Goal: Information Seeking & Learning: Learn about a topic

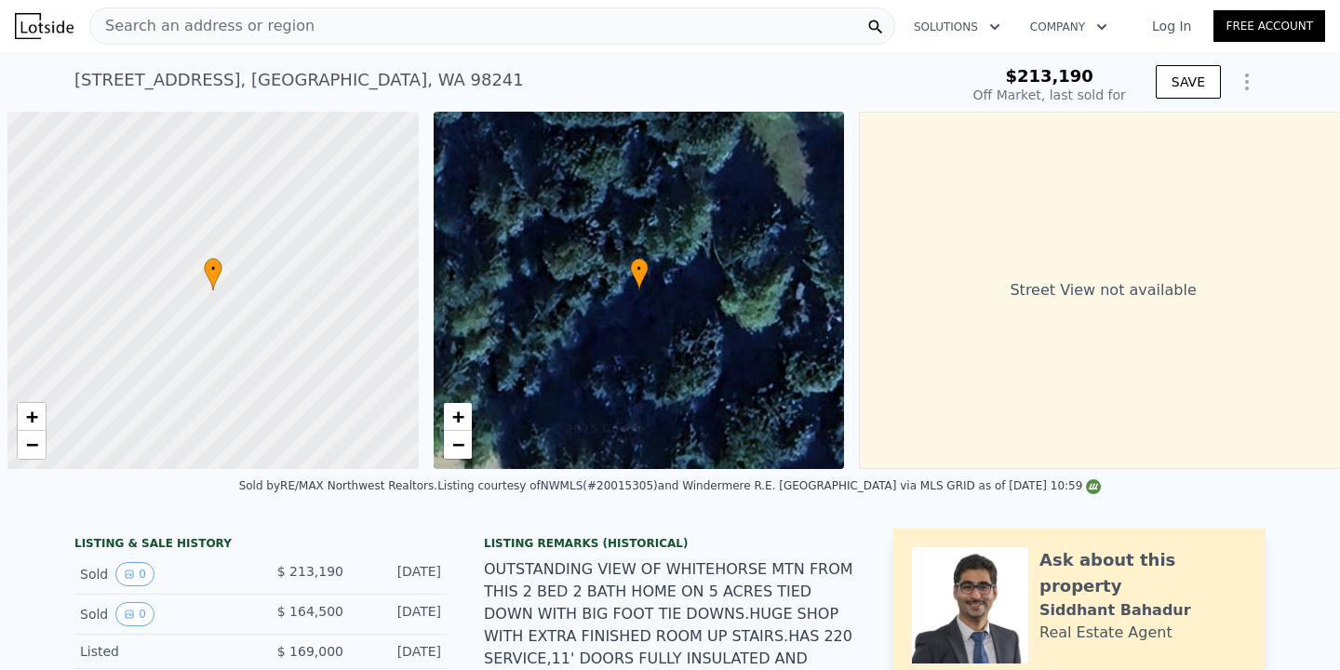
scroll to position [0, 7]
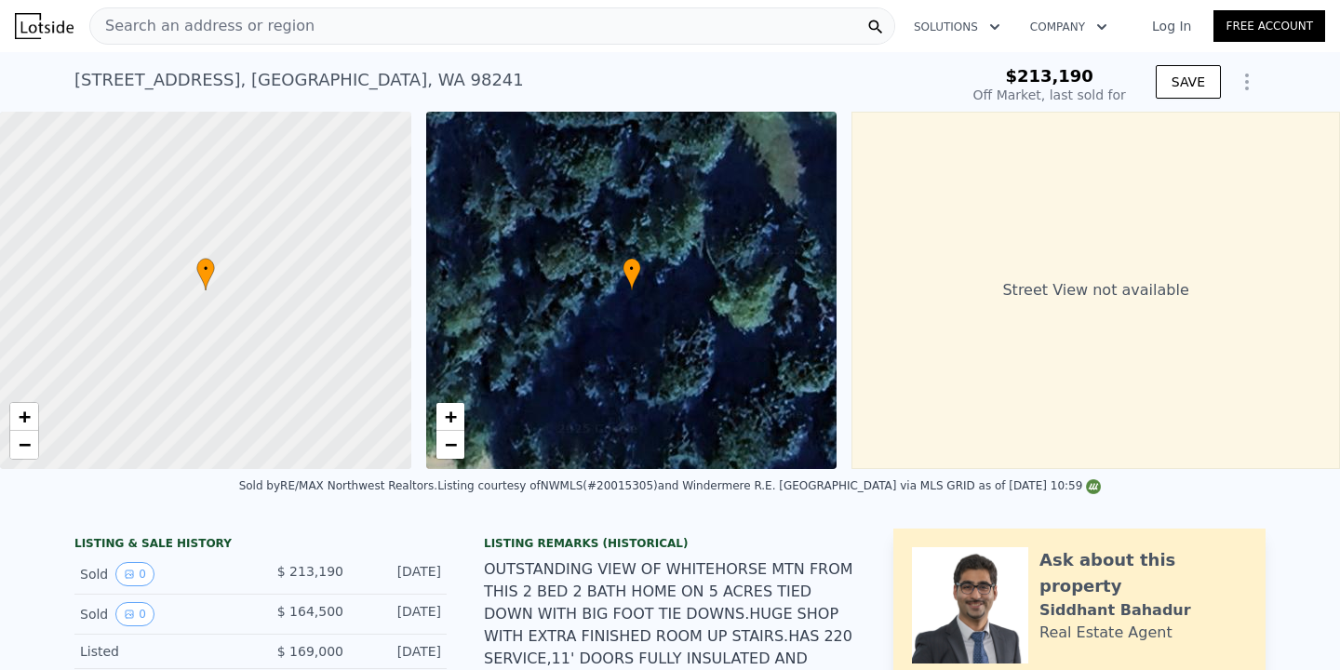
click at [419, 25] on div "Search an address or region" at bounding box center [492, 25] width 806 height 37
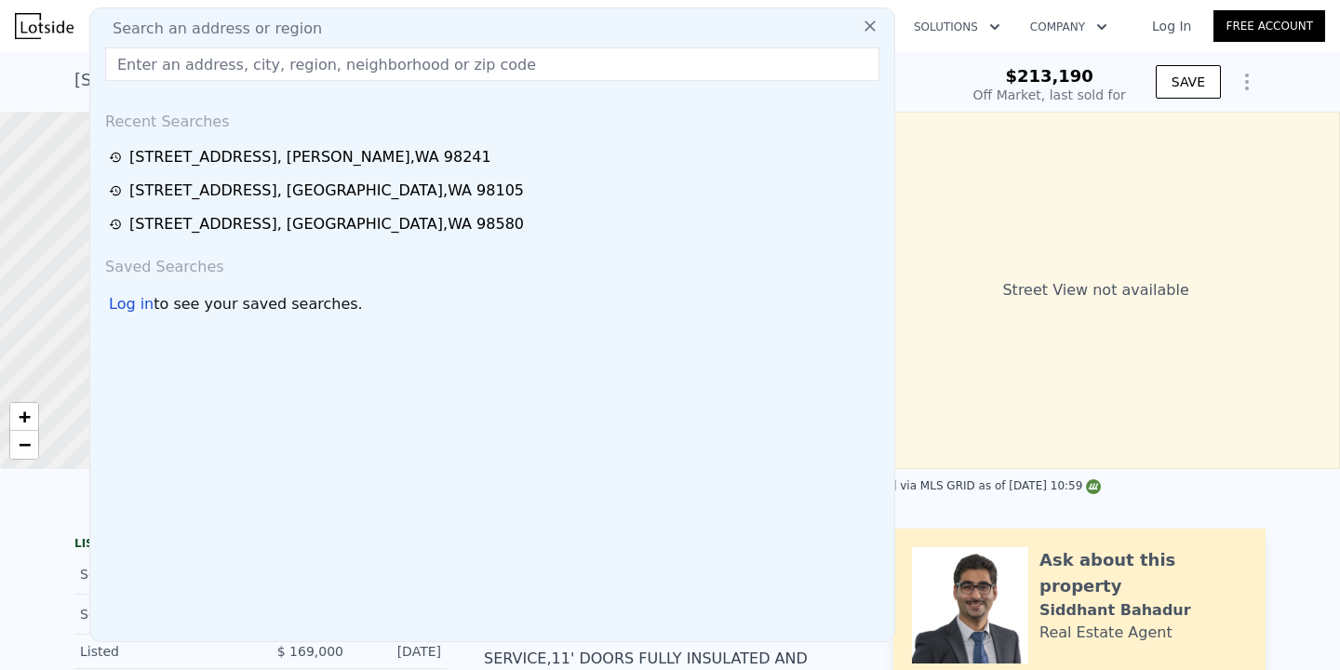
type input "$ 607,000"
type input "$ 387,275"
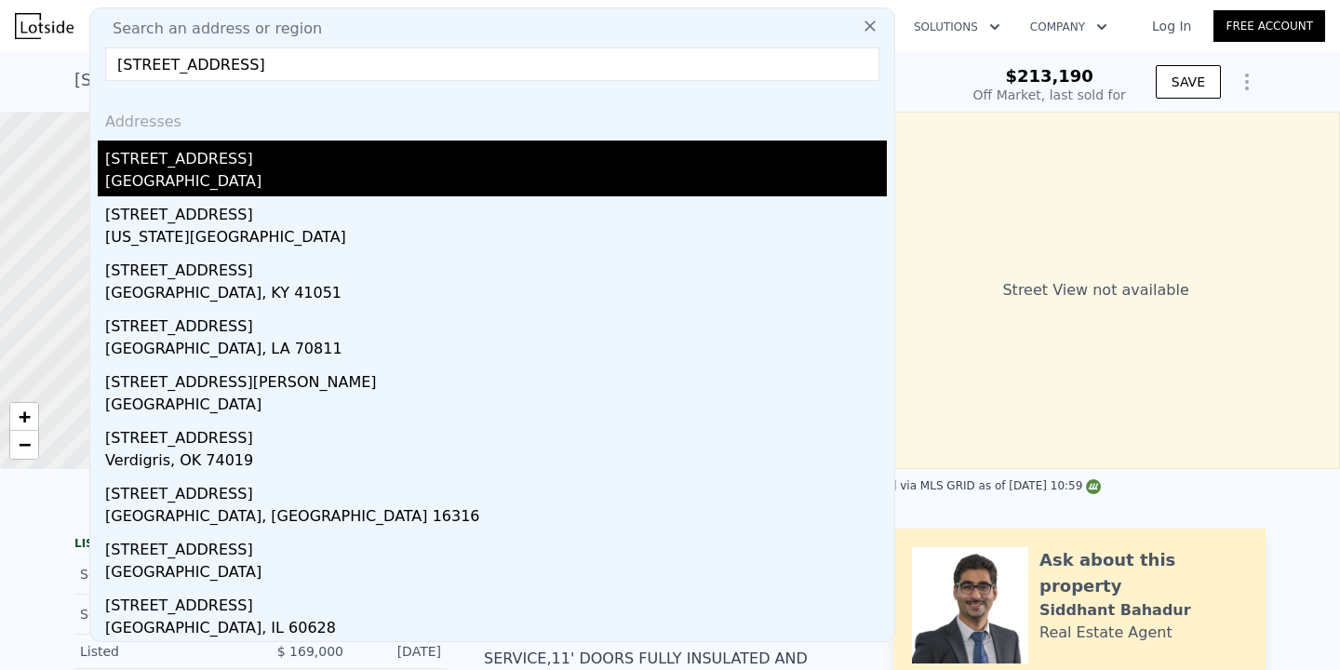
type input "[STREET_ADDRESS]"
click at [292, 181] on div "[GEOGRAPHIC_DATA]" at bounding box center [496, 183] width 782 height 26
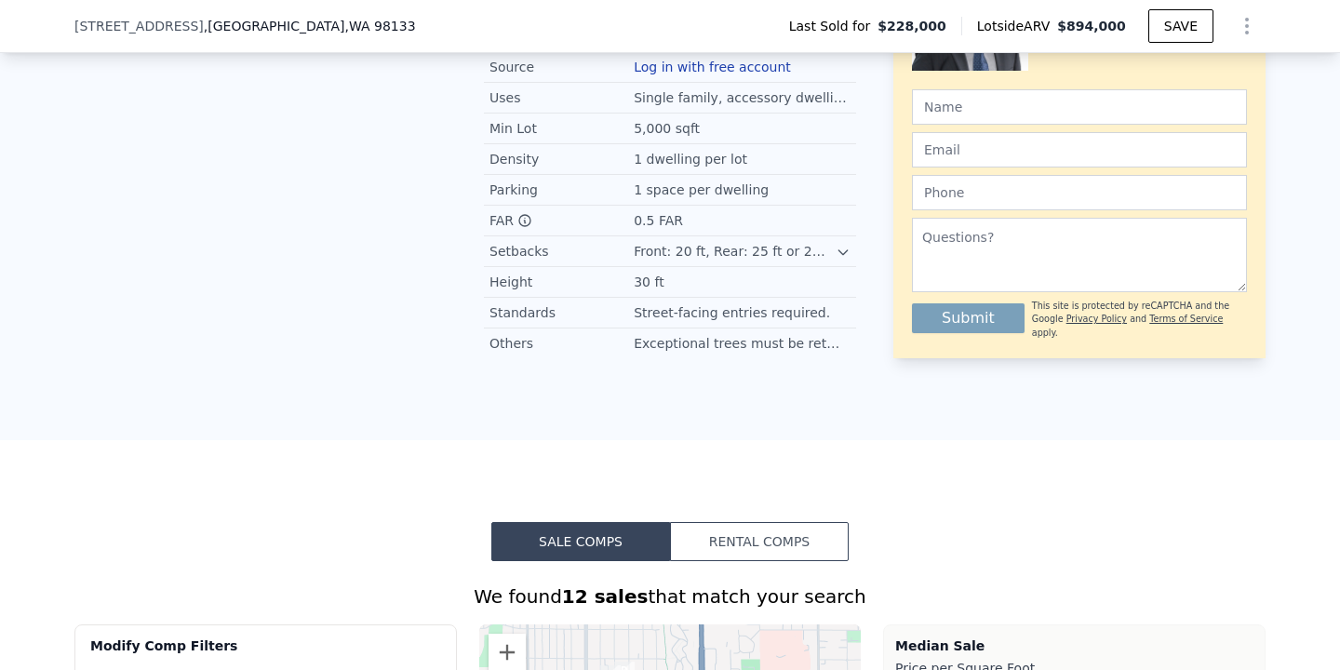
scroll to position [1944, 0]
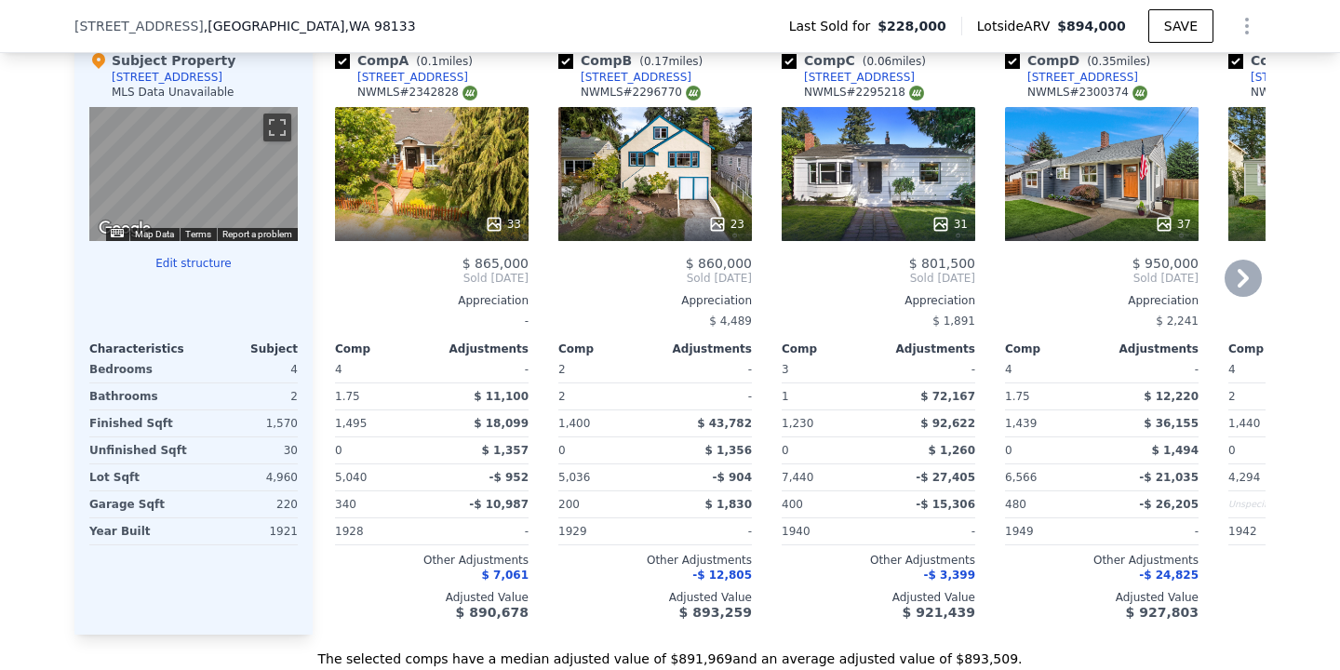
click at [1233, 278] on icon at bounding box center [1243, 278] width 37 height 37
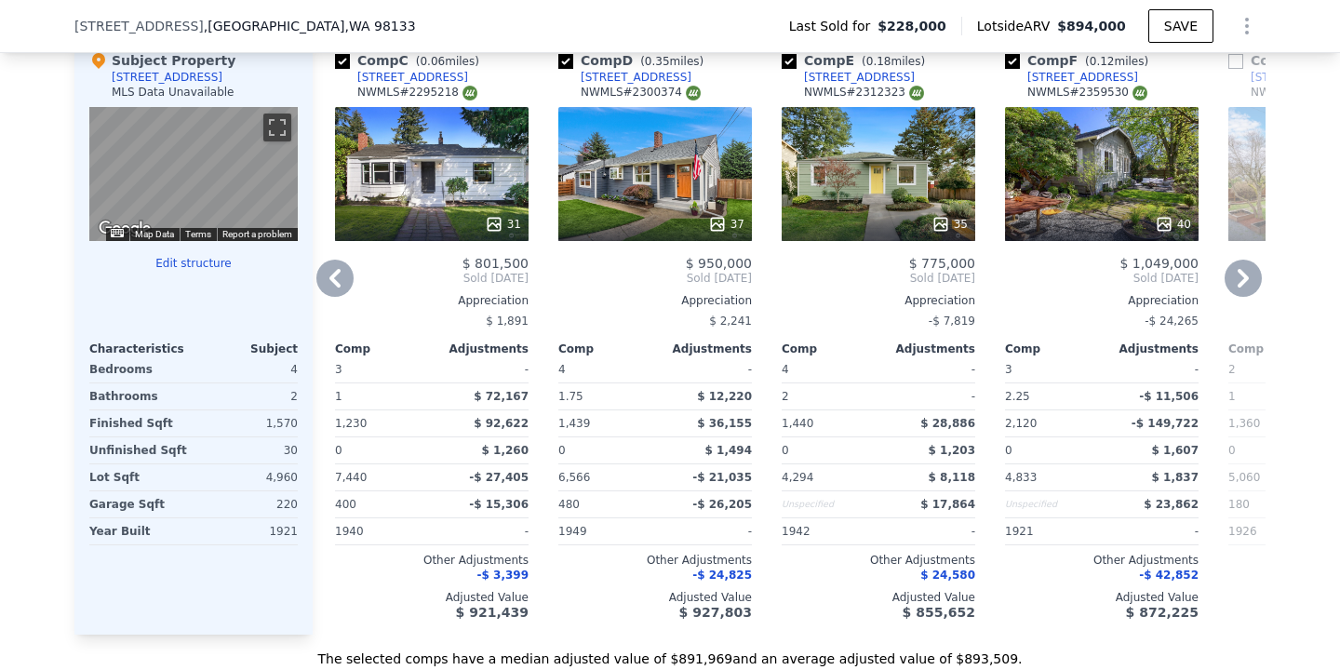
click at [1238, 284] on icon at bounding box center [1243, 278] width 11 height 19
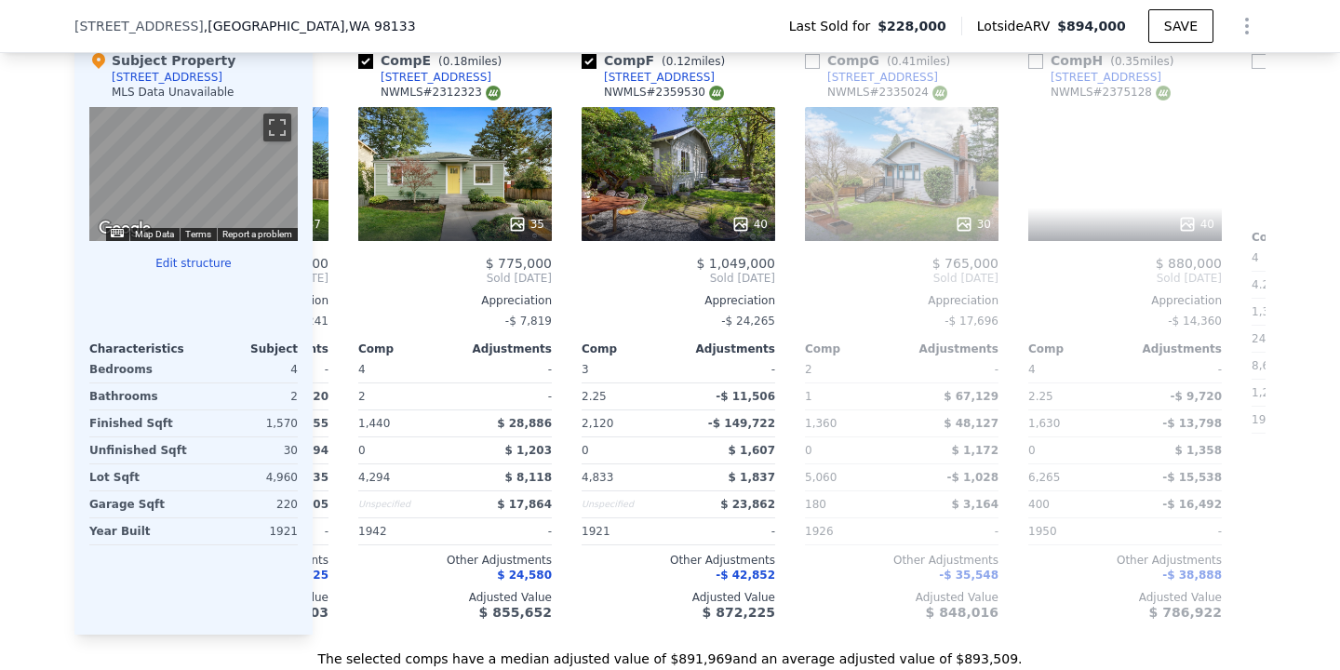
scroll to position [0, 894]
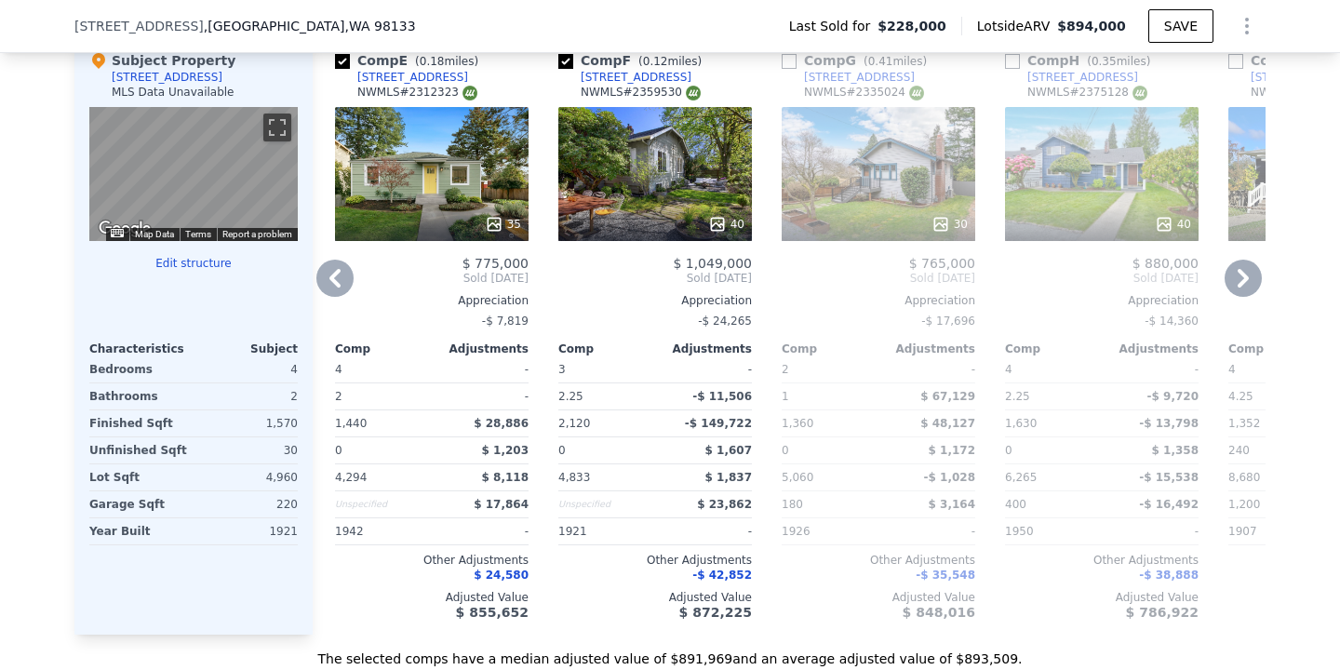
click at [344, 287] on icon at bounding box center [334, 278] width 37 height 37
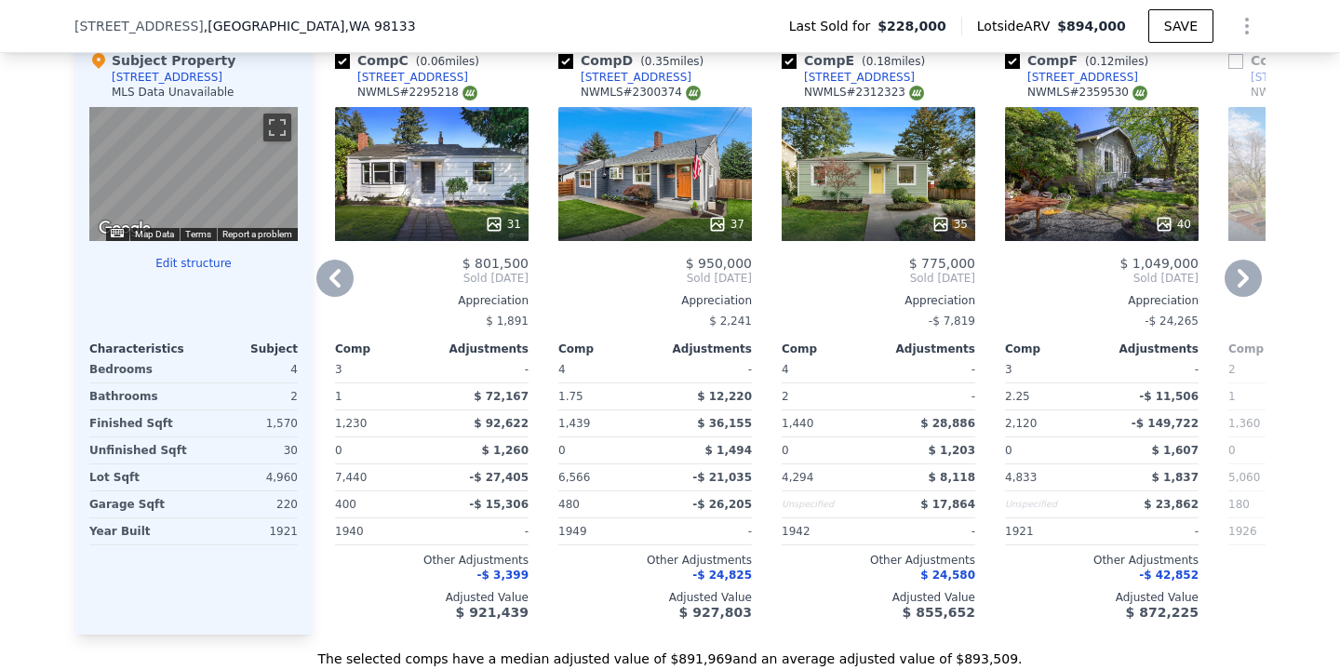
click at [339, 281] on icon at bounding box center [334, 278] width 37 height 37
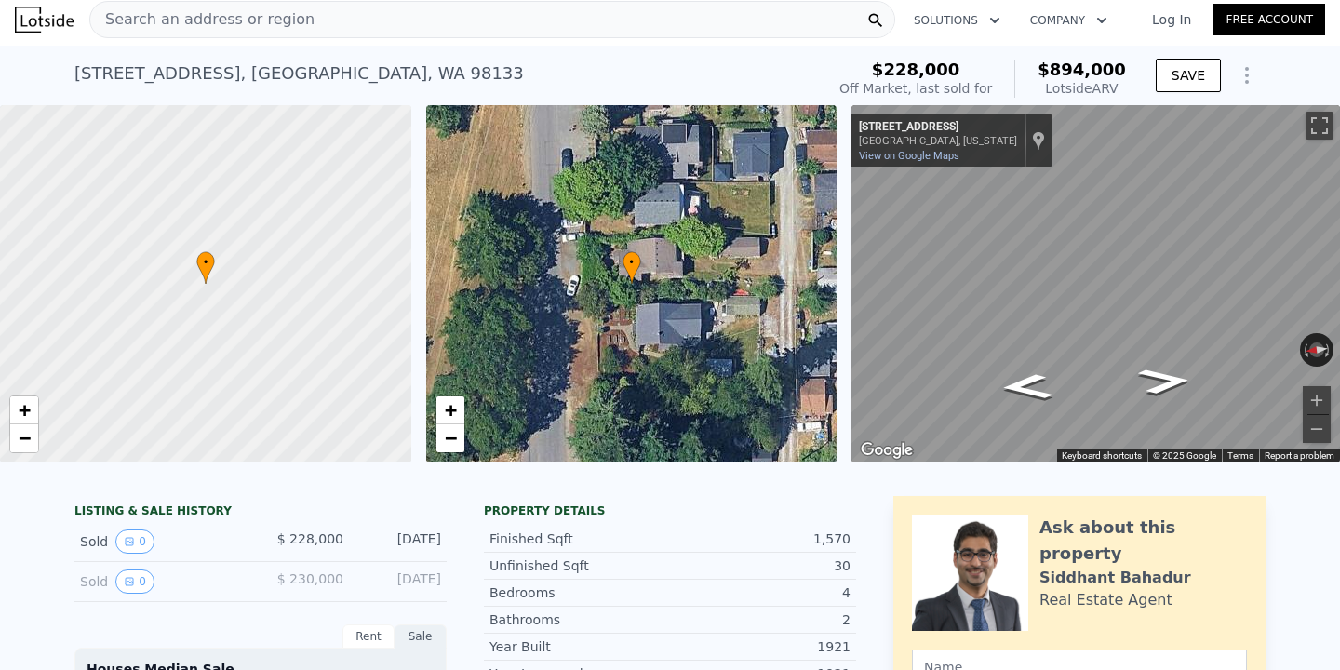
scroll to position [0, 0]
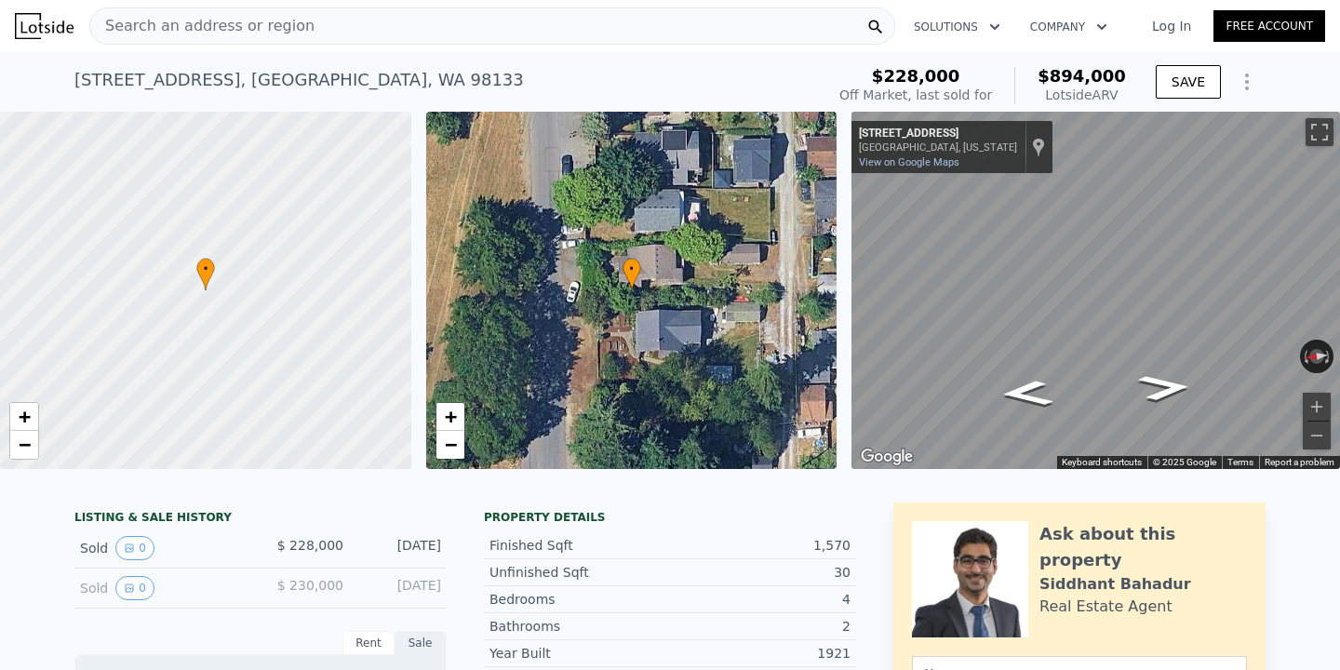
click at [340, 53] on div "[STREET_ADDRESS] Sold [DATE] for $228k (~ARV $894k ) $228,000 Off Market, last …" at bounding box center [670, 82] width 1192 height 60
click at [340, 36] on div "Search an address or region" at bounding box center [492, 25] width 806 height 37
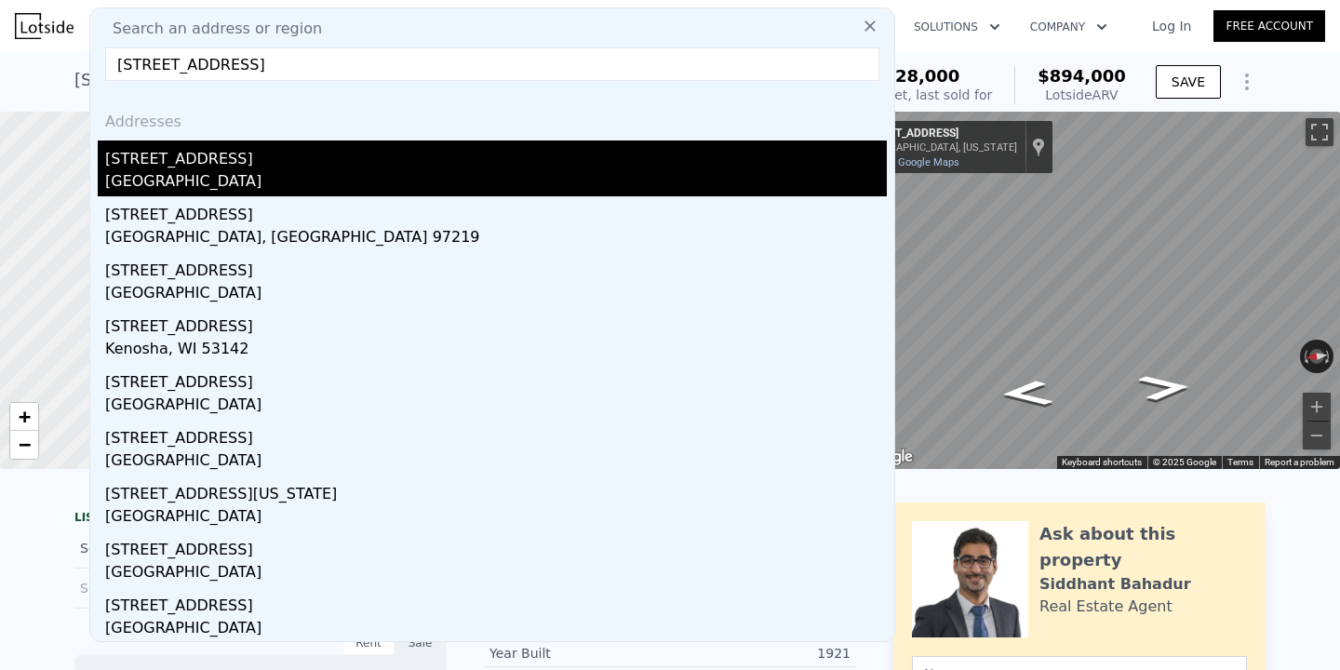
type input "[STREET_ADDRESS]"
click at [273, 188] on div "[GEOGRAPHIC_DATA]" at bounding box center [496, 183] width 782 height 26
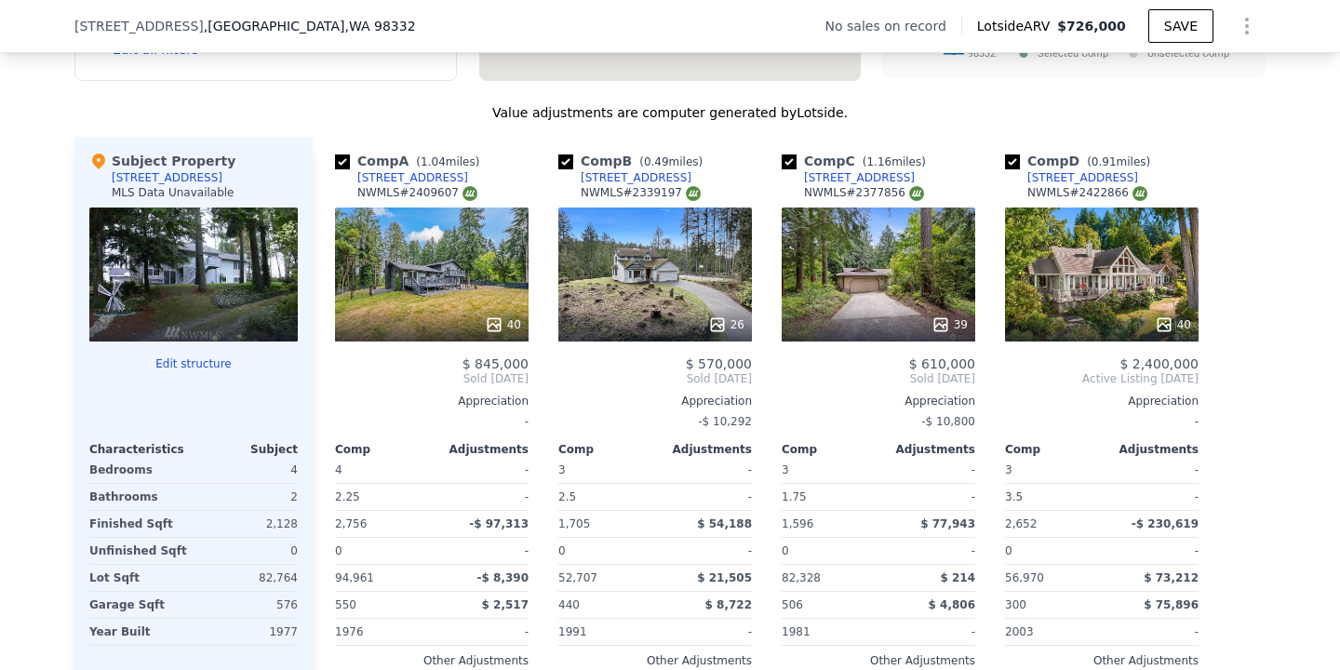
scroll to position [1884, 0]
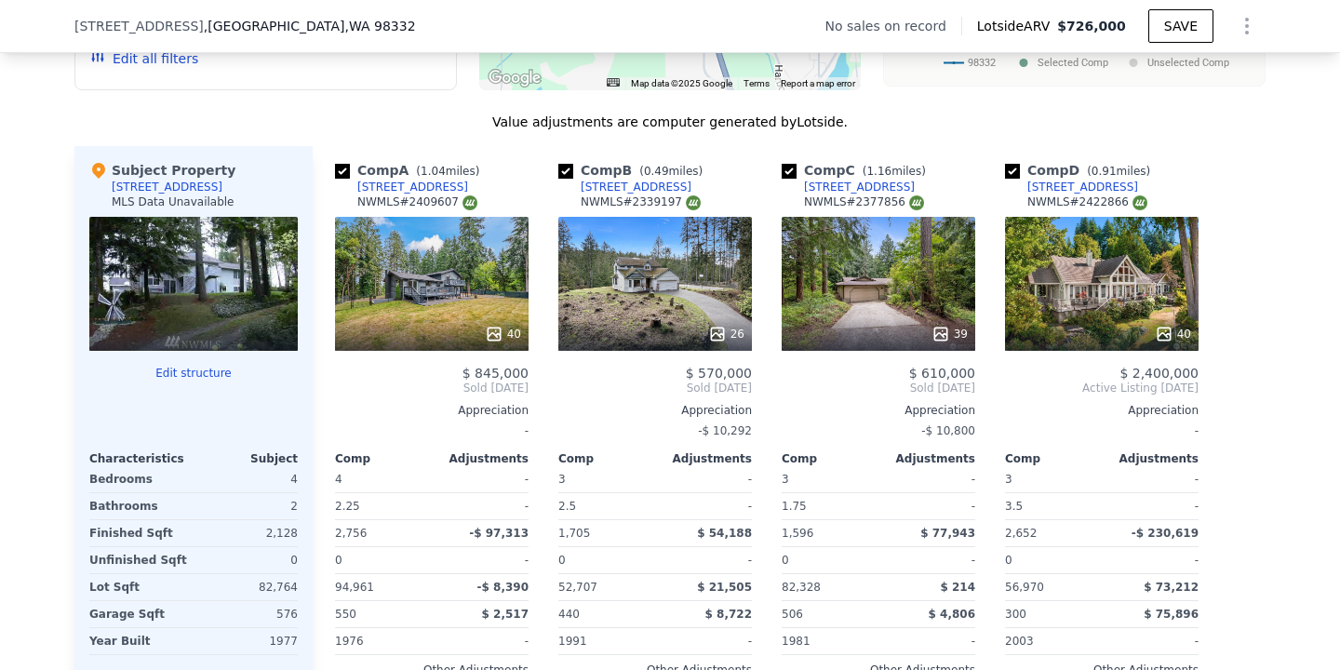
click at [226, 338] on div at bounding box center [193, 334] width 209 height 34
click at [276, 303] on div at bounding box center [193, 284] width 209 height 134
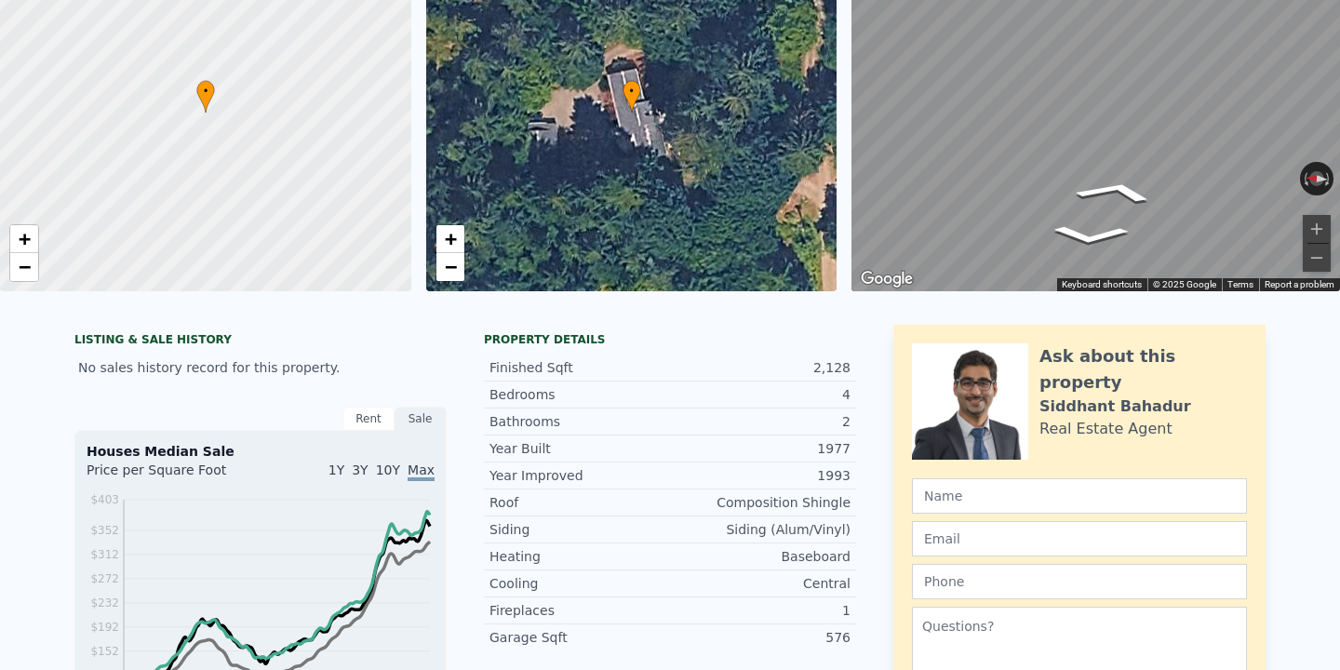
scroll to position [0, 0]
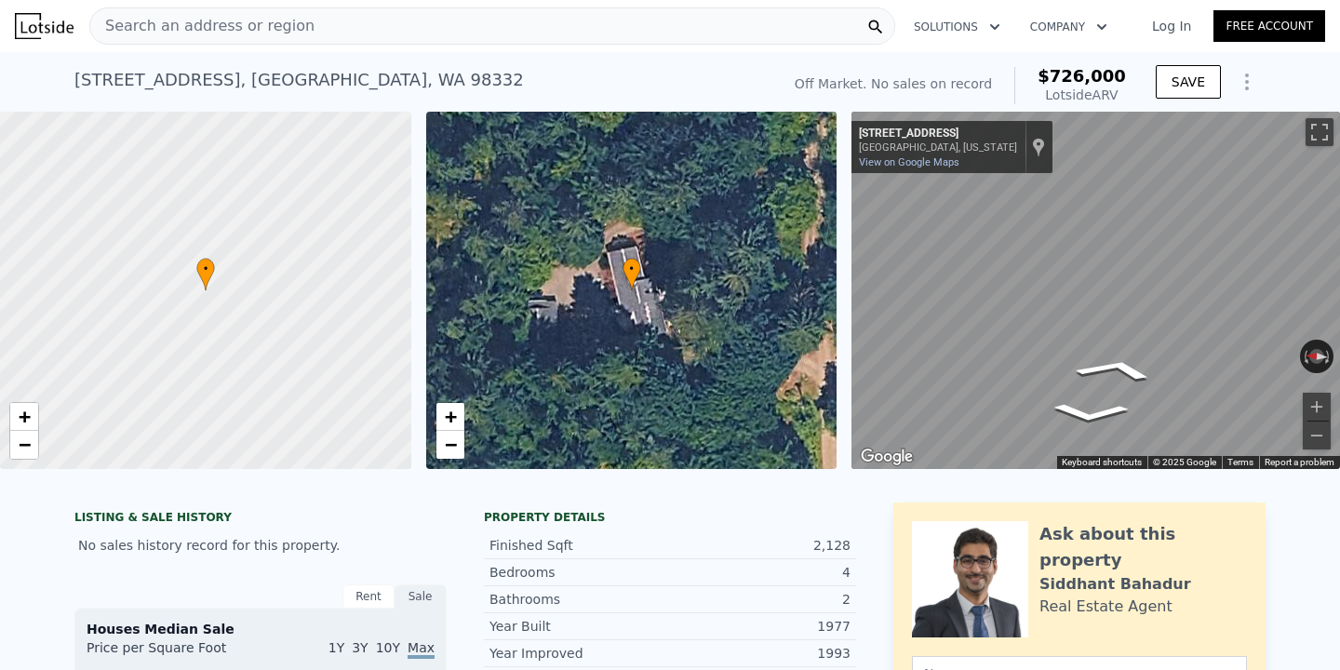
click at [327, 35] on div "Search an address or region" at bounding box center [492, 25] width 806 height 37
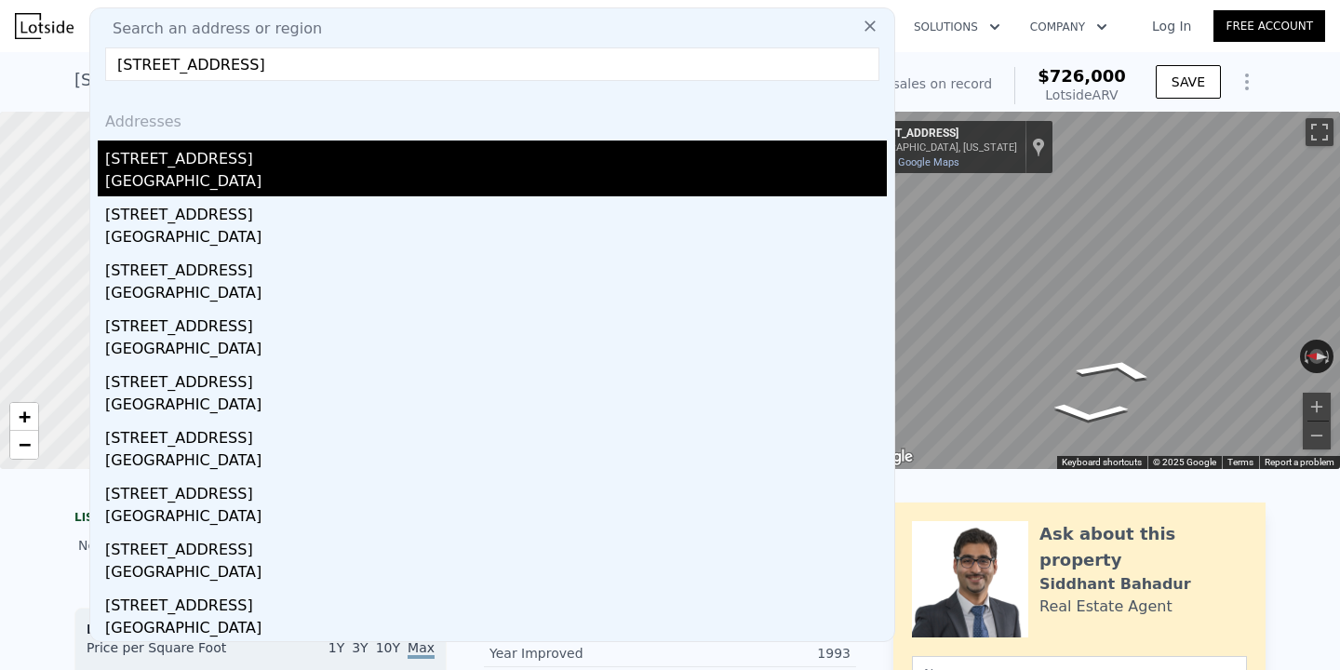
type input "[STREET_ADDRESS]"
click at [216, 143] on div "[STREET_ADDRESS]" at bounding box center [496, 156] width 782 height 30
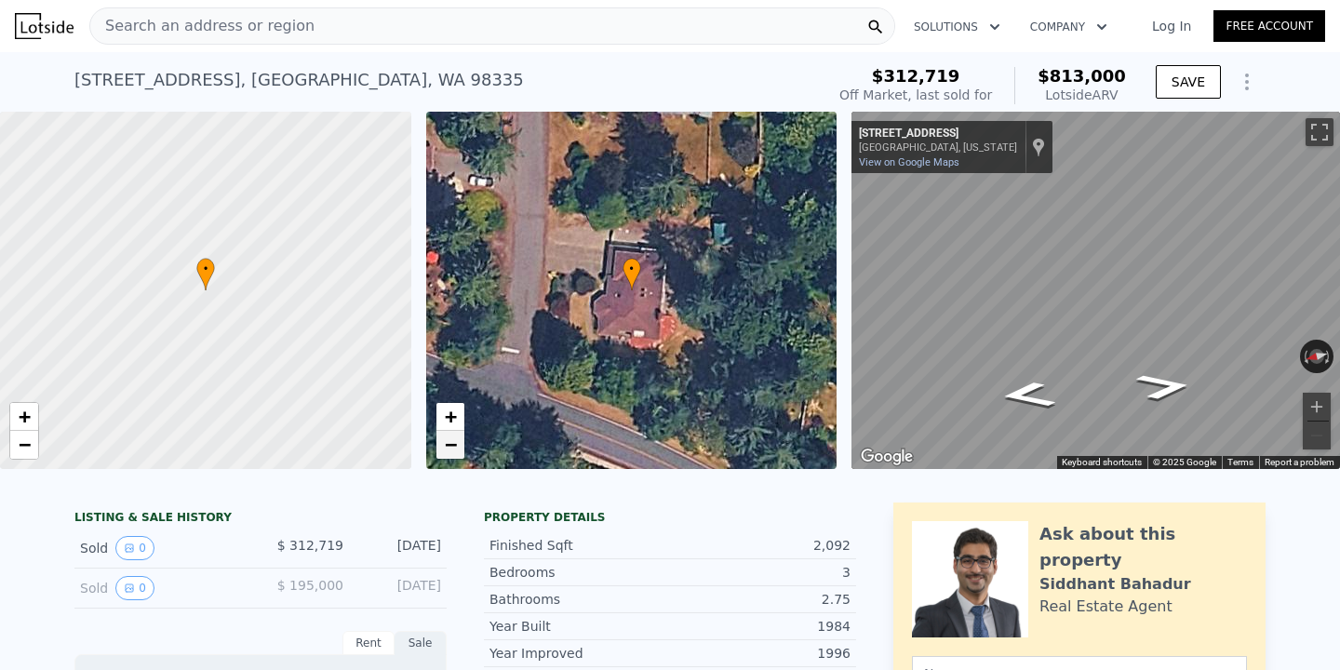
click at [457, 449] on link "−" at bounding box center [451, 445] width 28 height 28
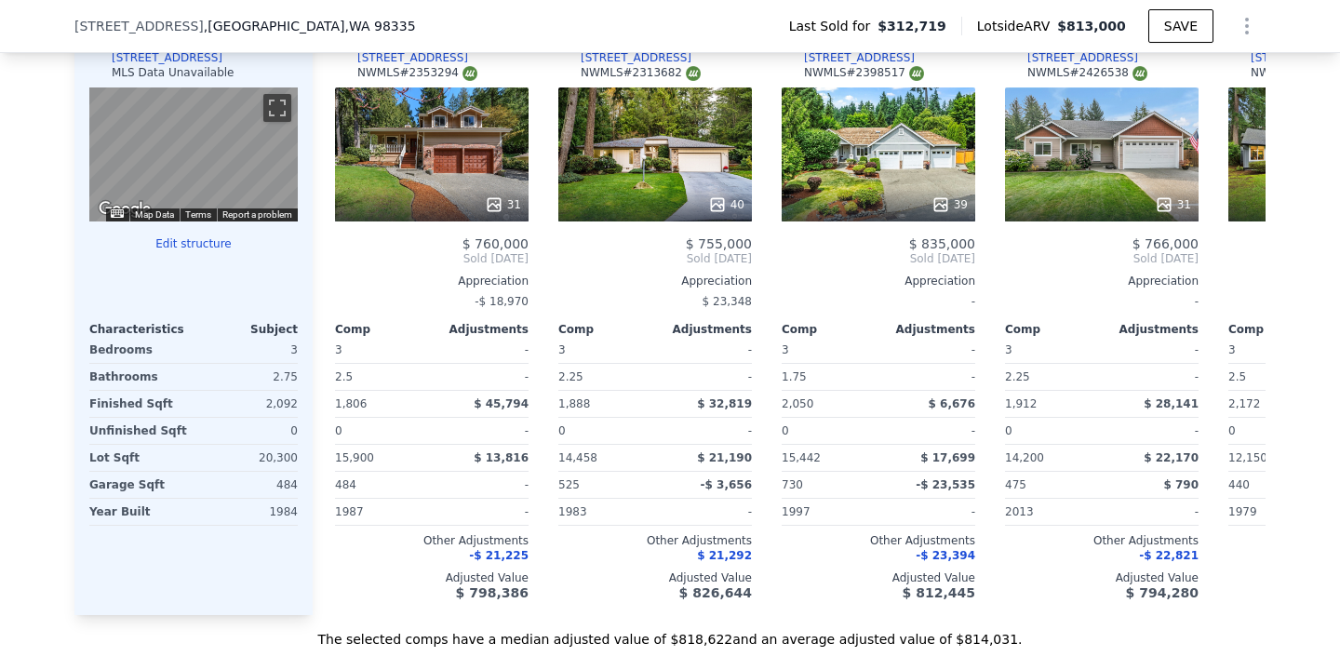
scroll to position [2015, 0]
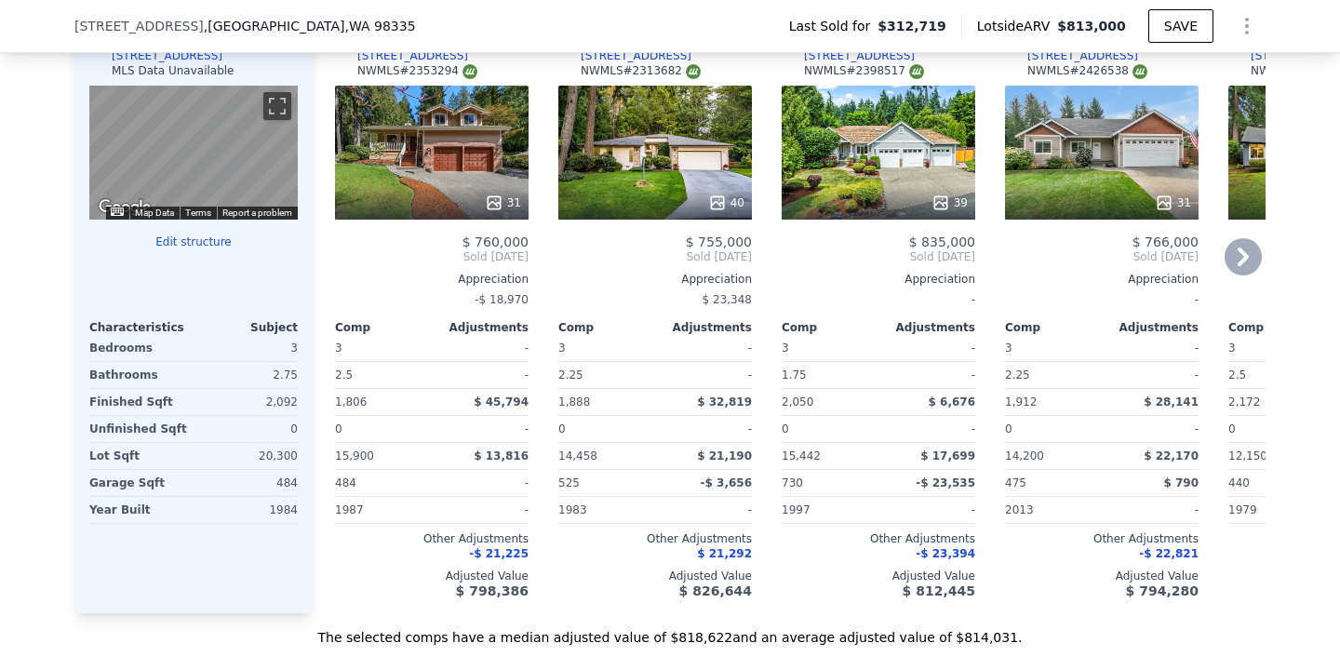
click at [1253, 256] on icon at bounding box center [1243, 256] width 37 height 37
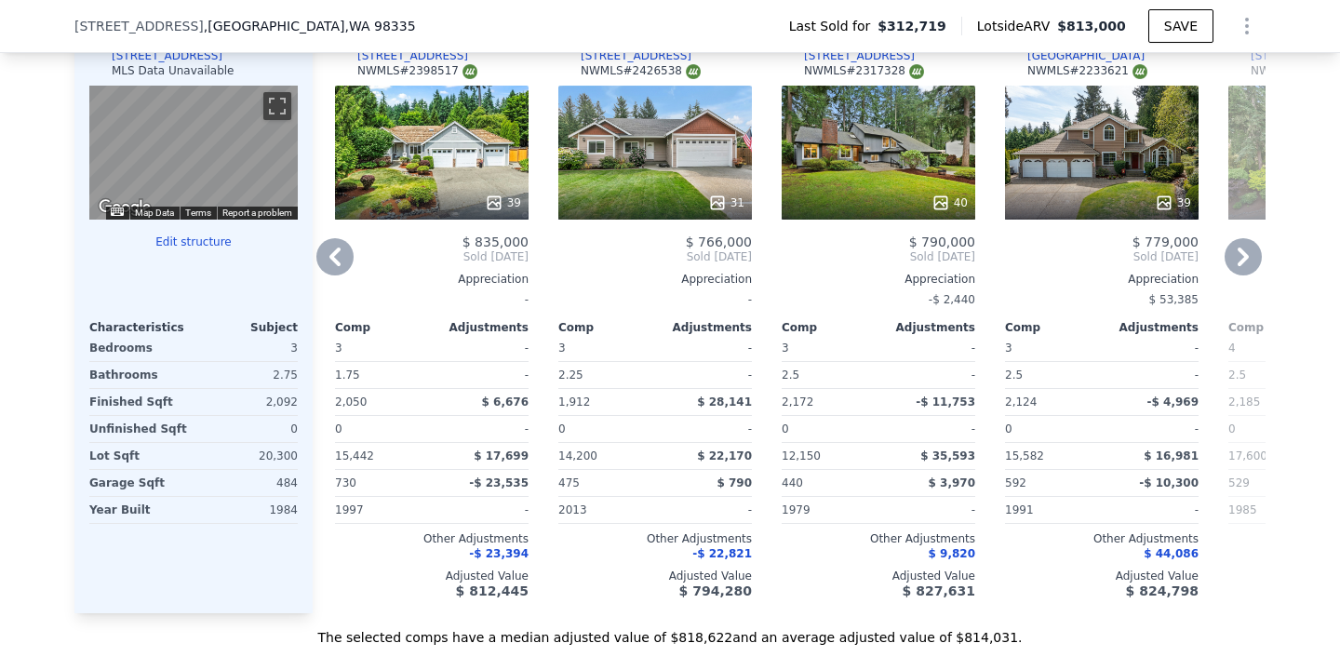
click at [1253, 256] on icon at bounding box center [1243, 256] width 37 height 37
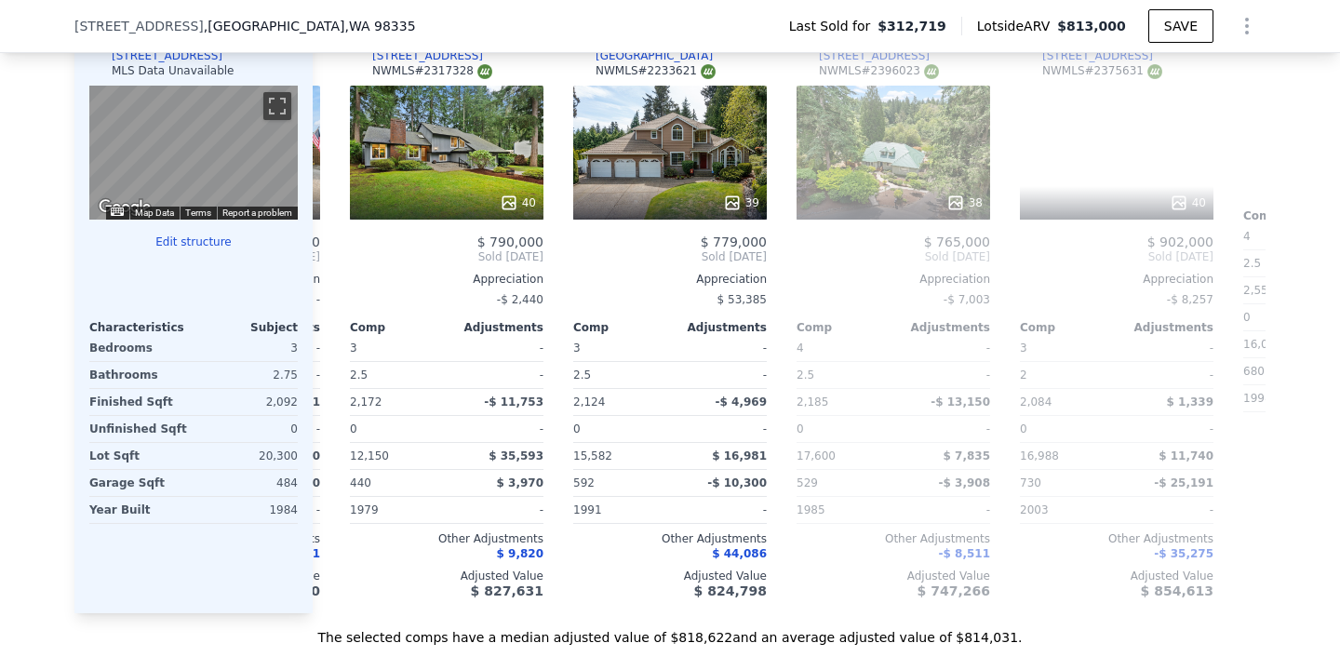
scroll to position [0, 894]
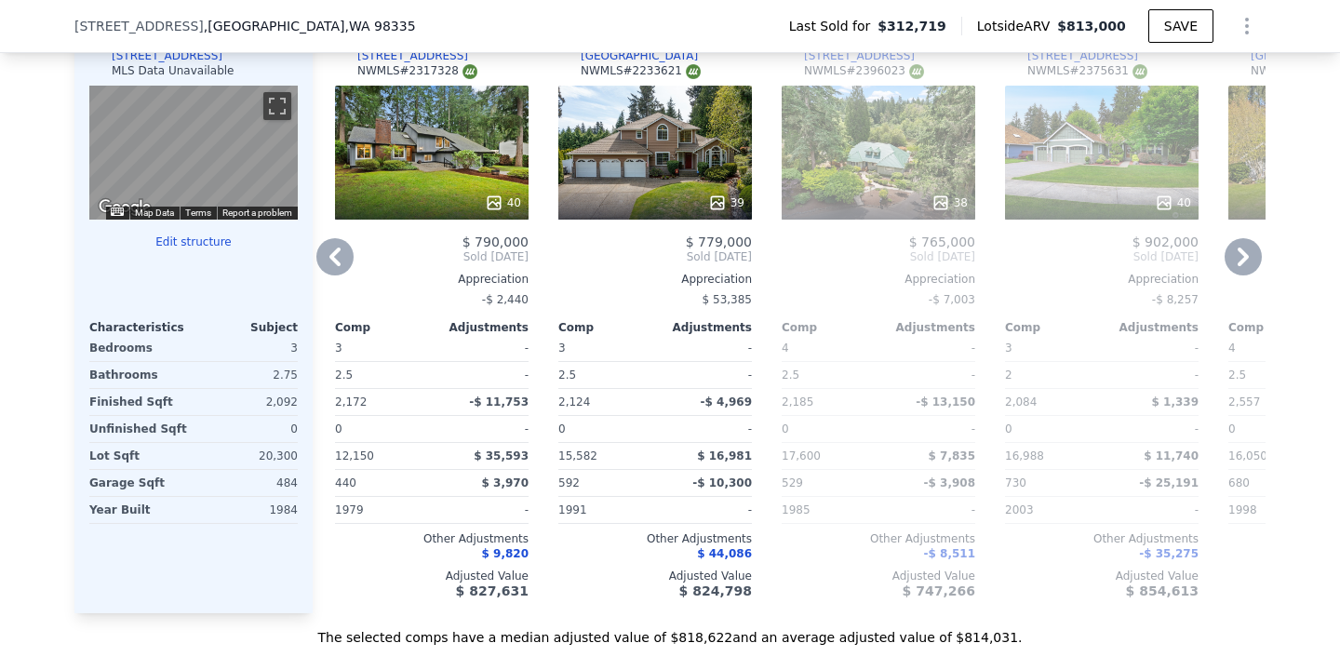
click at [864, 216] on div at bounding box center [879, 203] width 194 height 34
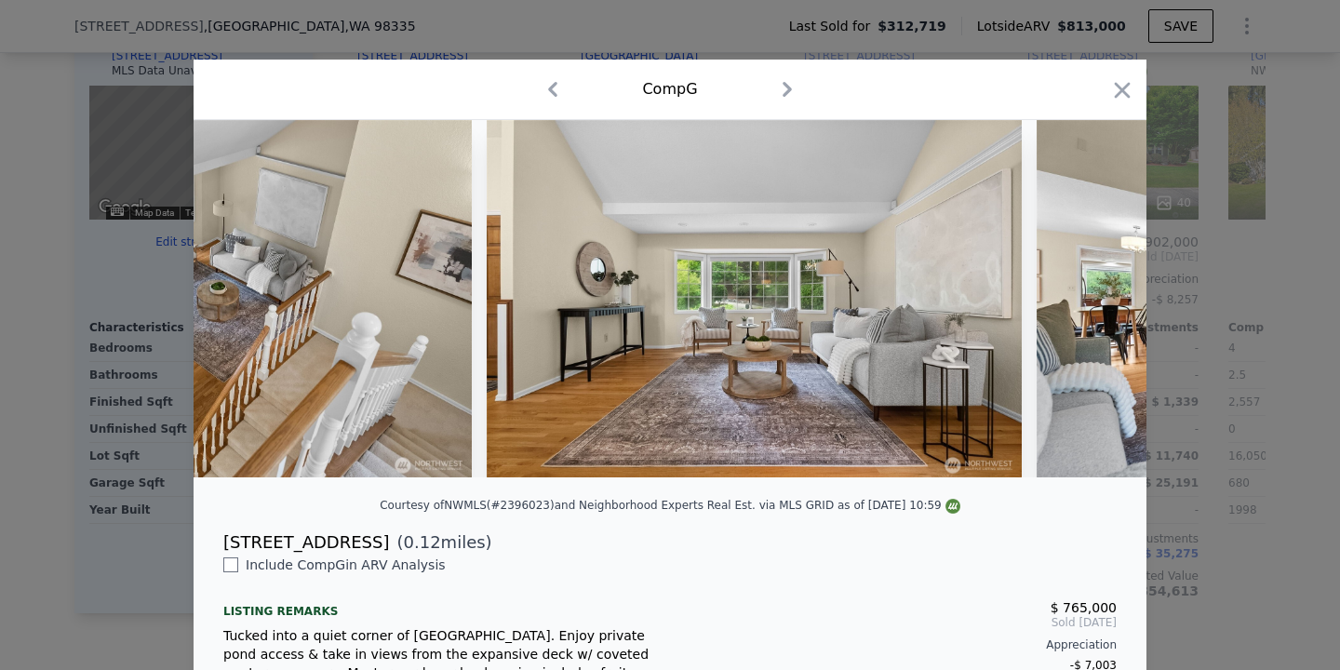
scroll to position [0, 3741]
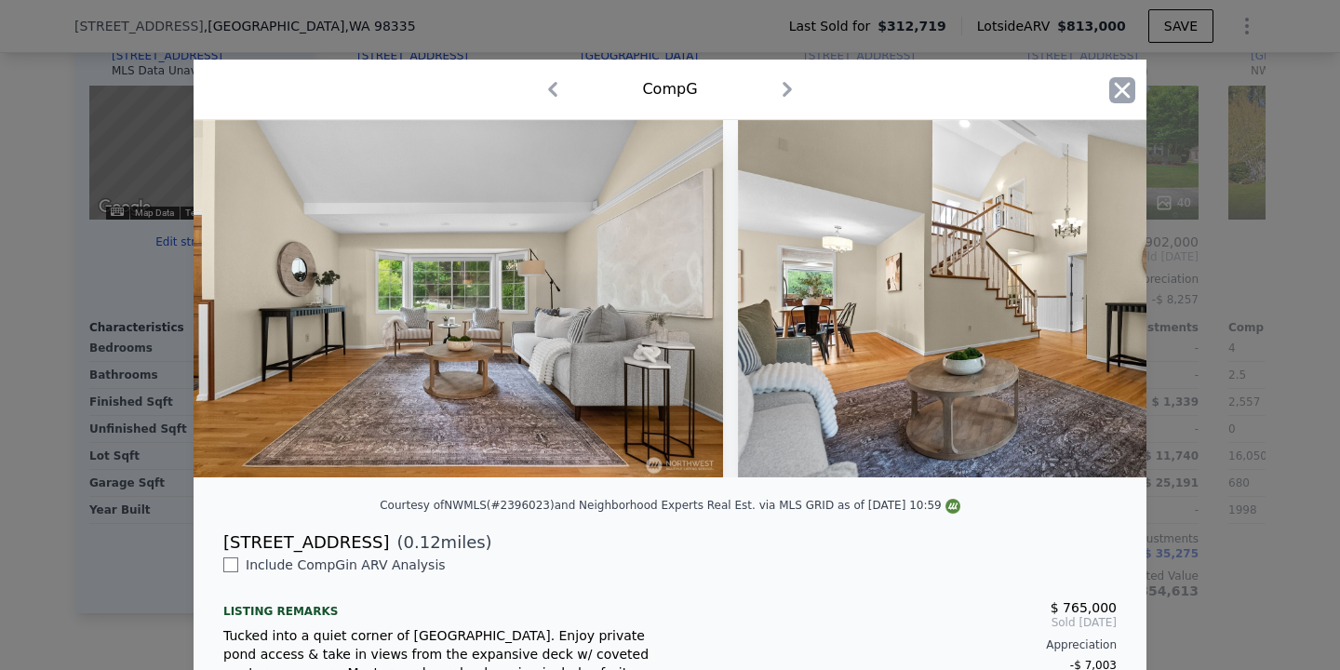
click at [1110, 97] on icon "button" at bounding box center [1123, 90] width 26 height 26
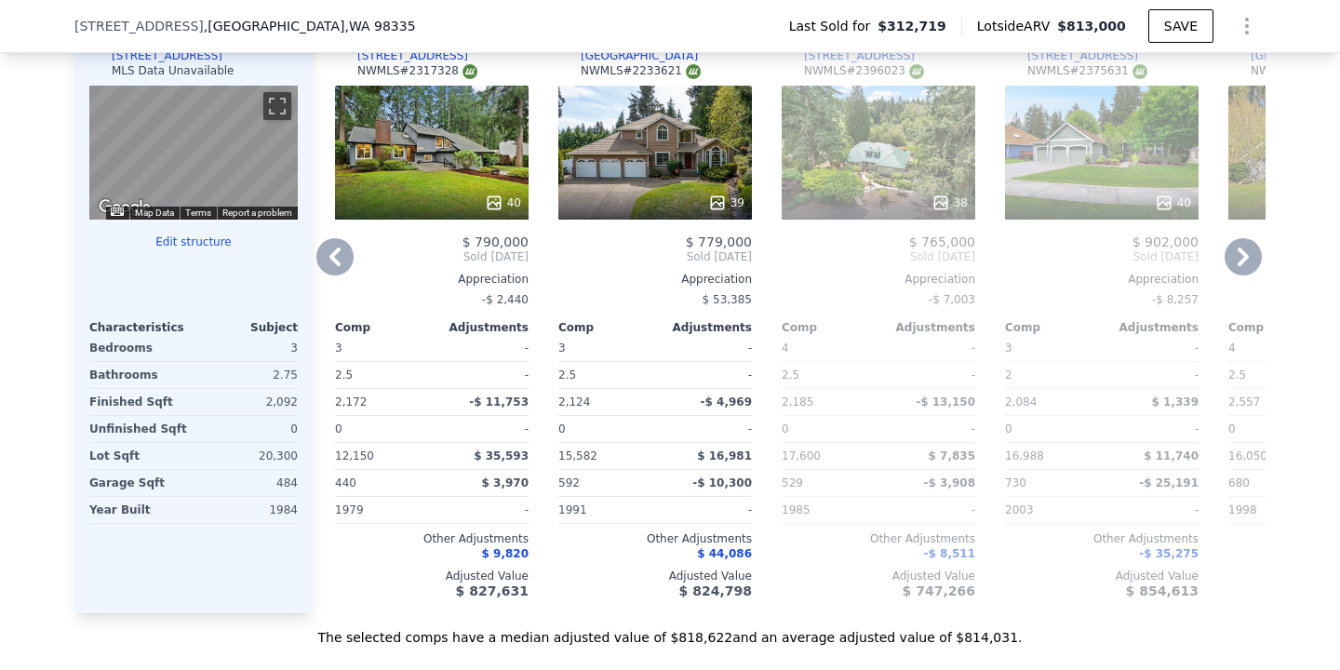
click at [1242, 250] on icon at bounding box center [1243, 257] width 11 height 19
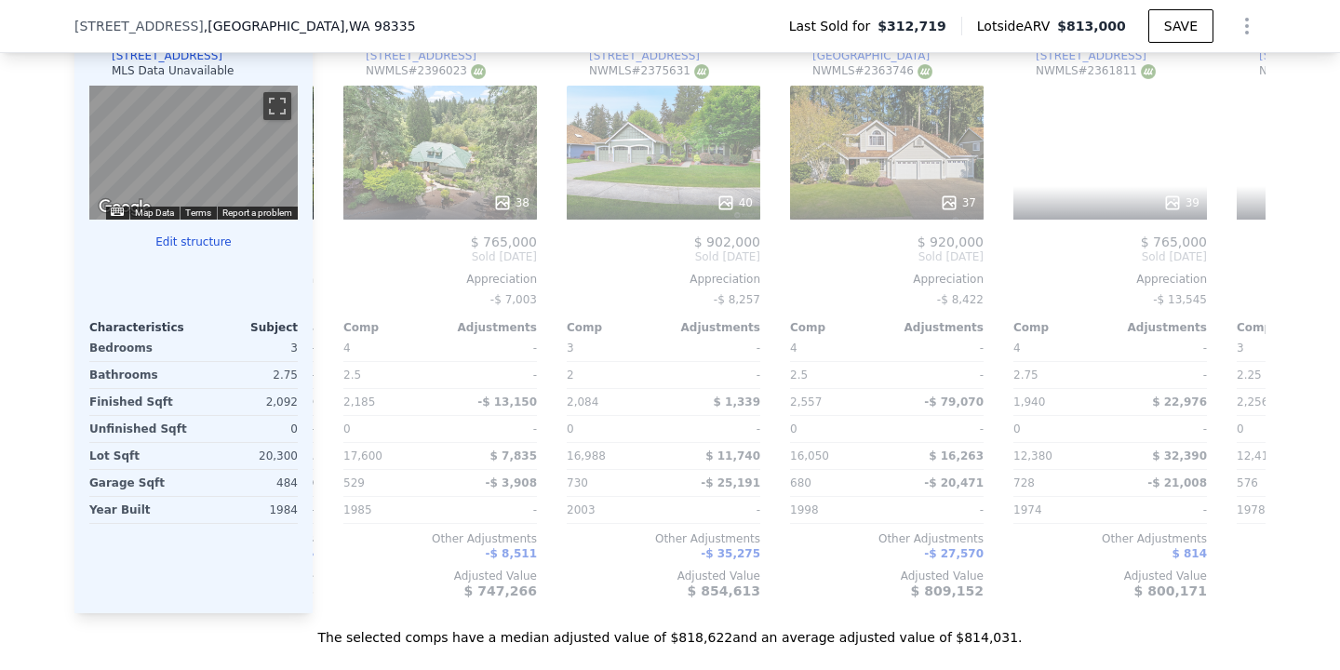
scroll to position [0, 1340]
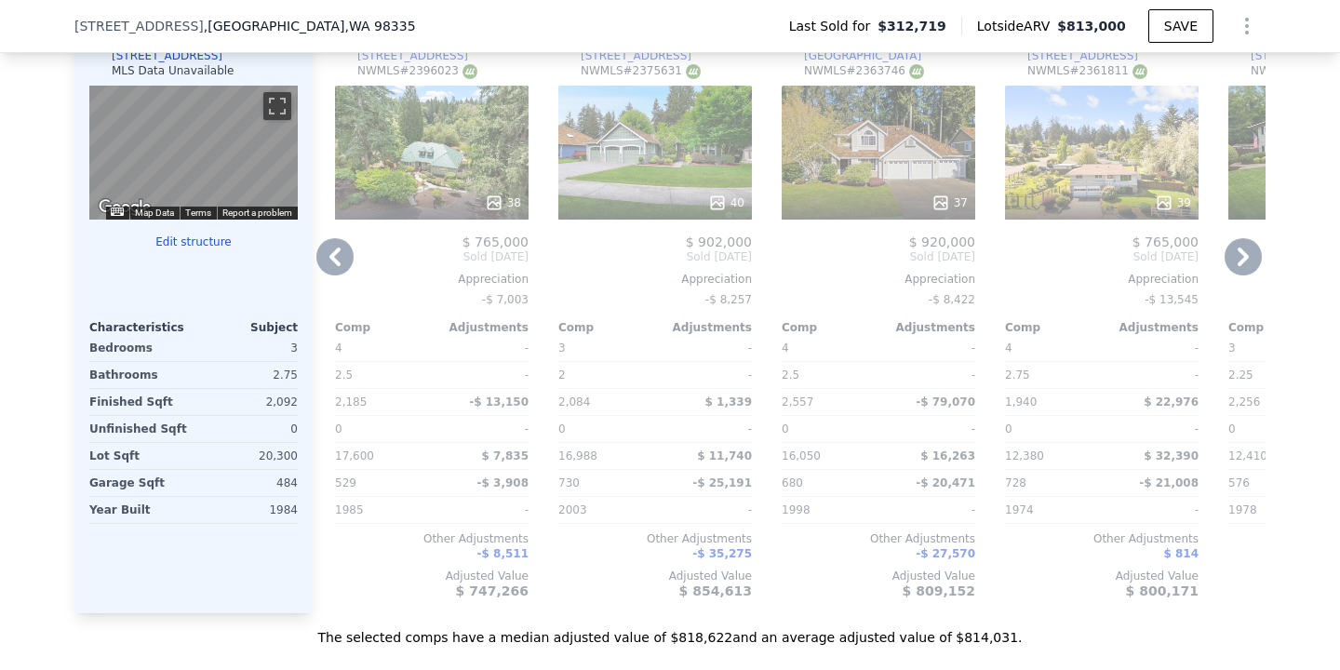
click at [336, 252] on icon at bounding box center [335, 257] width 11 height 19
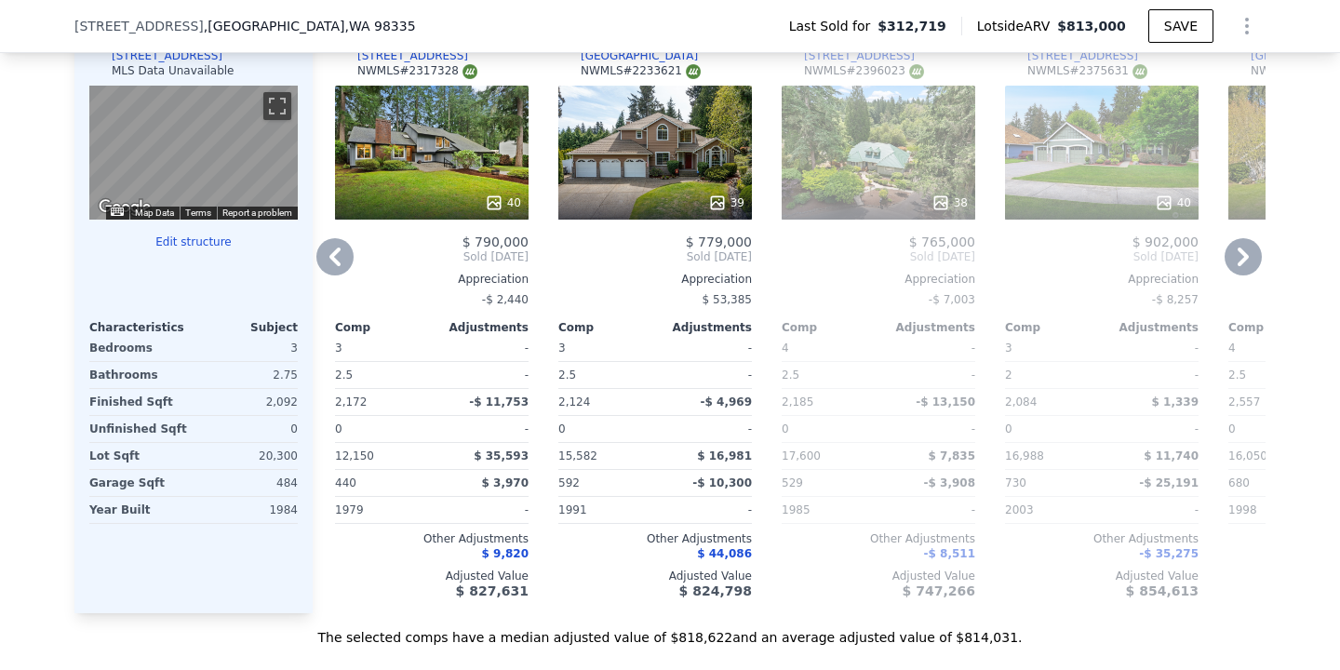
click at [337, 268] on icon at bounding box center [334, 256] width 37 height 37
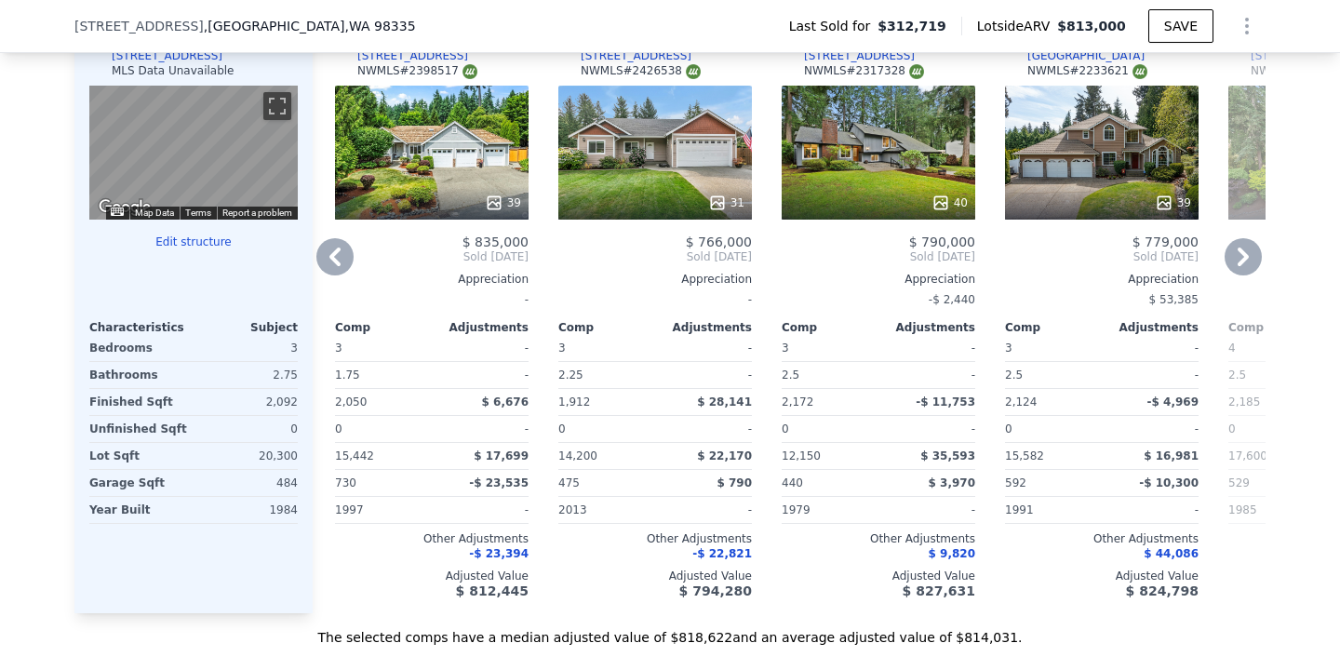
click at [337, 263] on icon at bounding box center [335, 257] width 11 height 19
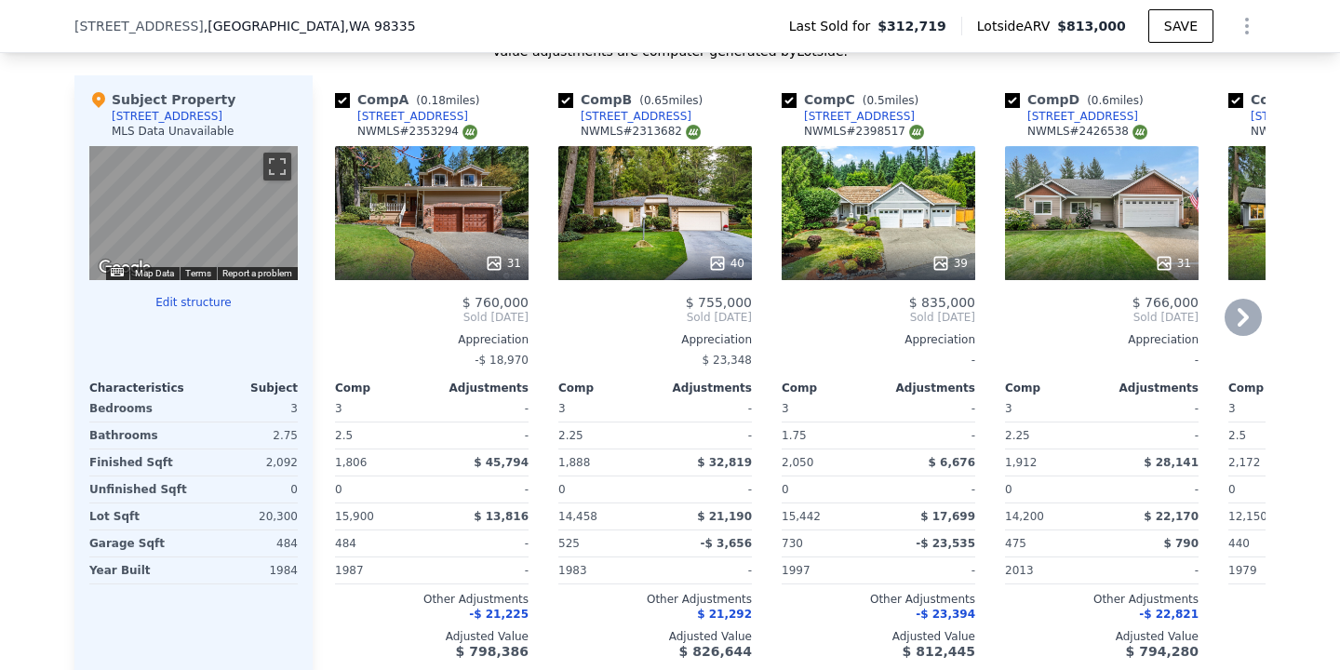
scroll to position [1953, 0]
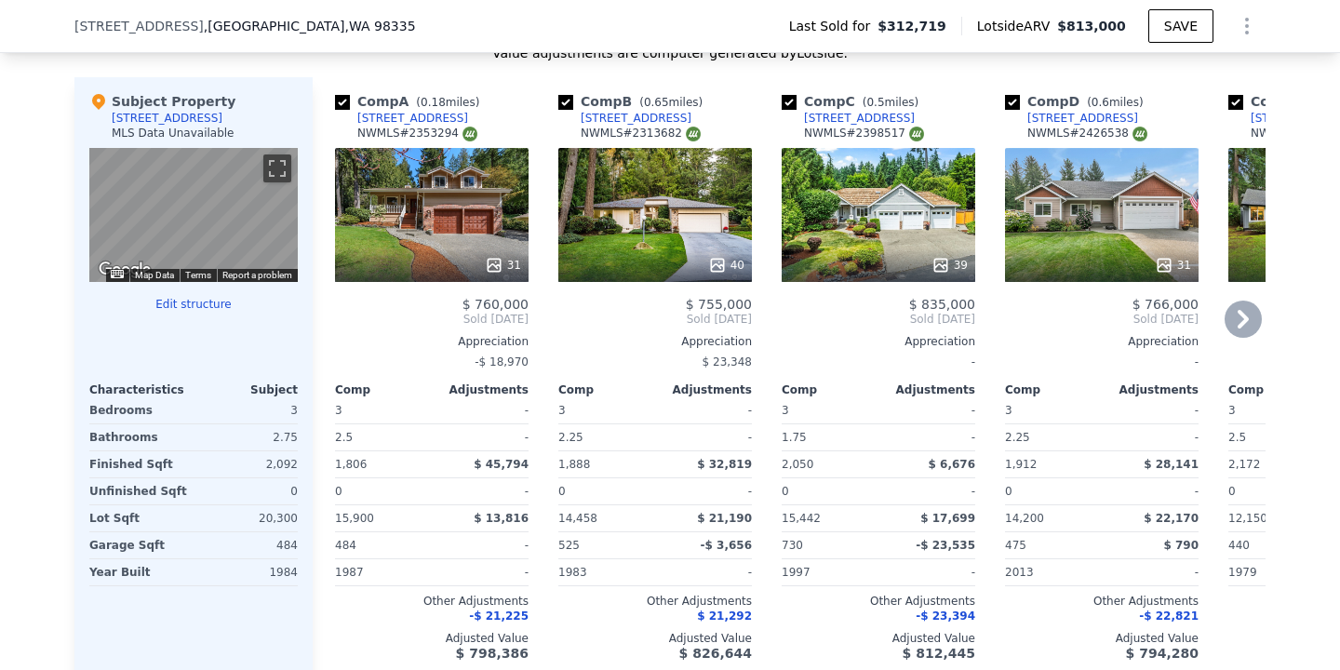
click at [950, 230] on div "39" at bounding box center [879, 215] width 194 height 134
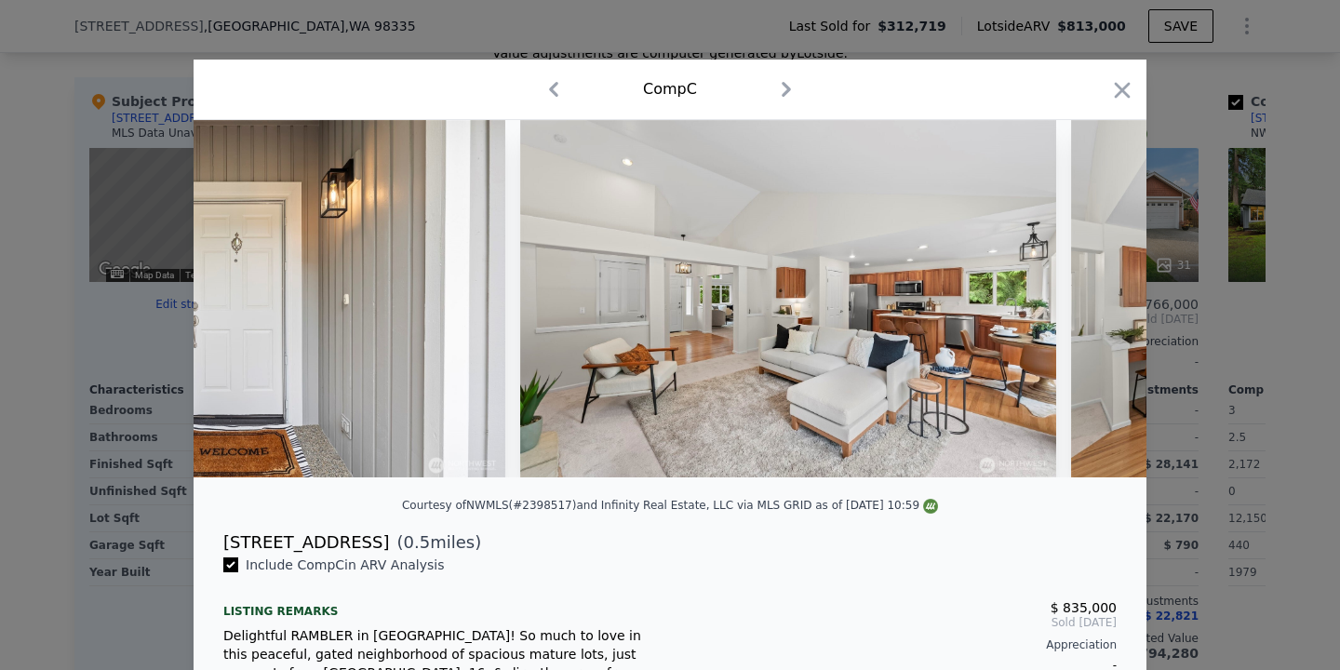
scroll to position [0, 3127]
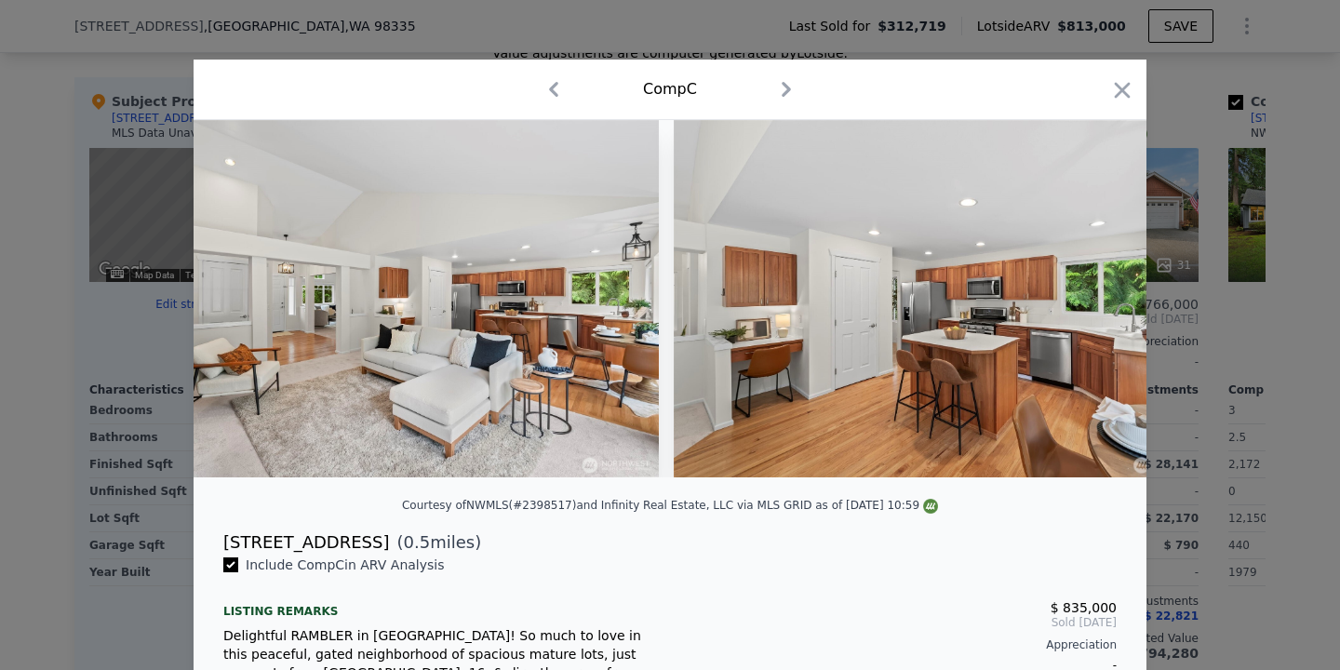
click at [1108, 97] on div "Comp C" at bounding box center [670, 89] width 923 height 30
click at [1120, 93] on icon "button" at bounding box center [1123, 90] width 16 height 16
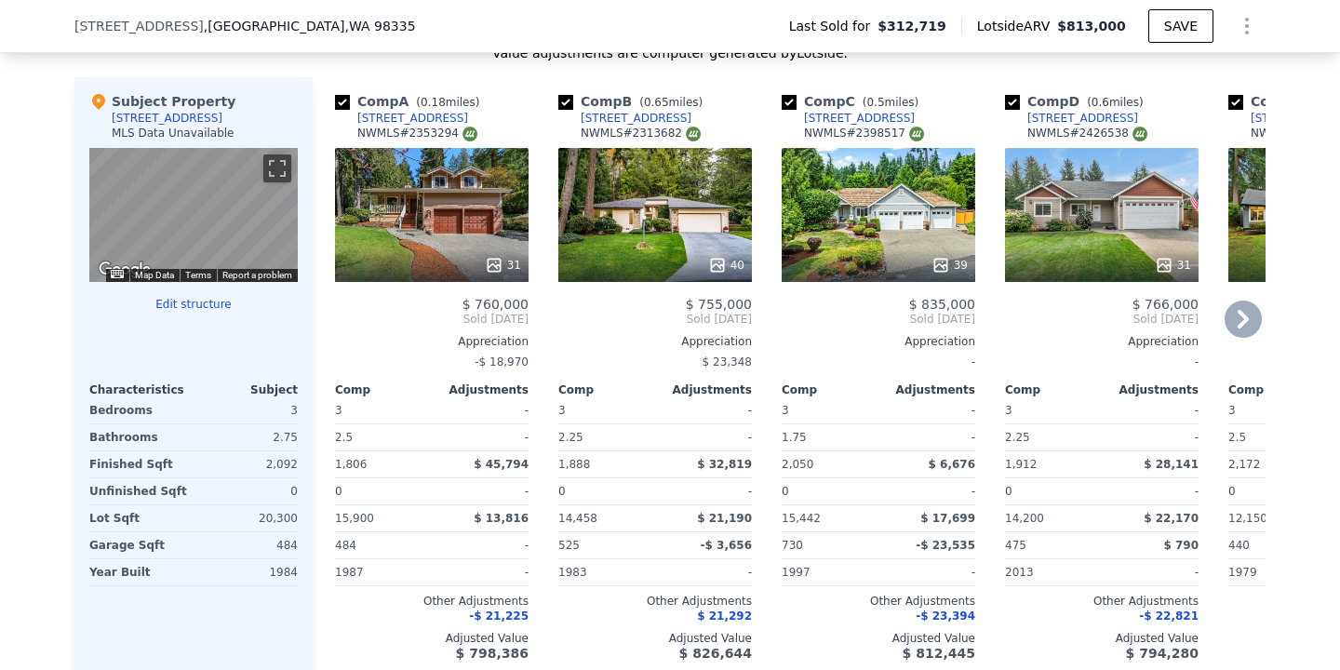
click at [1232, 330] on icon at bounding box center [1243, 319] width 37 height 37
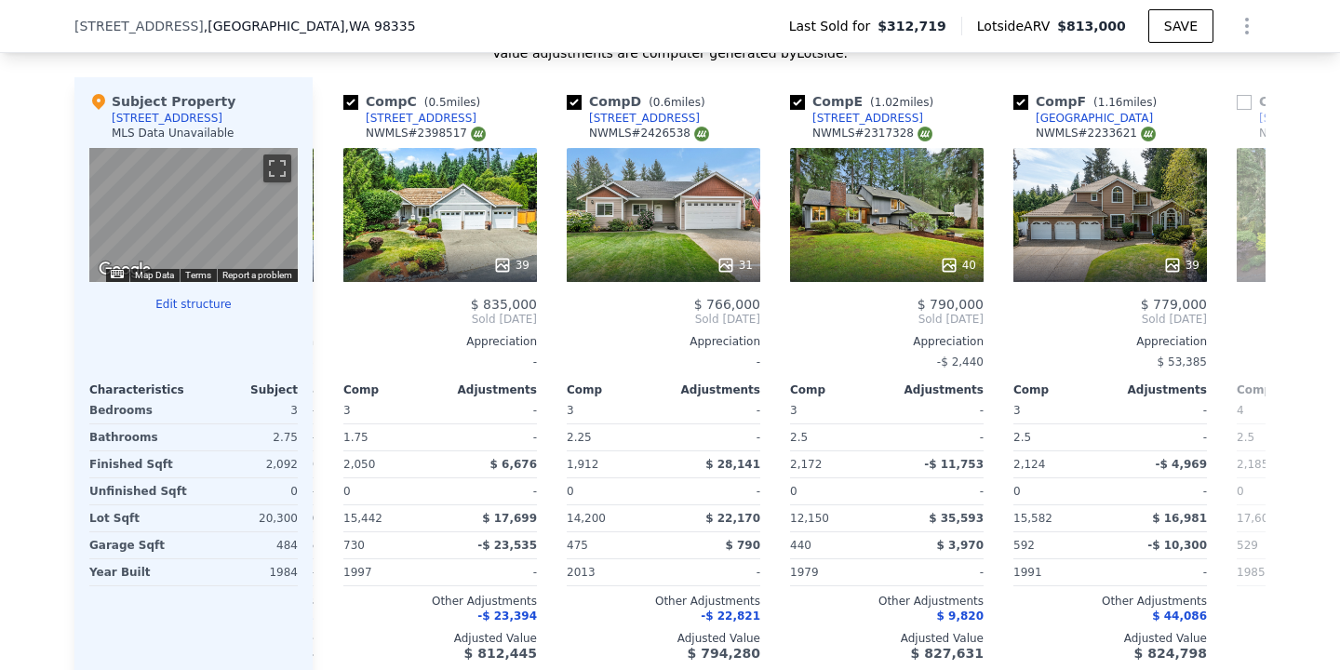
scroll to position [0, 447]
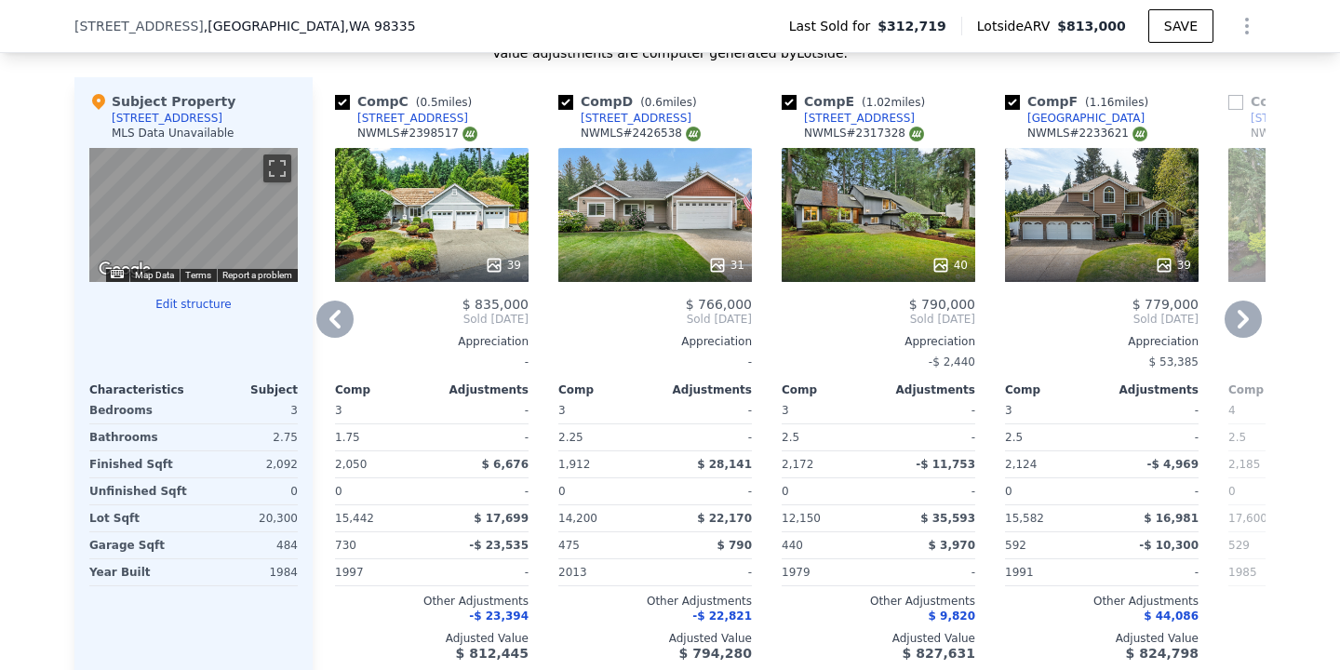
click at [1251, 318] on icon at bounding box center [1243, 319] width 37 height 37
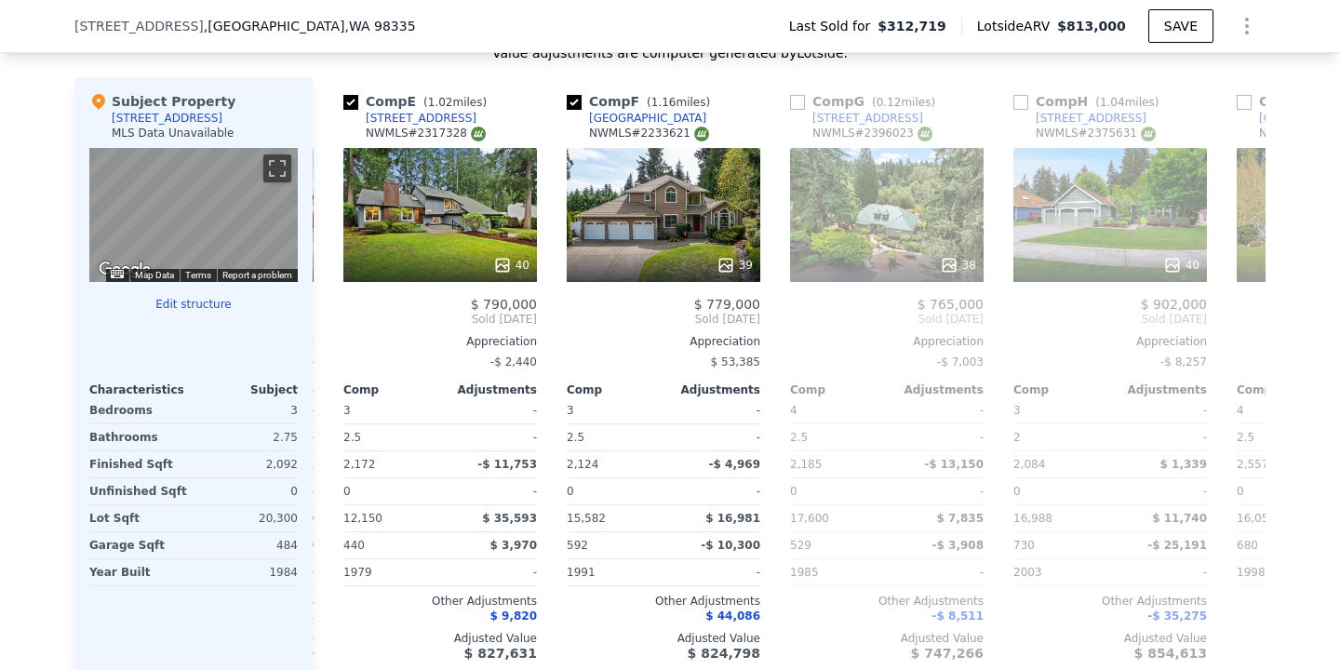
scroll to position [0, 894]
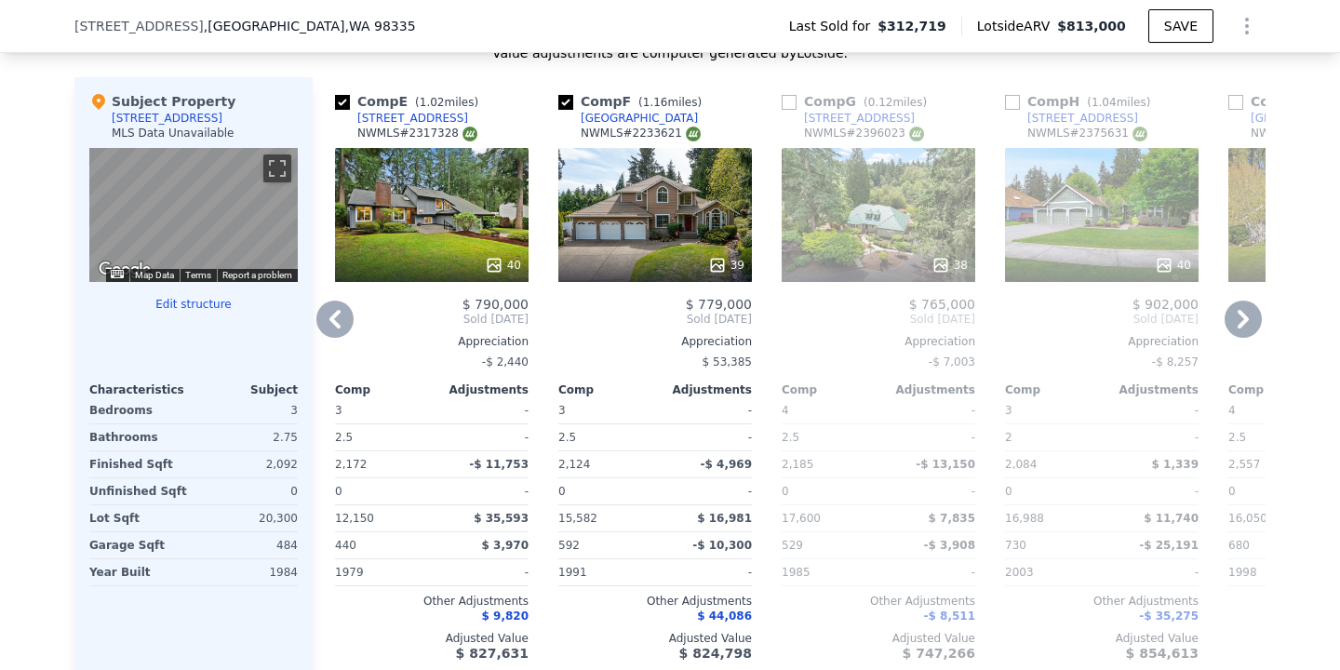
click at [334, 318] on icon at bounding box center [334, 319] width 37 height 37
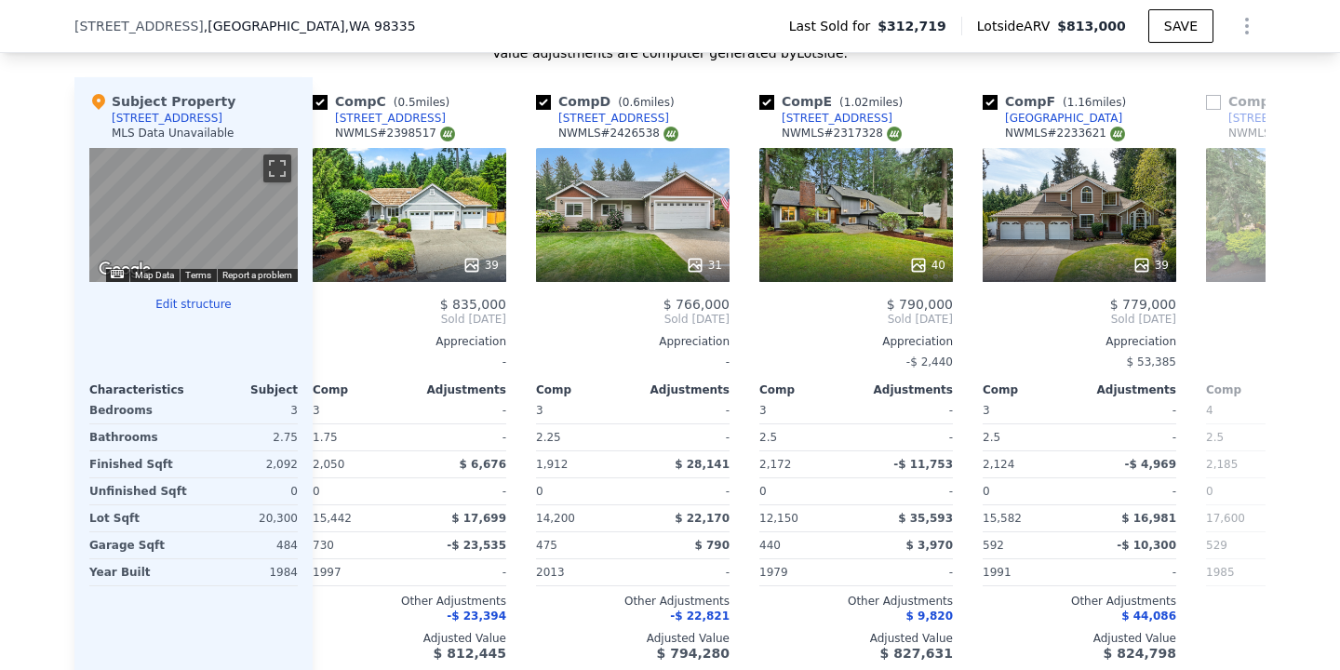
scroll to position [0, 447]
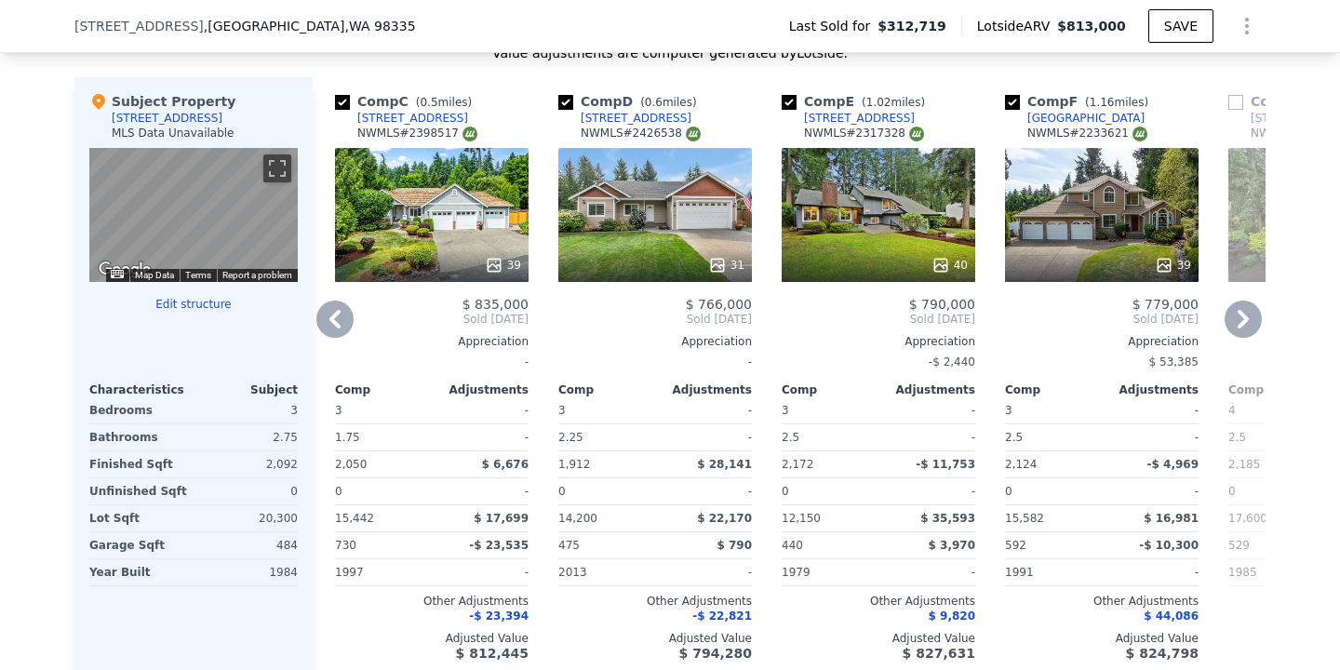
click at [1242, 338] on div "Appreciation" at bounding box center [1326, 341] width 194 height 15
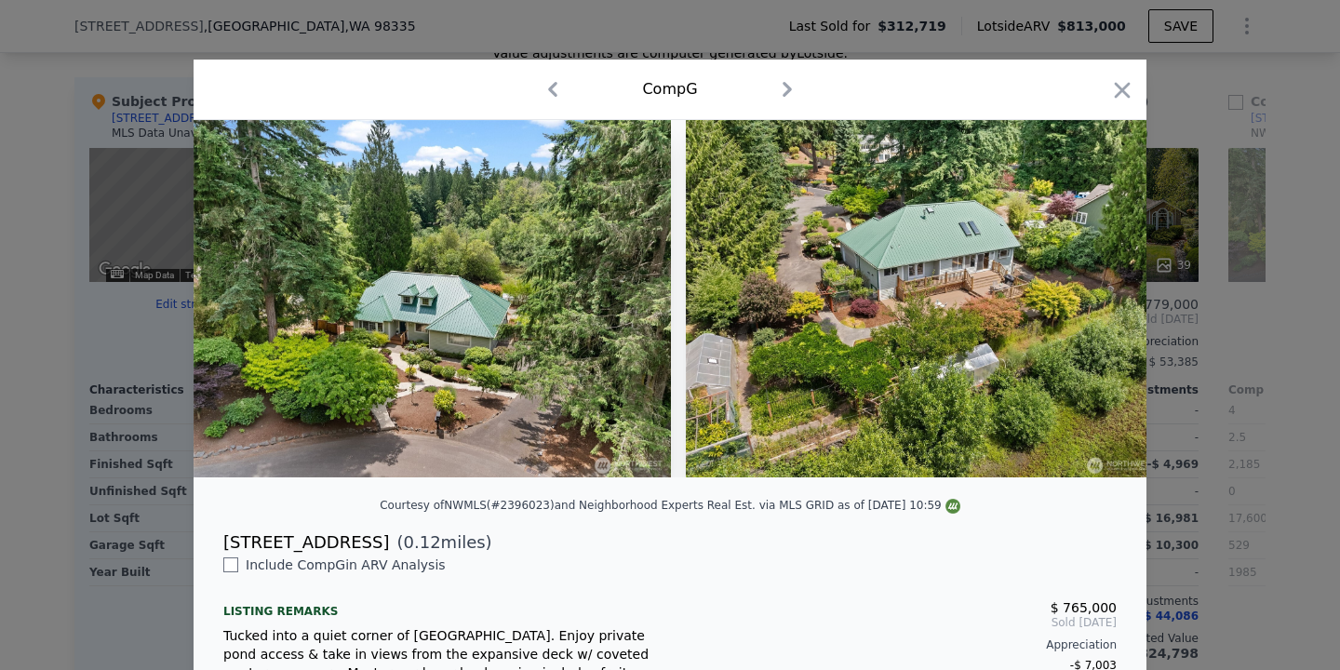
click at [1245, 304] on div at bounding box center [670, 335] width 1340 height 670
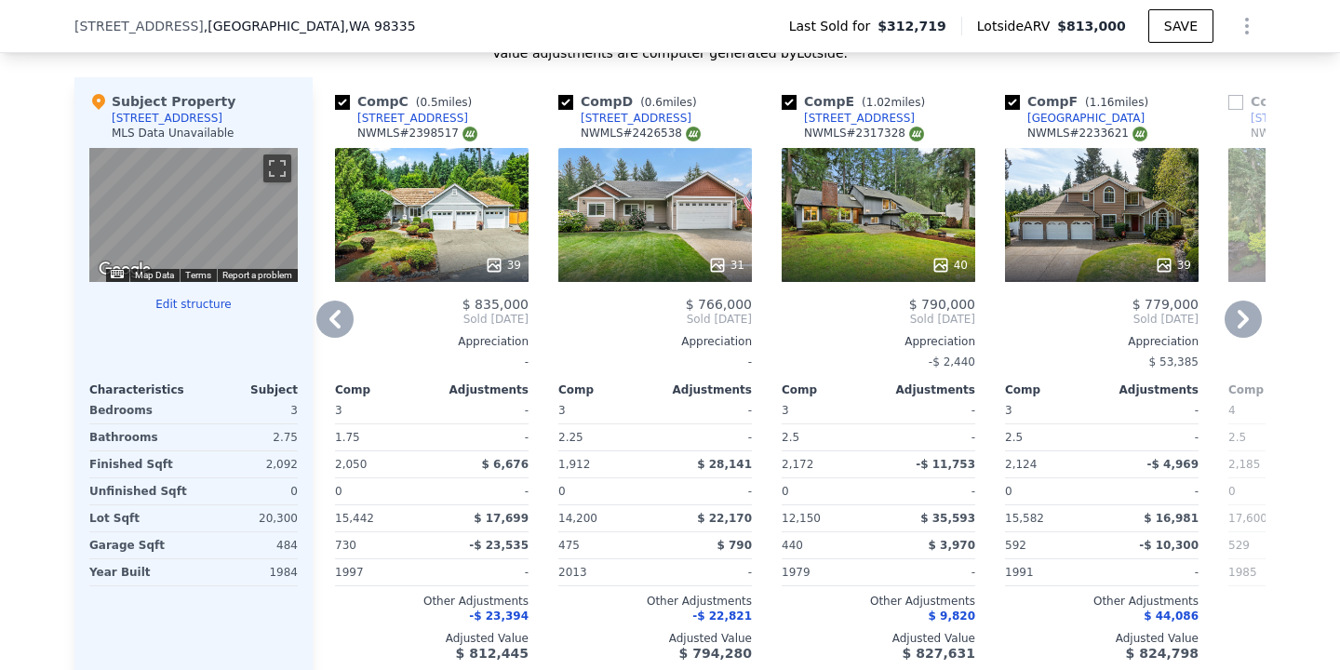
click at [1245, 316] on icon at bounding box center [1243, 319] width 11 height 19
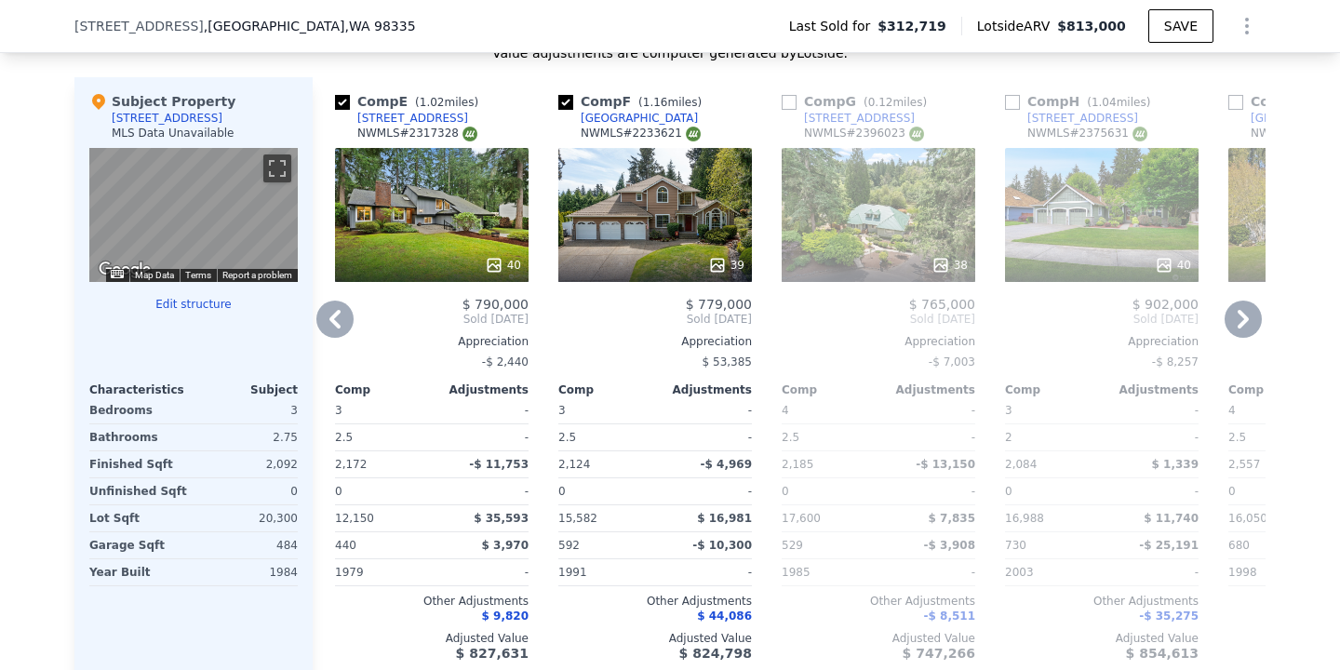
click at [1245, 316] on icon at bounding box center [1243, 319] width 11 height 19
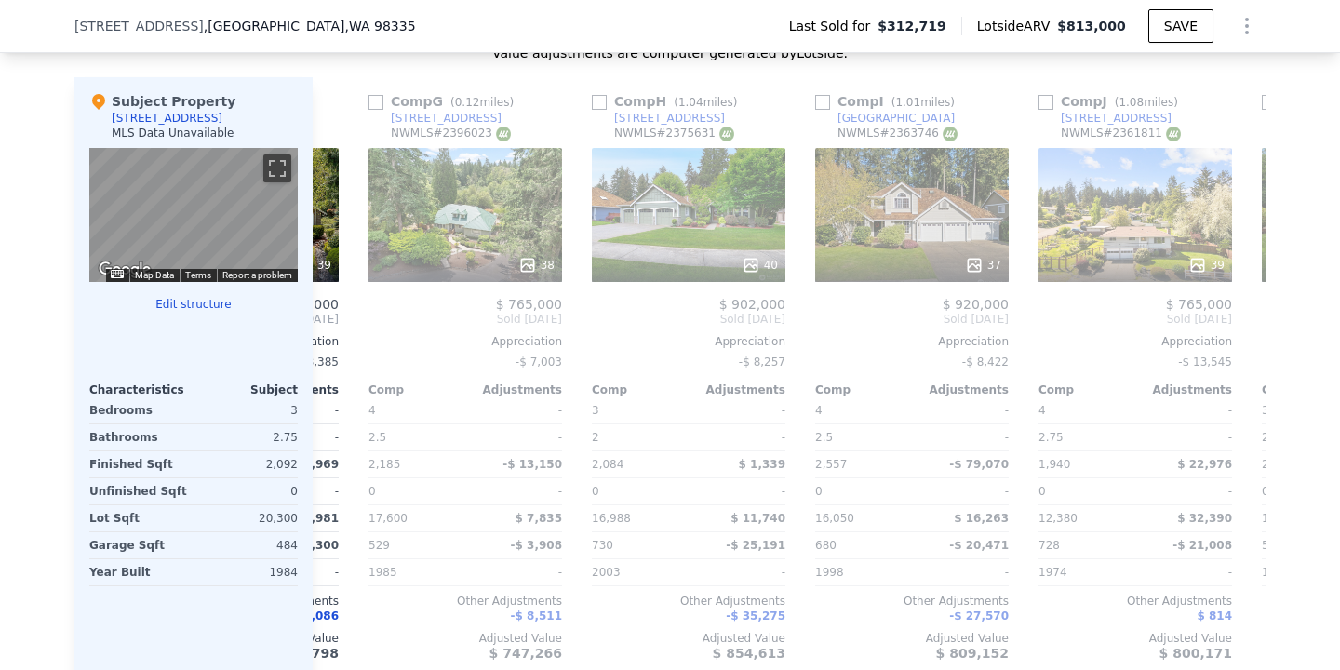
scroll to position [0, 1340]
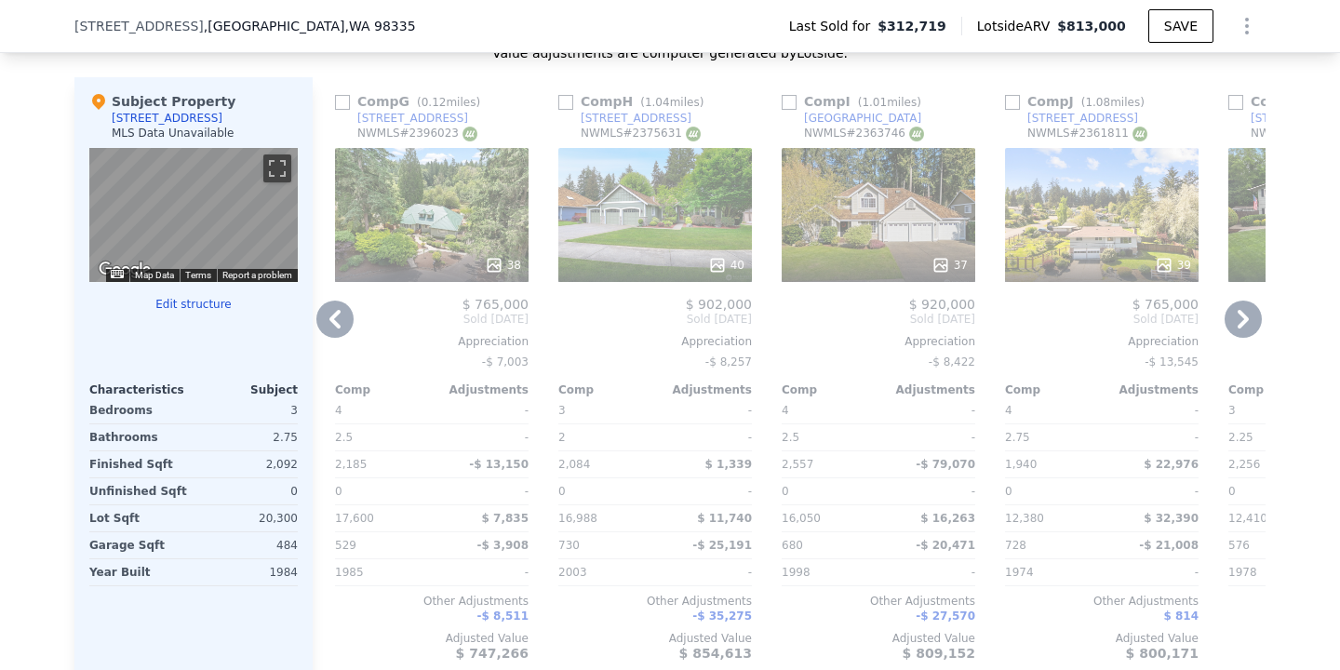
click at [1242, 318] on icon at bounding box center [1243, 319] width 37 height 37
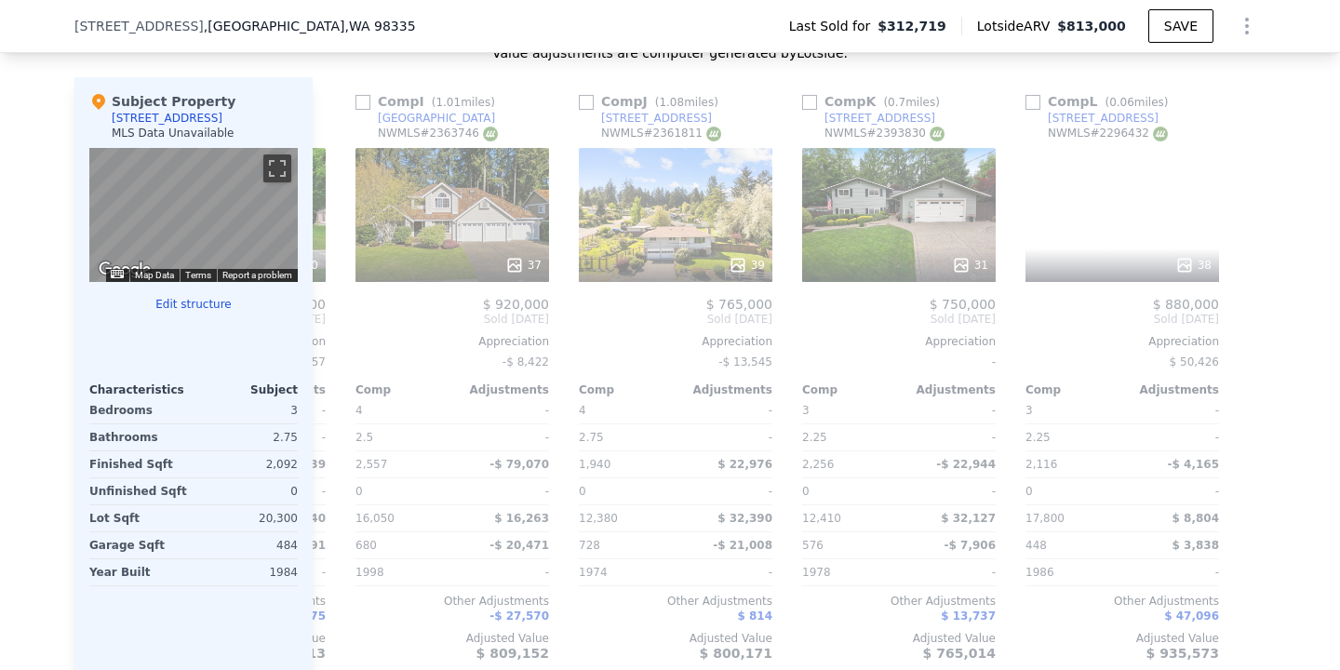
scroll to position [0, 1772]
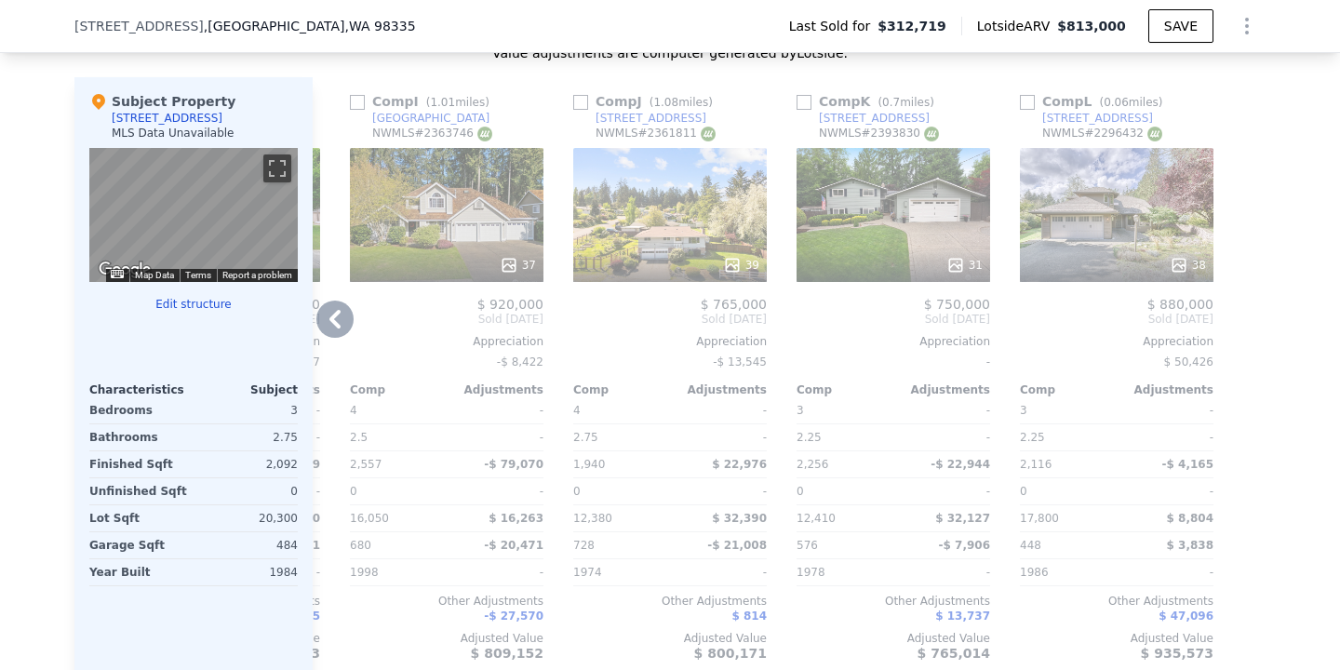
click at [351, 308] on div "$ 920,000" at bounding box center [447, 304] width 194 height 15
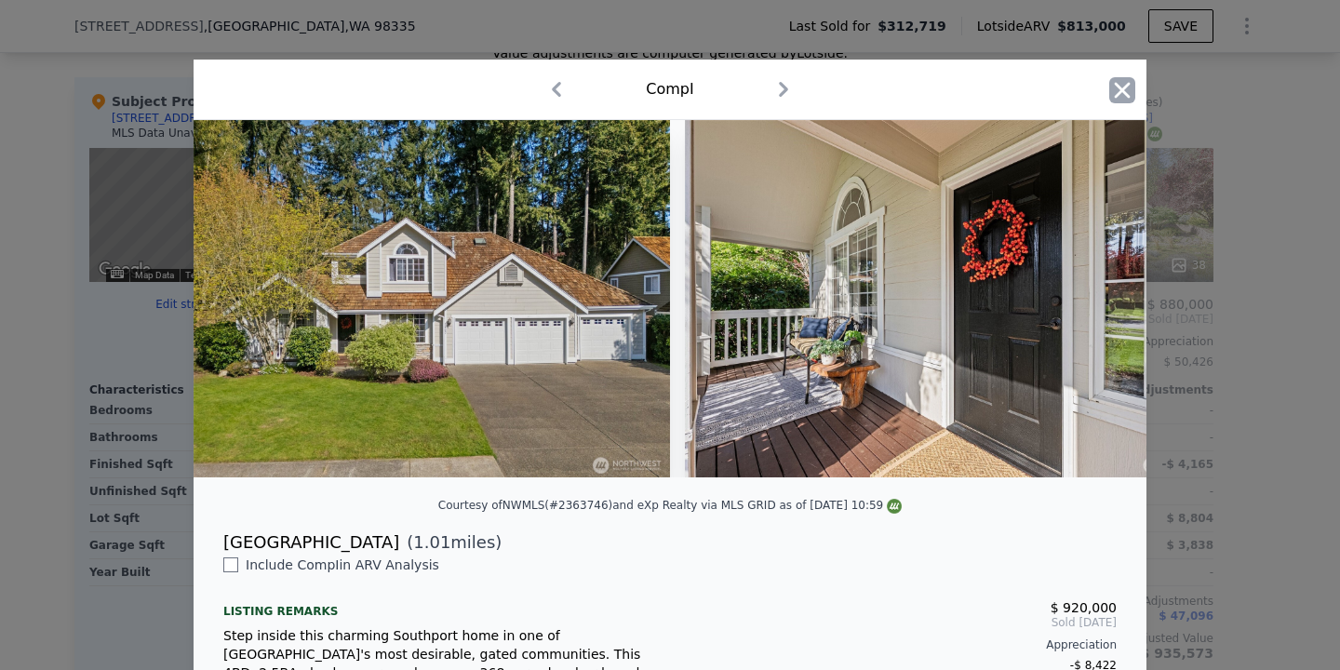
click at [1124, 97] on icon "button" at bounding box center [1123, 90] width 26 height 26
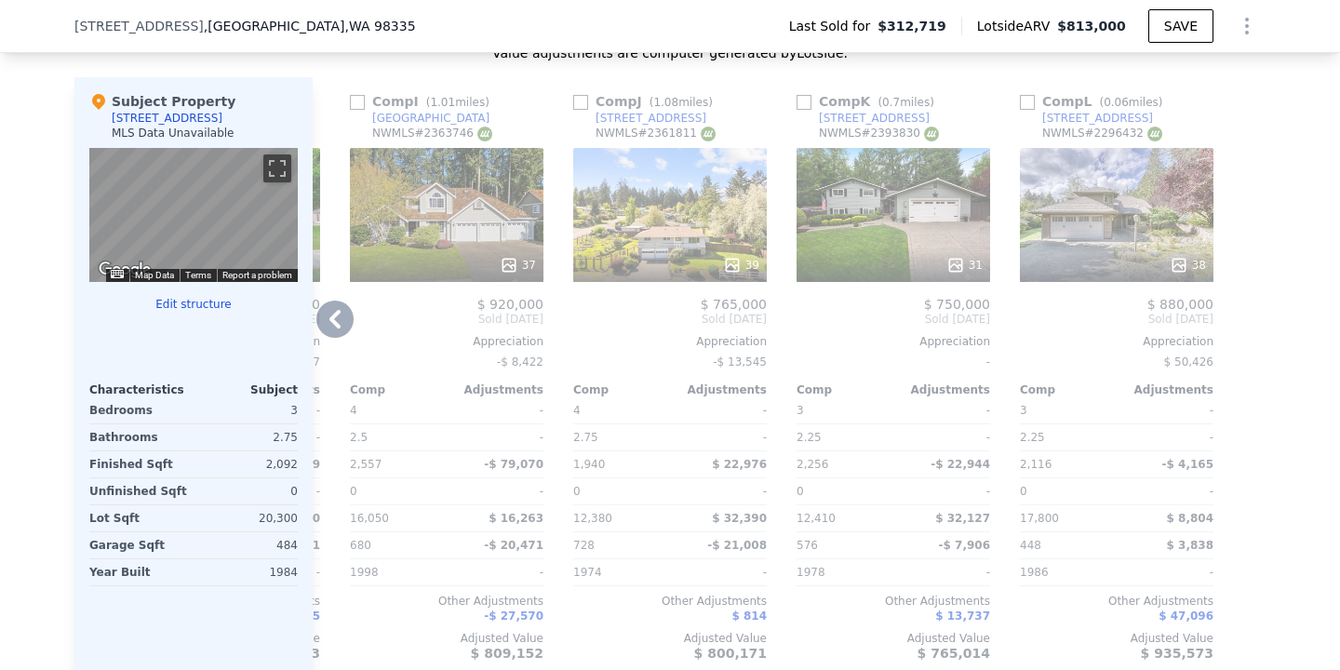
click at [357, 316] on span "Sold [DATE]" at bounding box center [447, 319] width 194 height 15
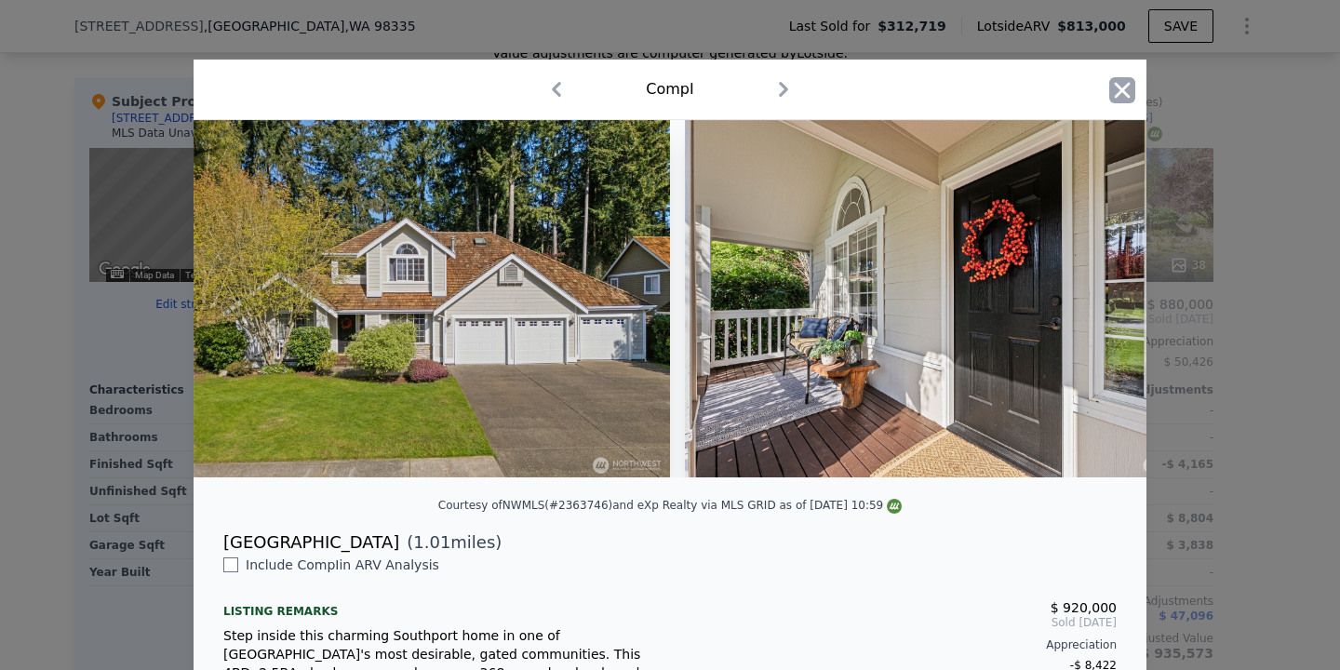
click at [1119, 98] on icon "button" at bounding box center [1123, 90] width 26 height 26
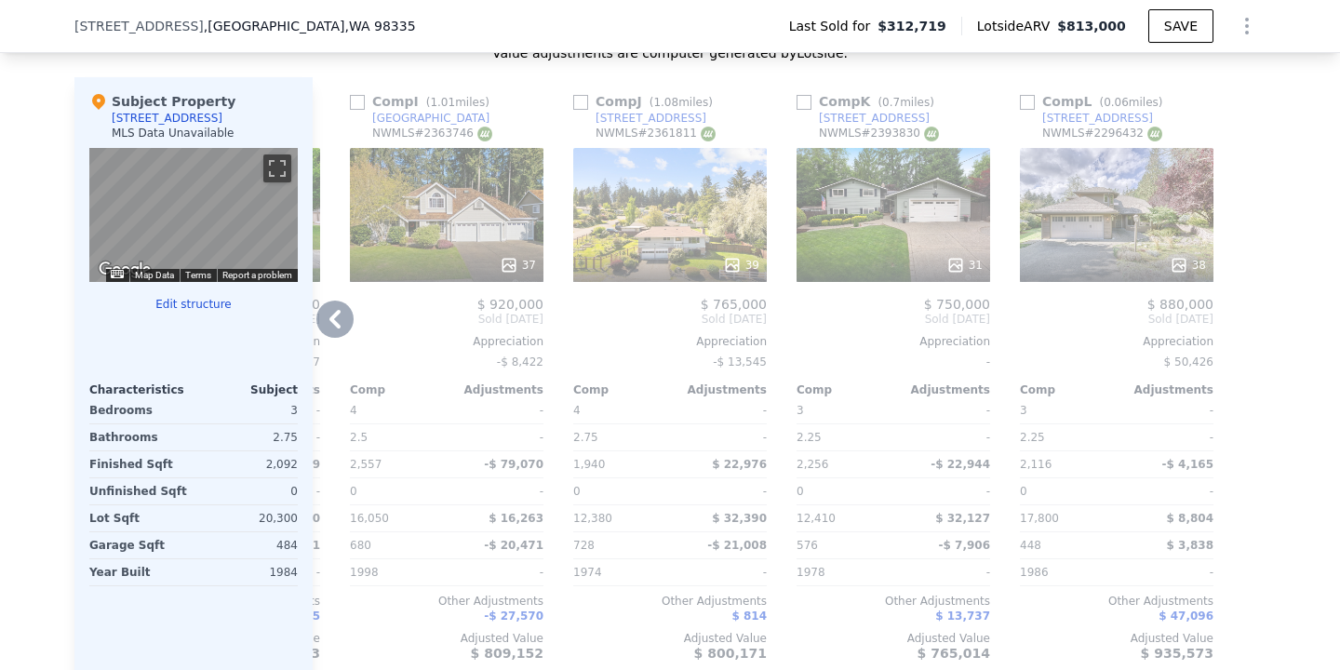
click at [324, 316] on icon at bounding box center [334, 319] width 37 height 37
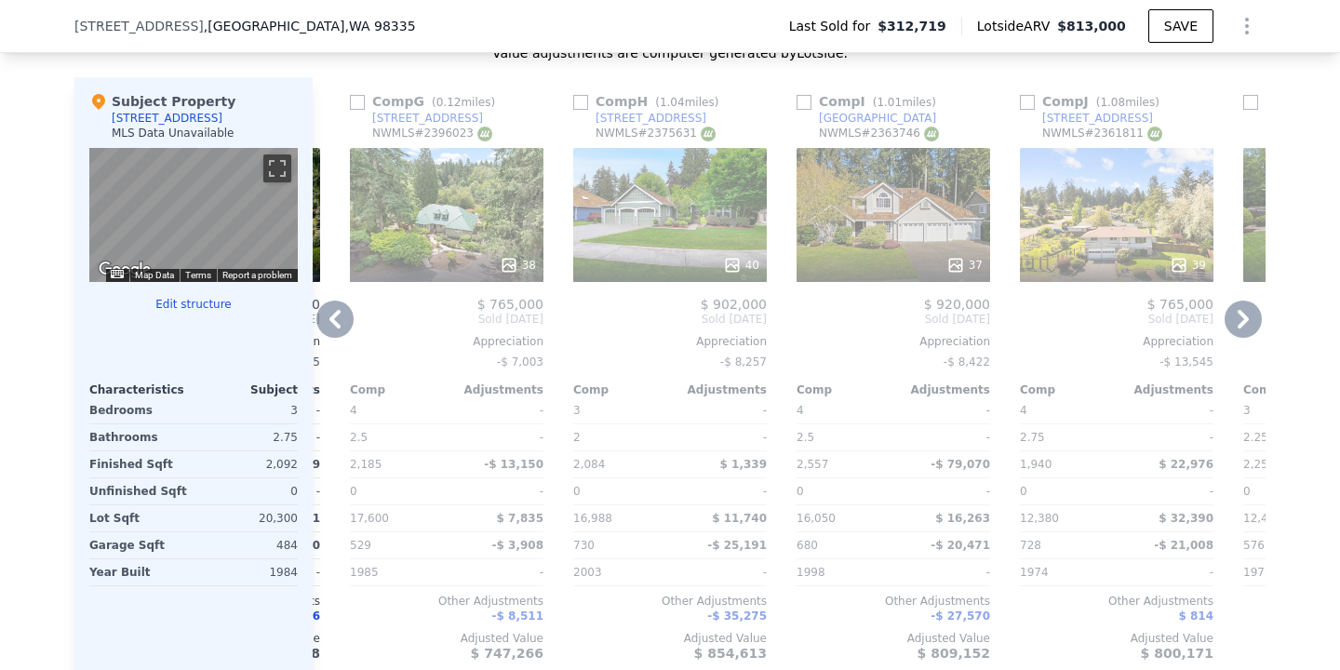
click at [336, 327] on icon at bounding box center [334, 319] width 37 height 37
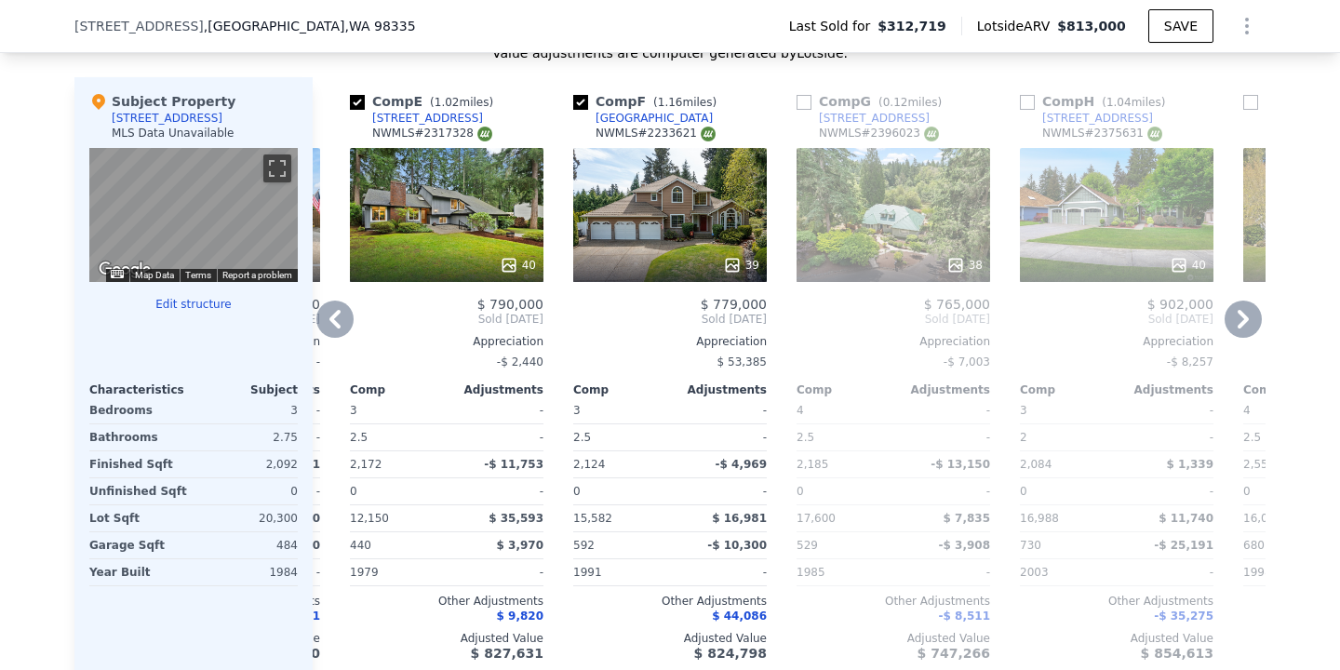
click at [337, 327] on icon at bounding box center [335, 319] width 11 height 19
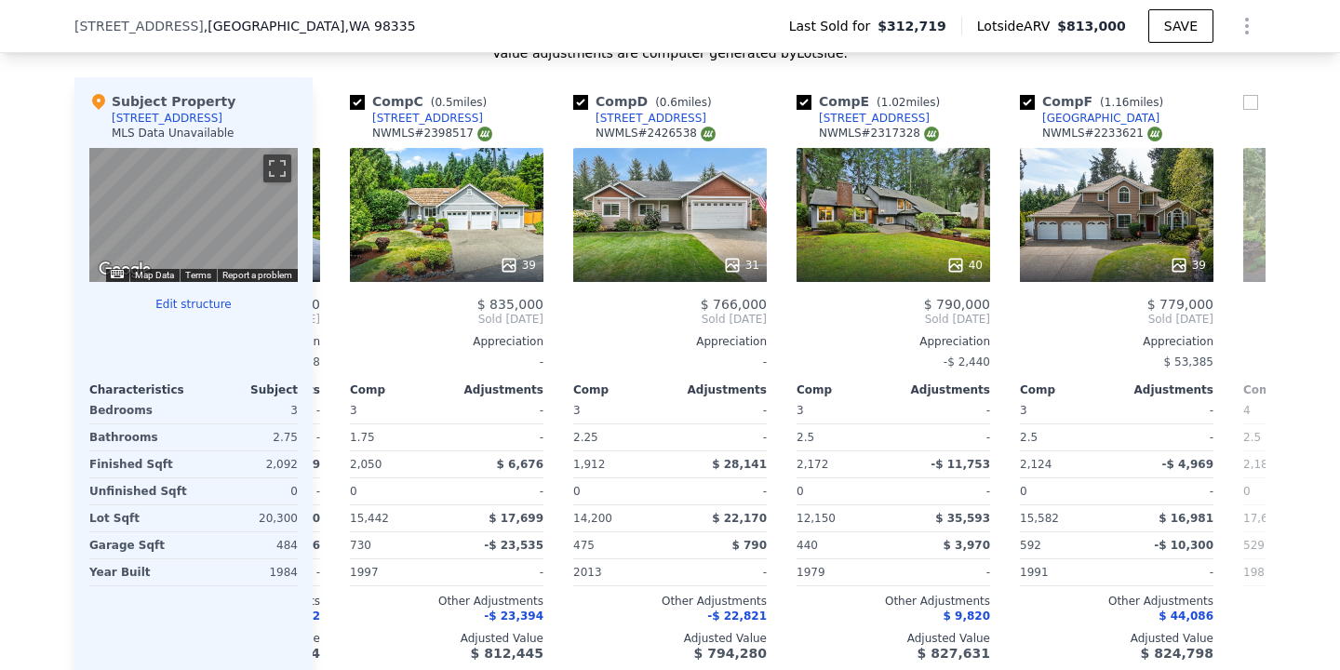
click at [337, 327] on div "Comp A ( 0.18 miles) [STREET_ADDRESS] 31 $ 760,000 Sold [DATE] Appreciation -$ …" at bounding box center [789, 376] width 953 height 599
click at [337, 327] on icon at bounding box center [335, 319] width 11 height 19
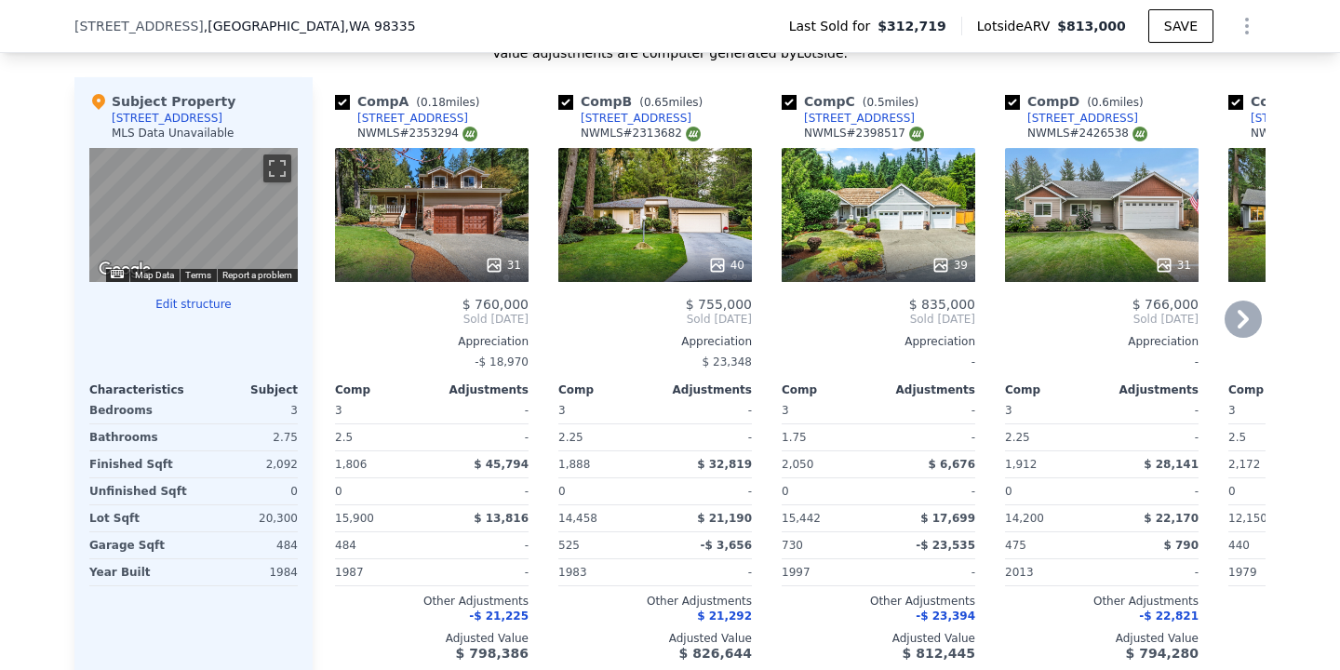
click at [338, 326] on span "Sold [DATE]" at bounding box center [432, 319] width 194 height 15
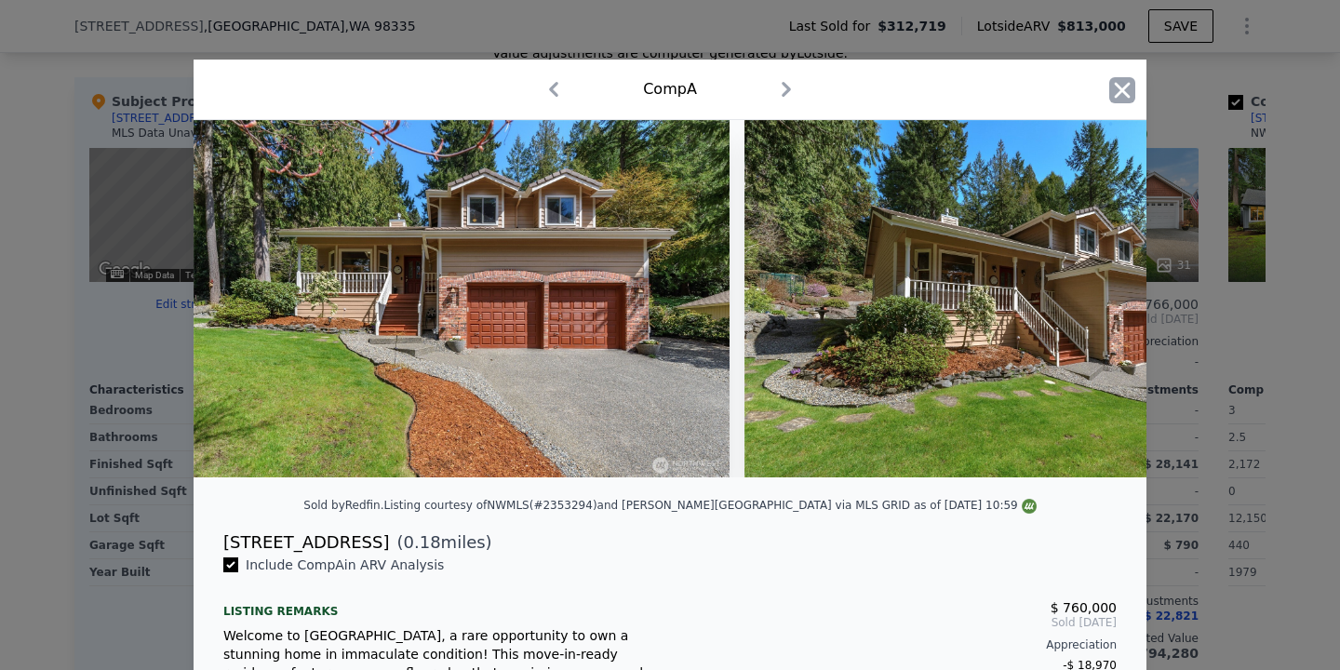
click at [1129, 78] on icon "button" at bounding box center [1123, 90] width 26 height 26
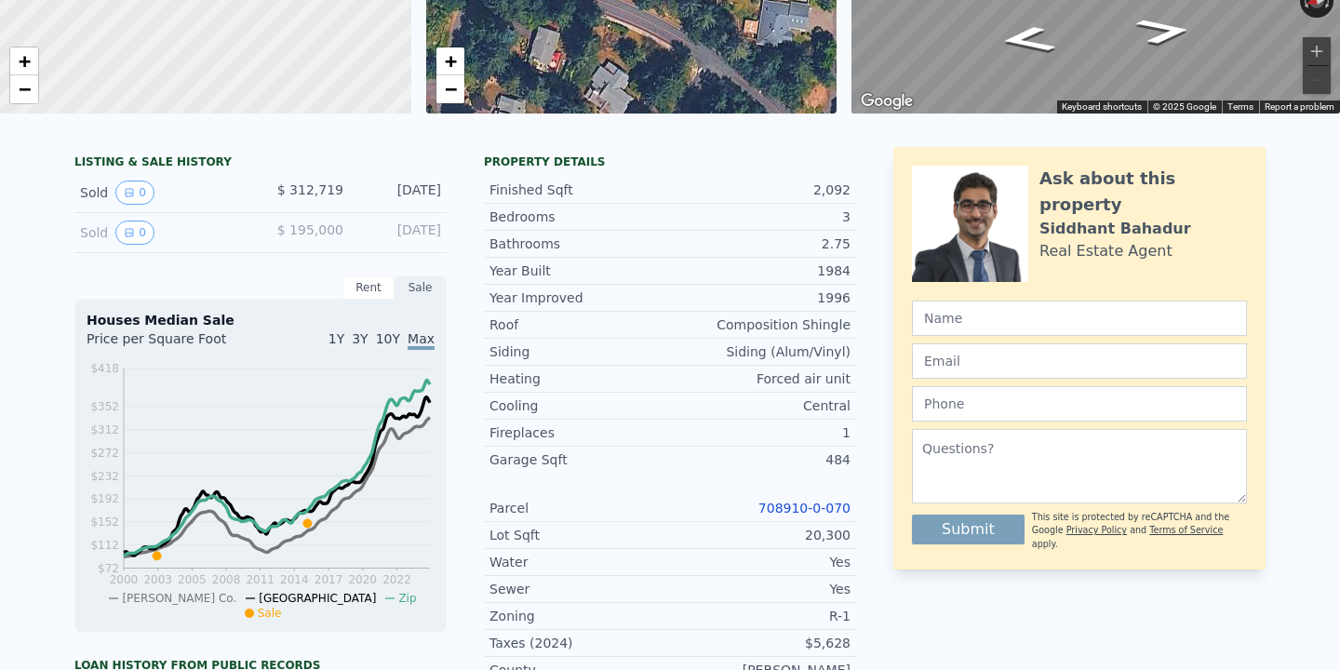
scroll to position [7, 0]
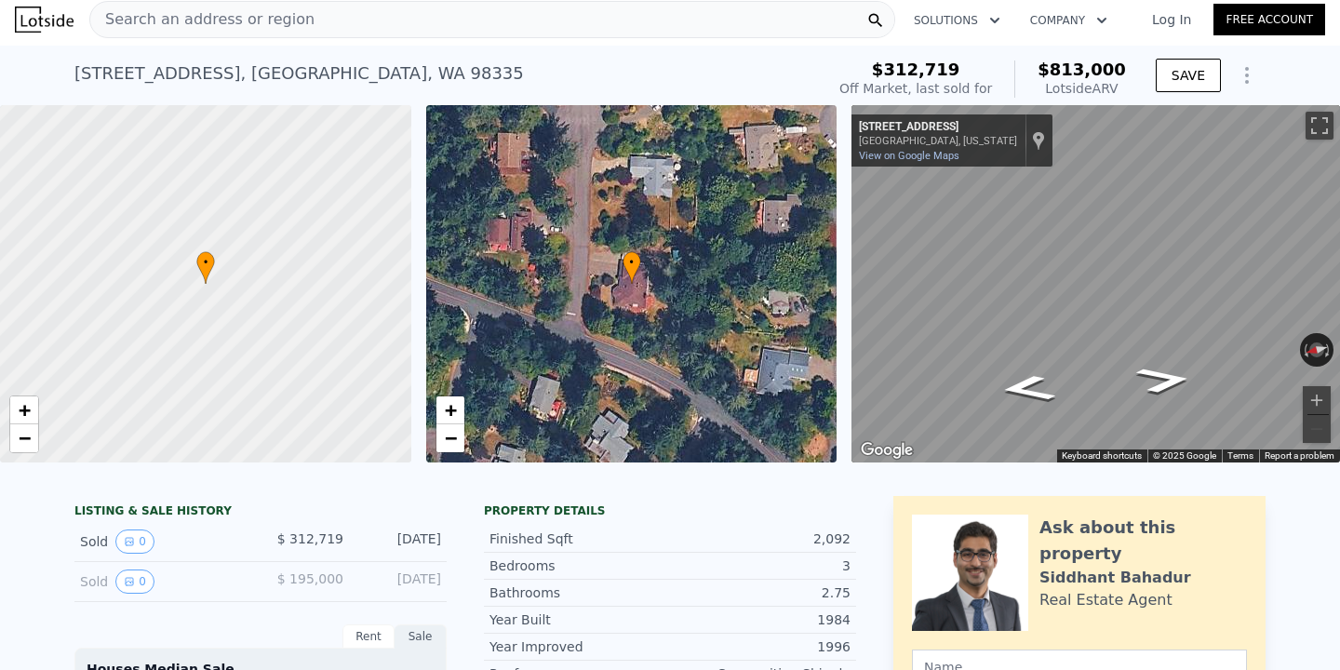
click at [426, 37] on div "Search an address or region" at bounding box center [492, 19] width 806 height 37
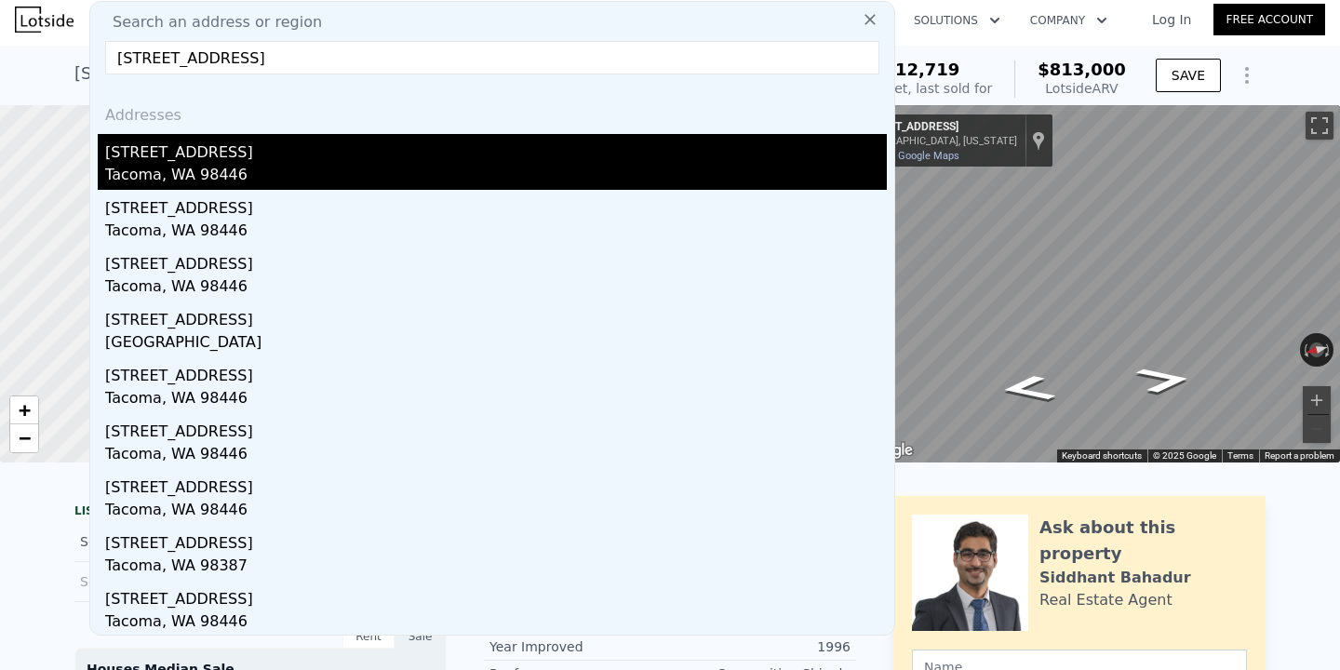
type input "[STREET_ADDRESS]"
click at [429, 152] on div "[STREET_ADDRESS]" at bounding box center [496, 149] width 782 height 30
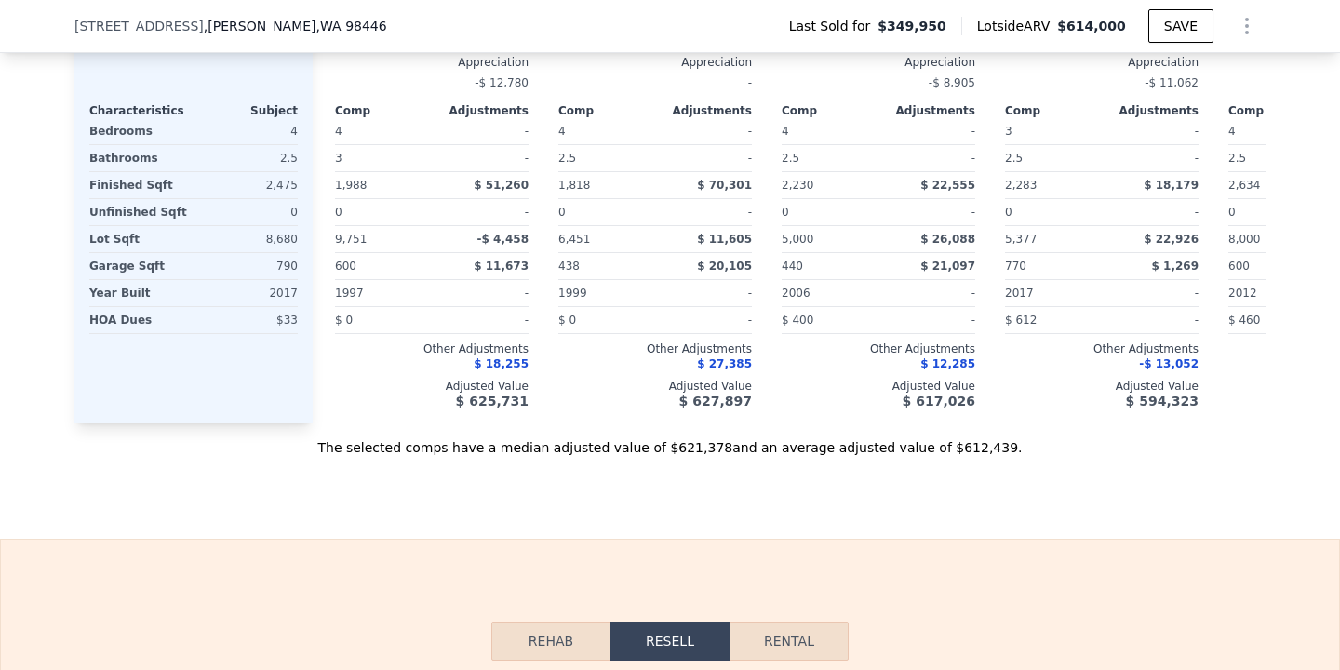
scroll to position [1823, 0]
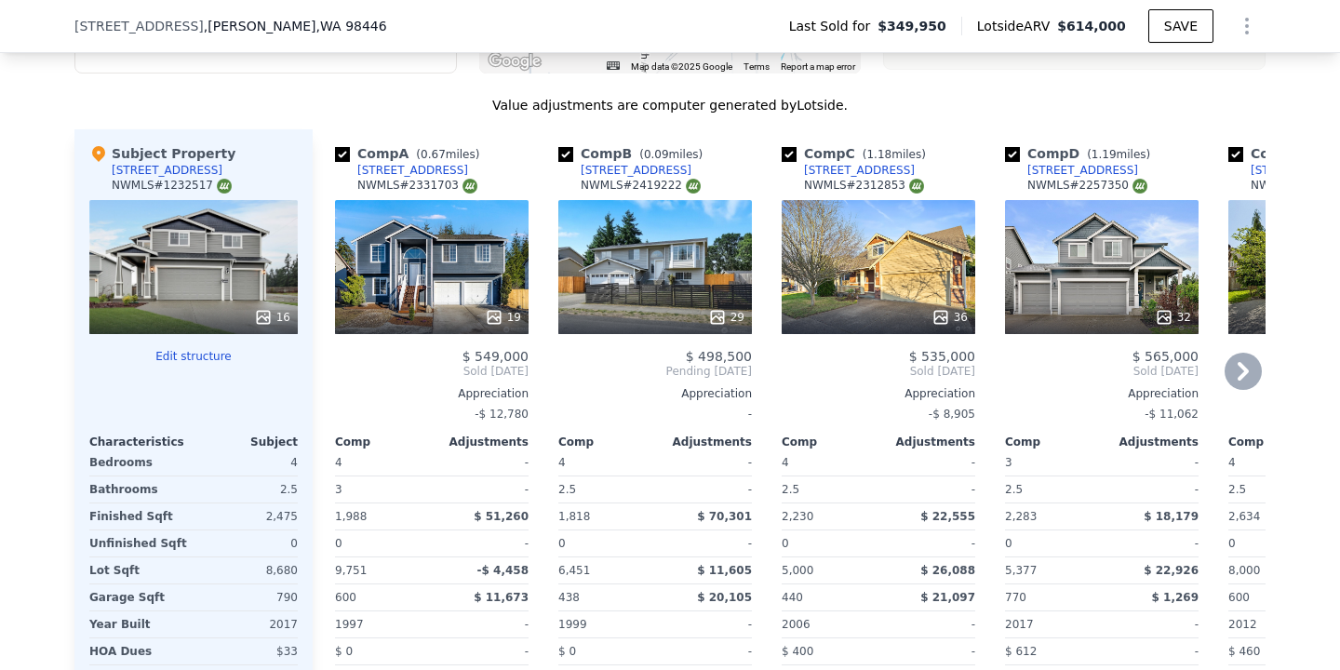
click at [1245, 364] on icon at bounding box center [1243, 371] width 37 height 37
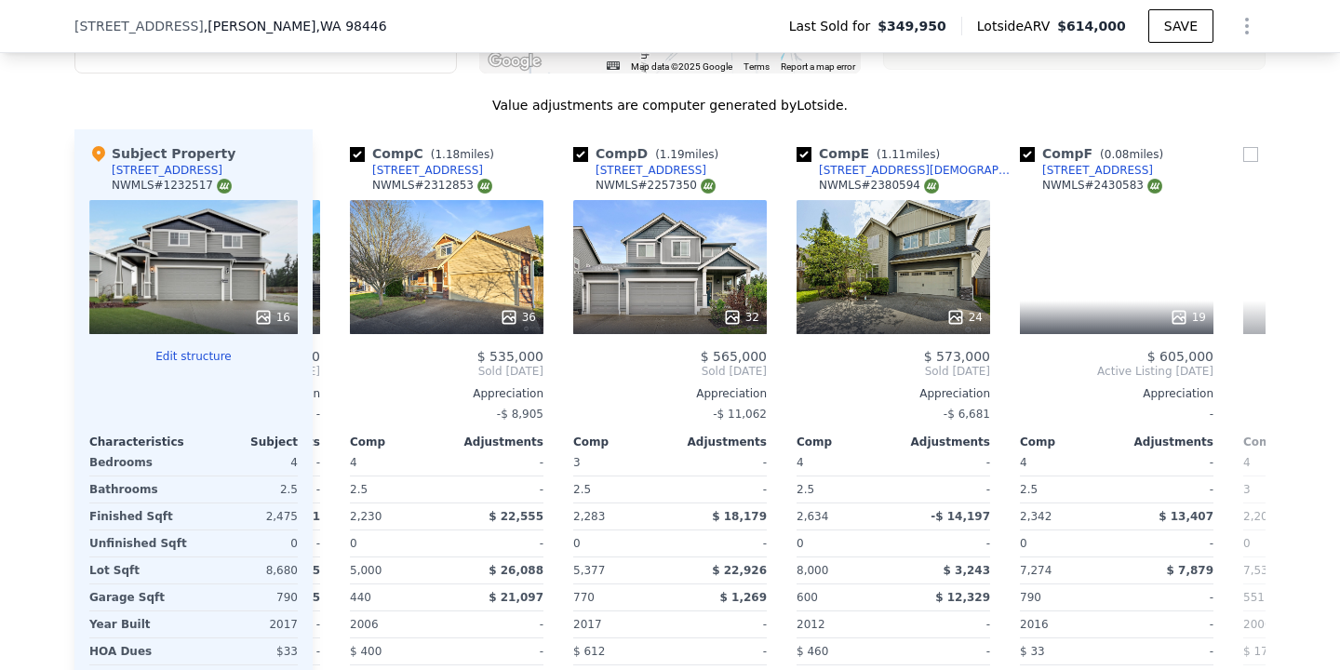
scroll to position [0, 447]
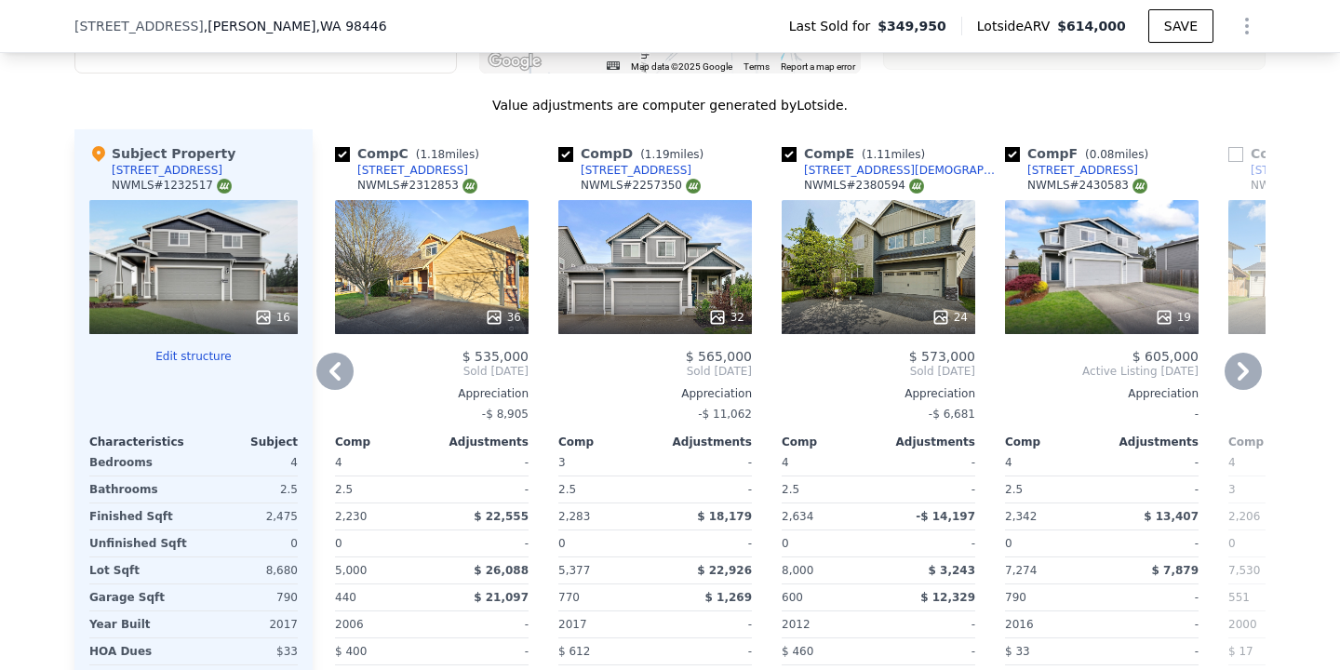
click at [1145, 277] on div "19" at bounding box center [1102, 267] width 194 height 134
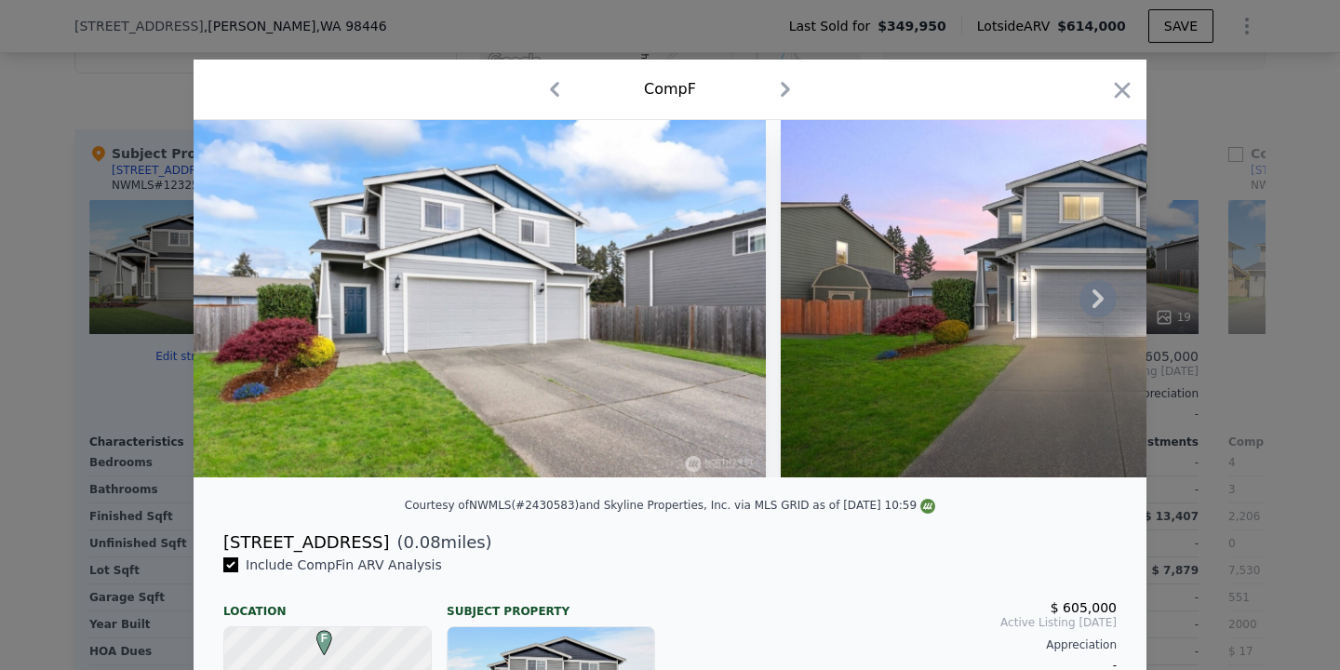
click at [1100, 292] on icon at bounding box center [1098, 298] width 37 height 37
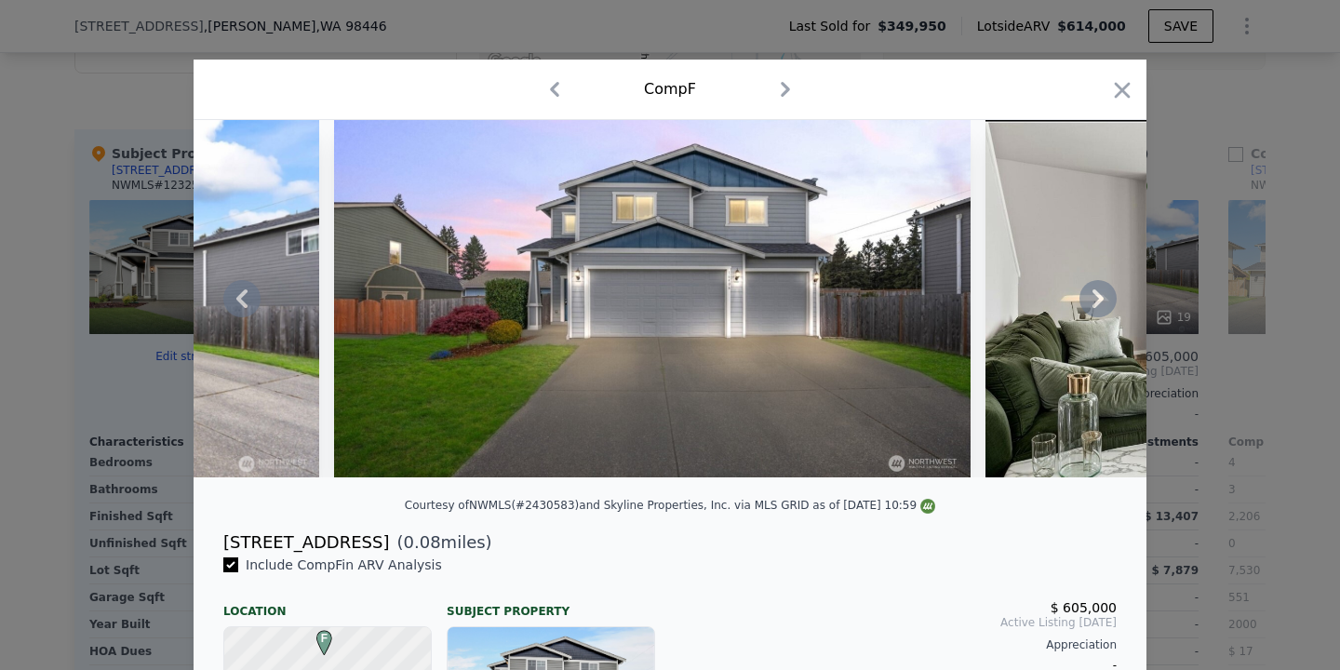
click at [1149, 97] on div at bounding box center [670, 335] width 1340 height 670
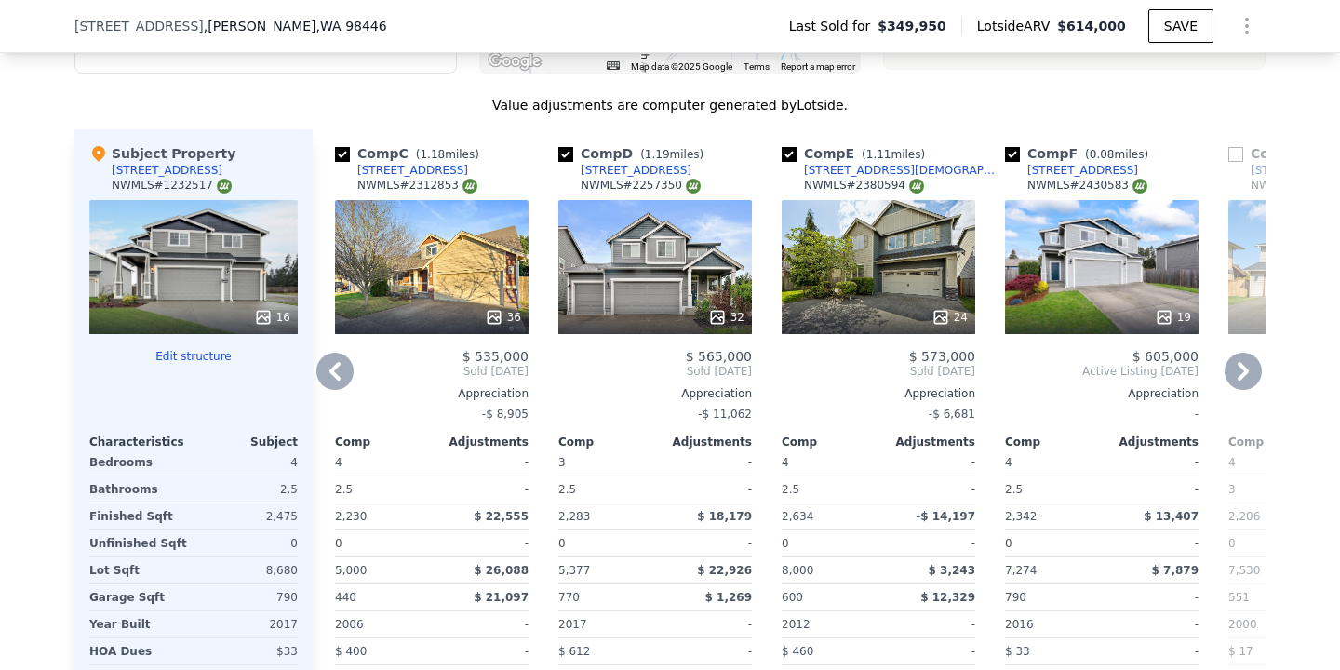
click at [1243, 367] on icon at bounding box center [1243, 371] width 11 height 19
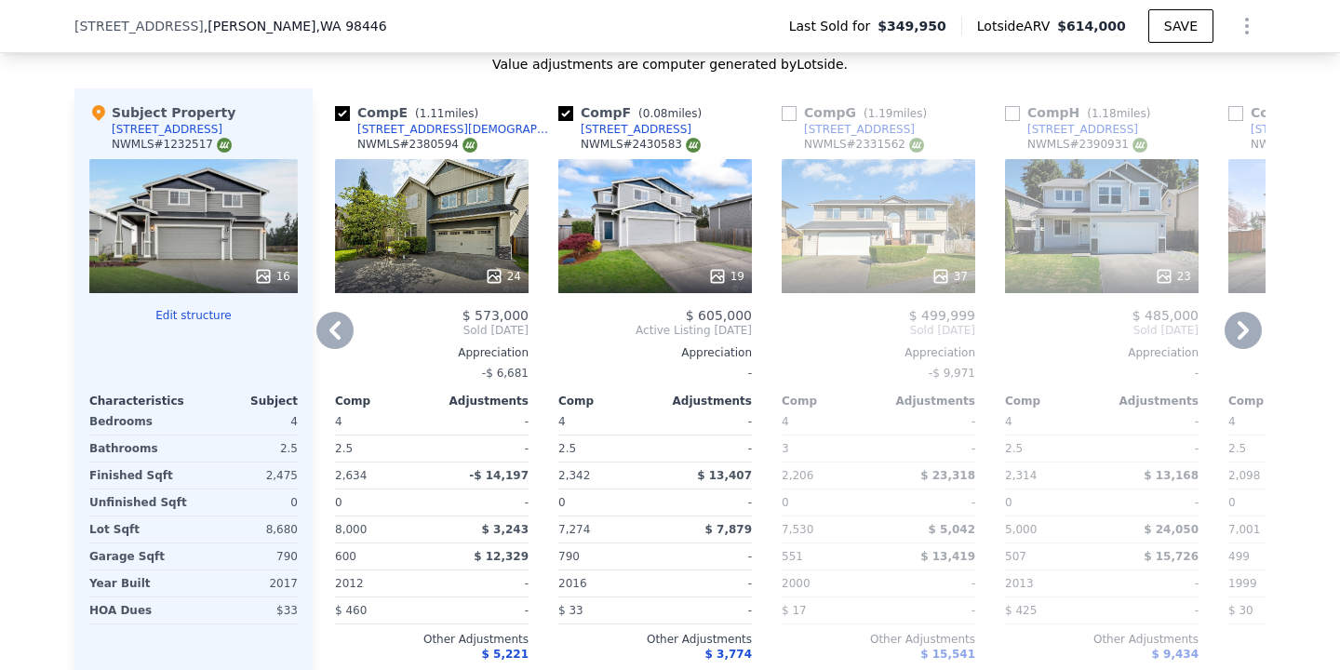
scroll to position [1818, 0]
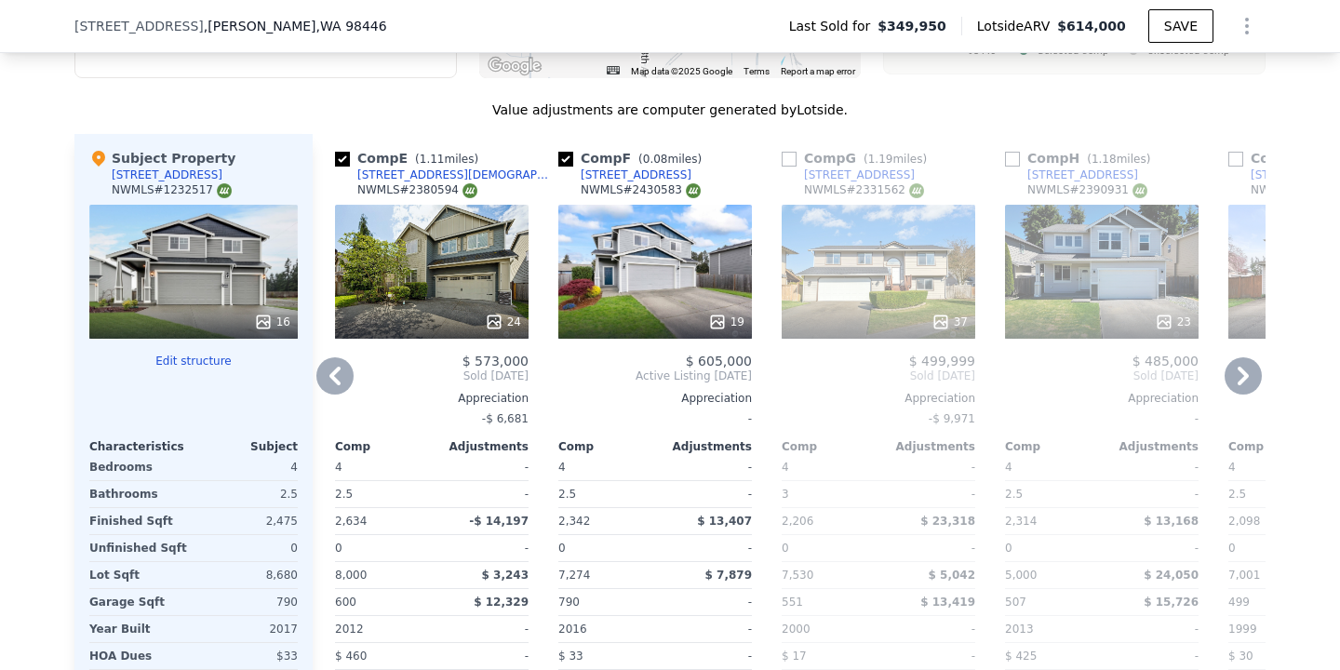
click at [704, 314] on div "19" at bounding box center [656, 322] width 178 height 19
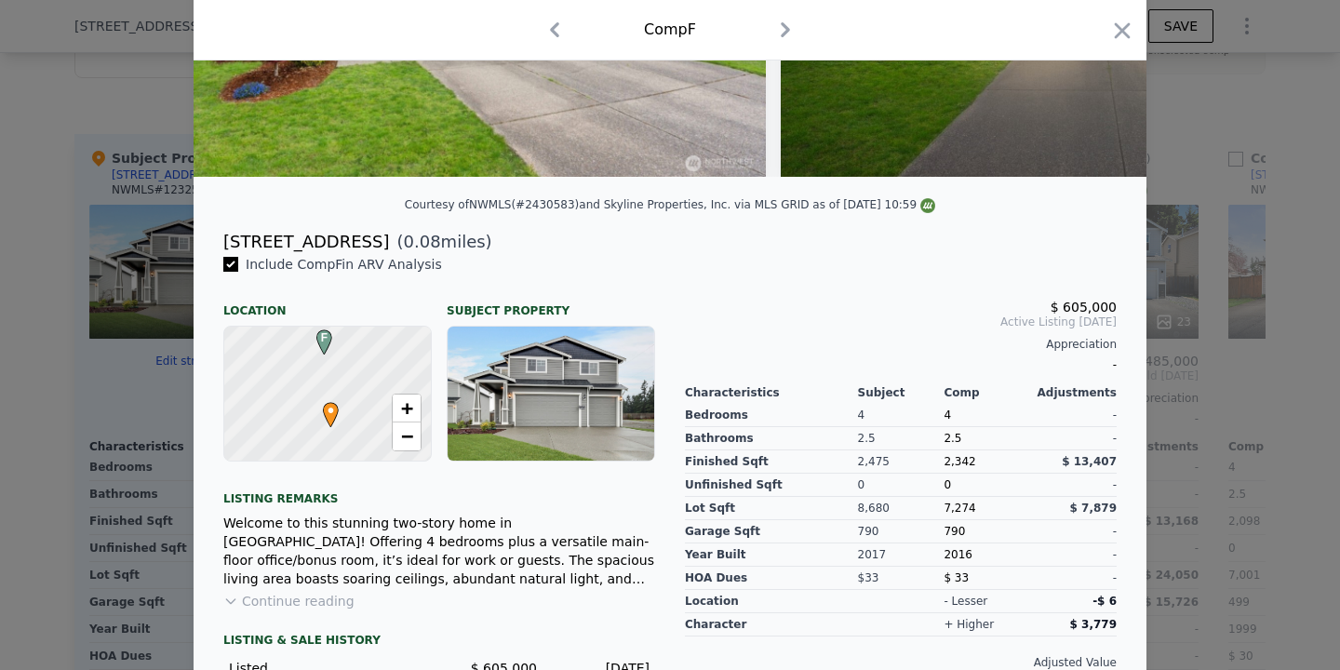
scroll to position [359, 0]
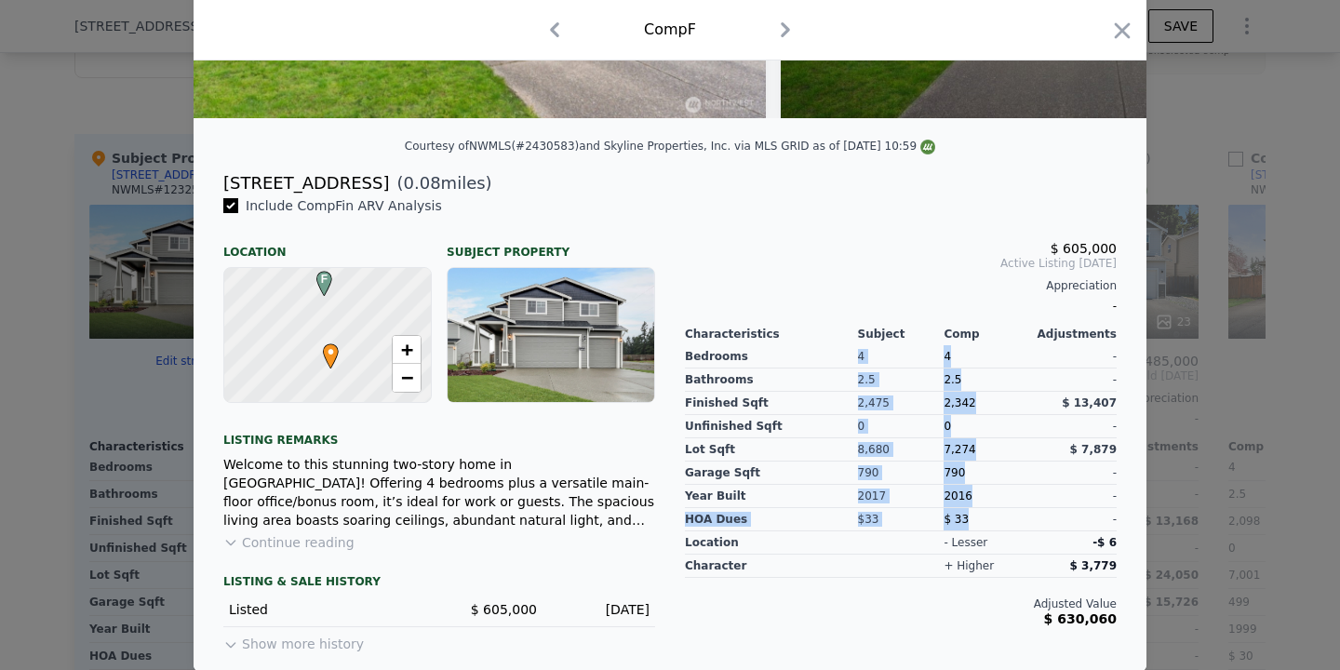
drag, startPoint x: 1003, startPoint y: 508, endPoint x: 827, endPoint y: 507, distance: 175.9
click at [827, 507] on div "Bedrooms Bathrooms Finished Sqft Unfinished Sqft Lot Sqft Garage Sqft Year Buil…" at bounding box center [901, 437] width 432 height 190
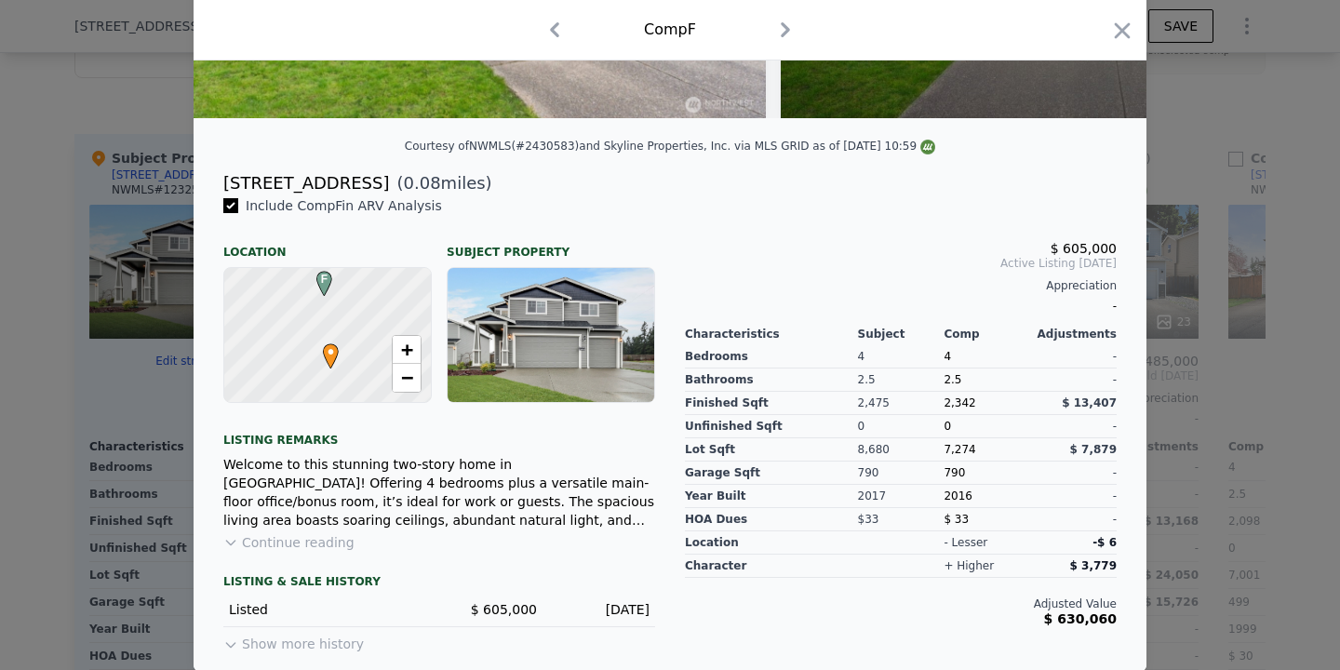
click at [869, 620] on div "$ 630,060" at bounding box center [901, 619] width 432 height 15
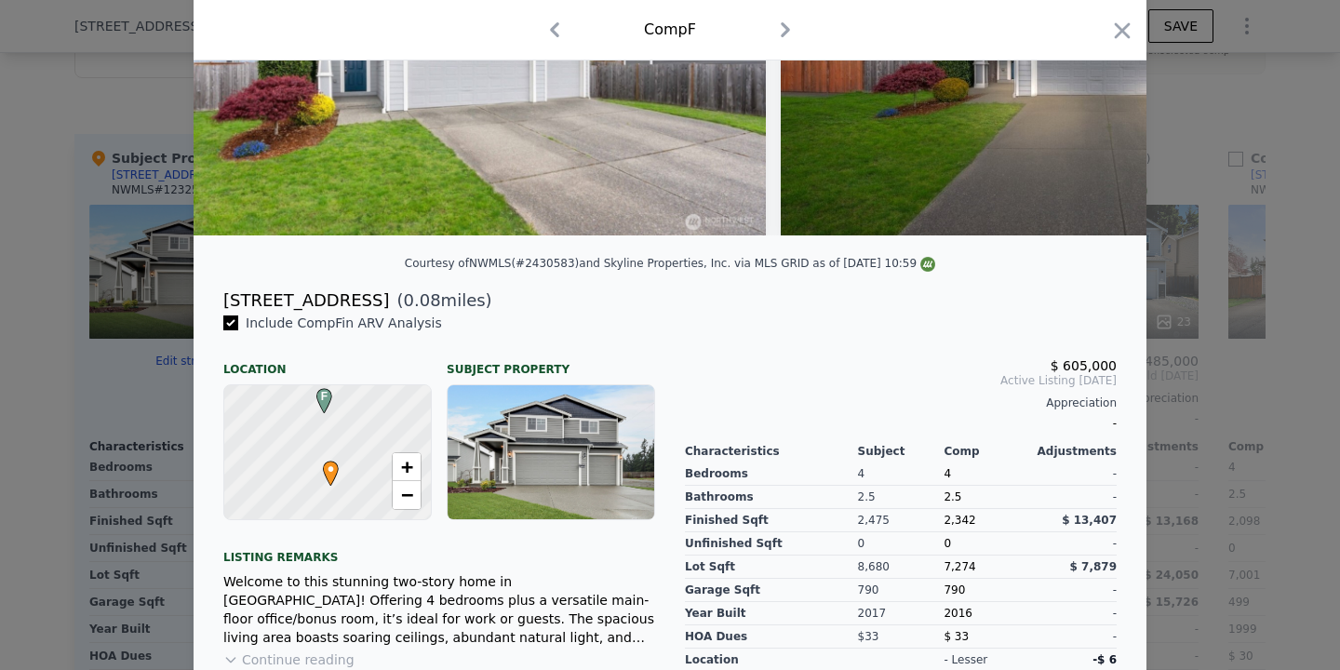
scroll to position [286, 0]
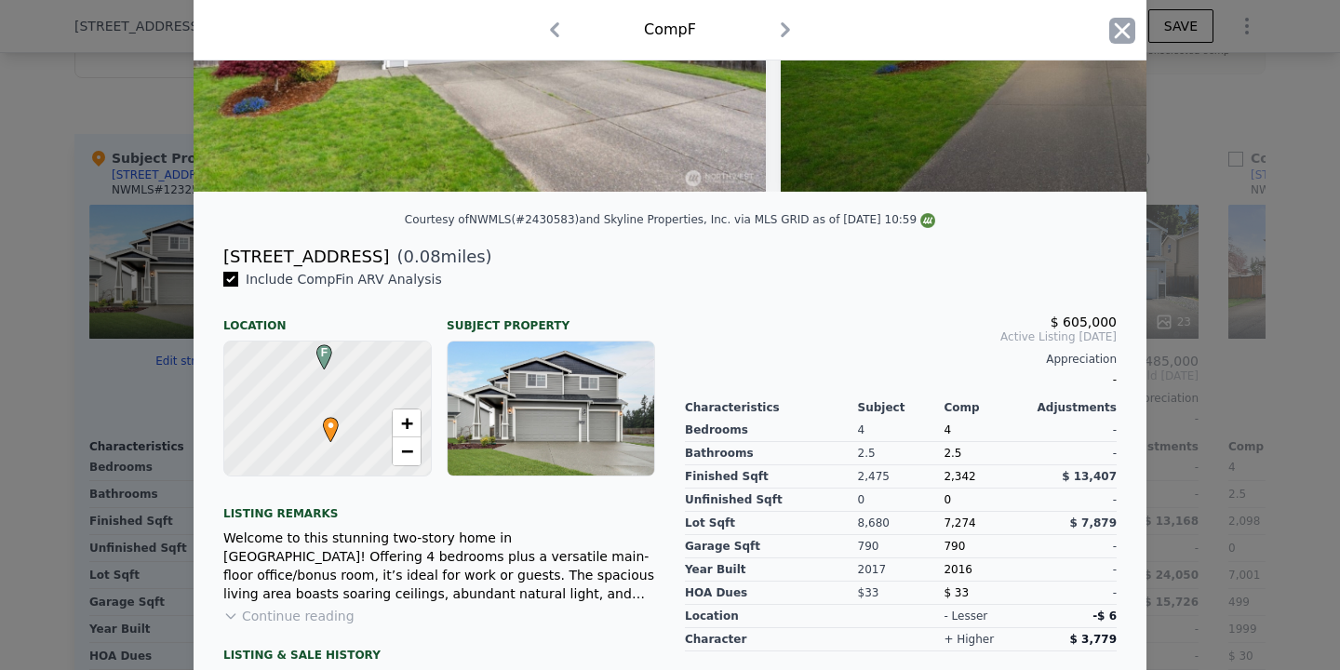
click at [1119, 27] on icon "button" at bounding box center [1123, 30] width 16 height 16
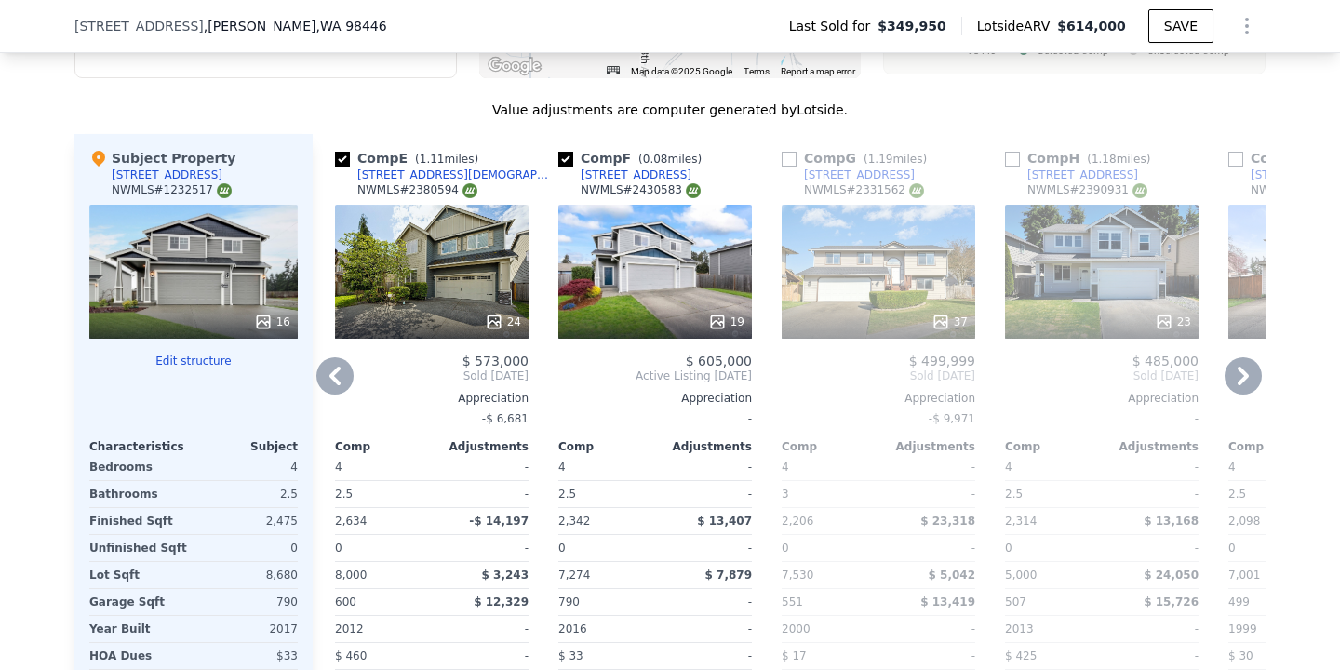
click at [631, 316] on div "19" at bounding box center [656, 322] width 178 height 19
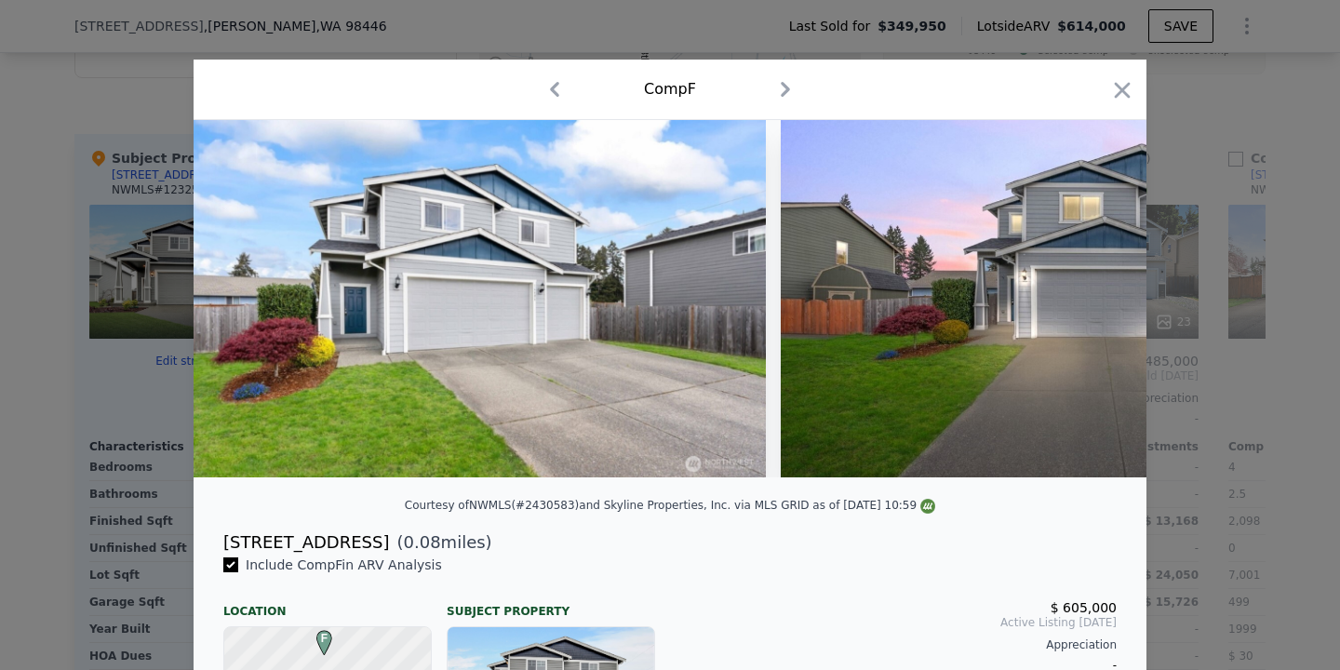
drag, startPoint x: 442, startPoint y: 570, endPoint x: 233, endPoint y: 570, distance: 209.4
click at [232, 570] on div "Include Comp F in ARV Analysis" at bounding box center [439, 565] width 432 height 19
click at [389, 543] on span "( 0.08 miles)" at bounding box center [440, 543] width 102 height 26
drag, startPoint x: 368, startPoint y: 543, endPoint x: 215, endPoint y: 541, distance: 152.7
click at [212, 543] on div "[STREET_ADDRESS] ( 0.08 miles)" at bounding box center [670, 543] width 923 height 26
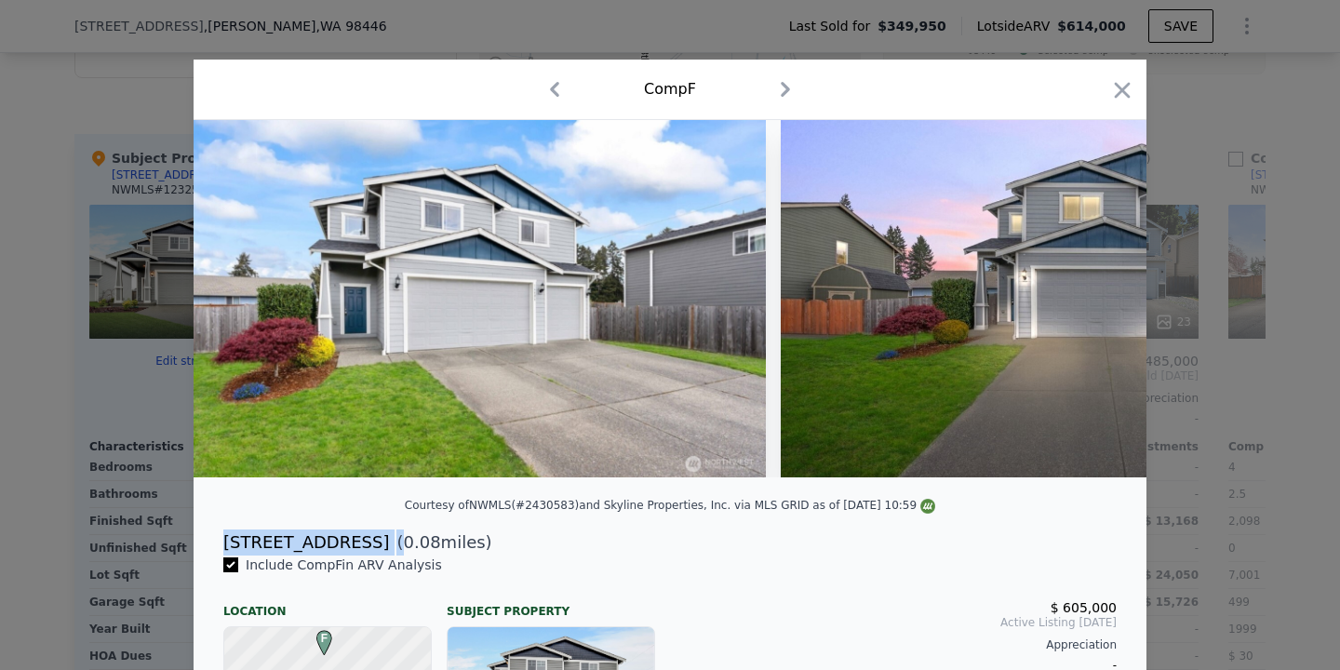
copy div "[STREET_ADDRESS] ("
click at [502, 55] on div at bounding box center [670, 335] width 1340 height 670
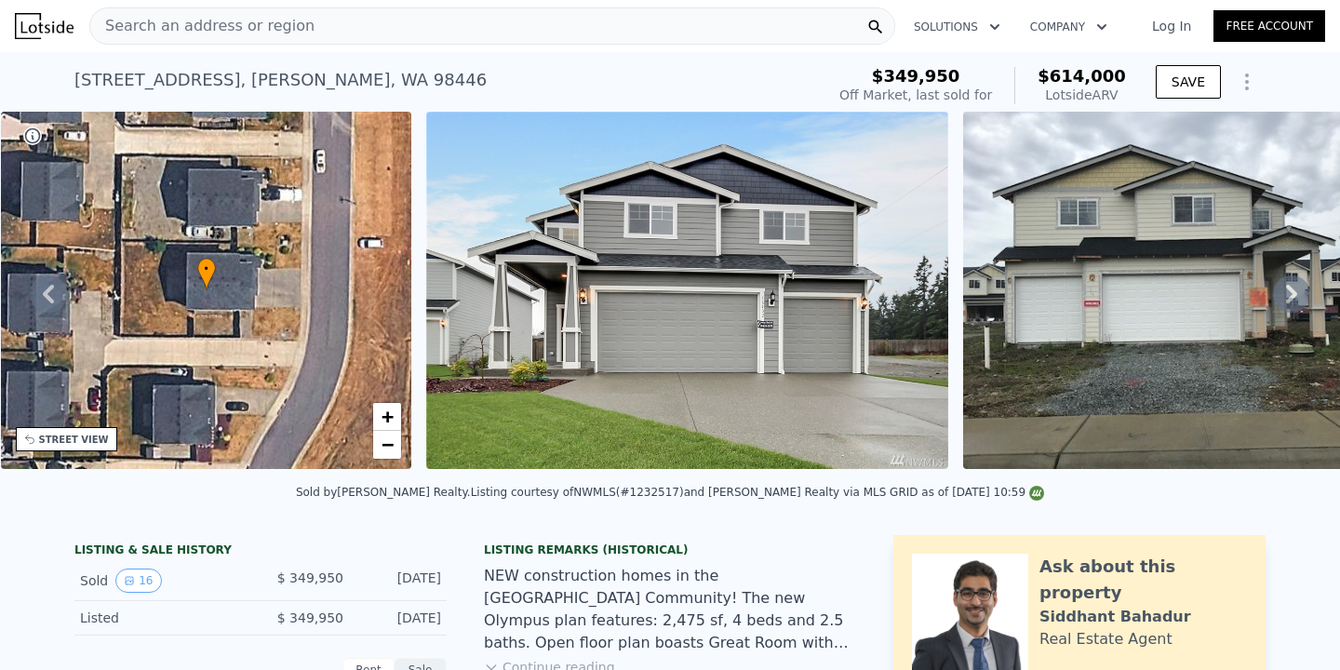
click at [410, 38] on div "Search an address or region" at bounding box center [492, 25] width 806 height 37
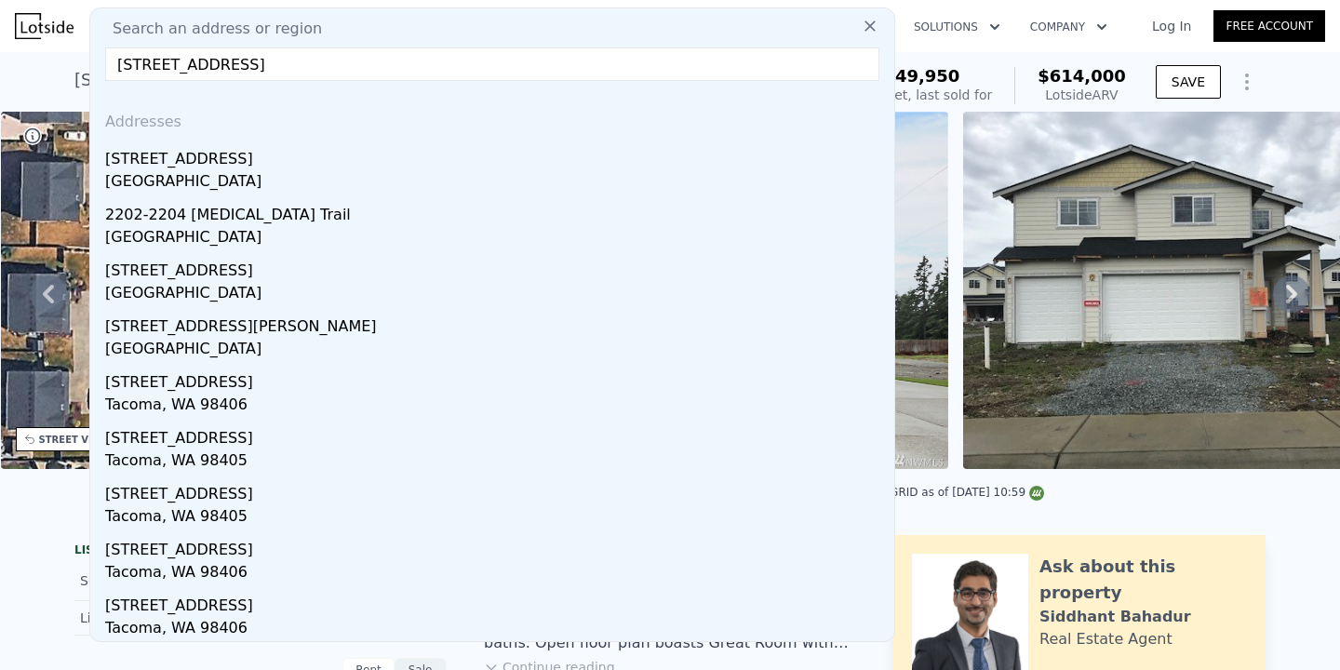
click at [156, 67] on input "[STREET_ADDRESS]" at bounding box center [492, 64] width 774 height 34
drag, startPoint x: 195, startPoint y: 68, endPoint x: 152, endPoint y: 70, distance: 42.9
click at [152, 70] on input "[STREET_ADDRESS]" at bounding box center [492, 64] width 774 height 34
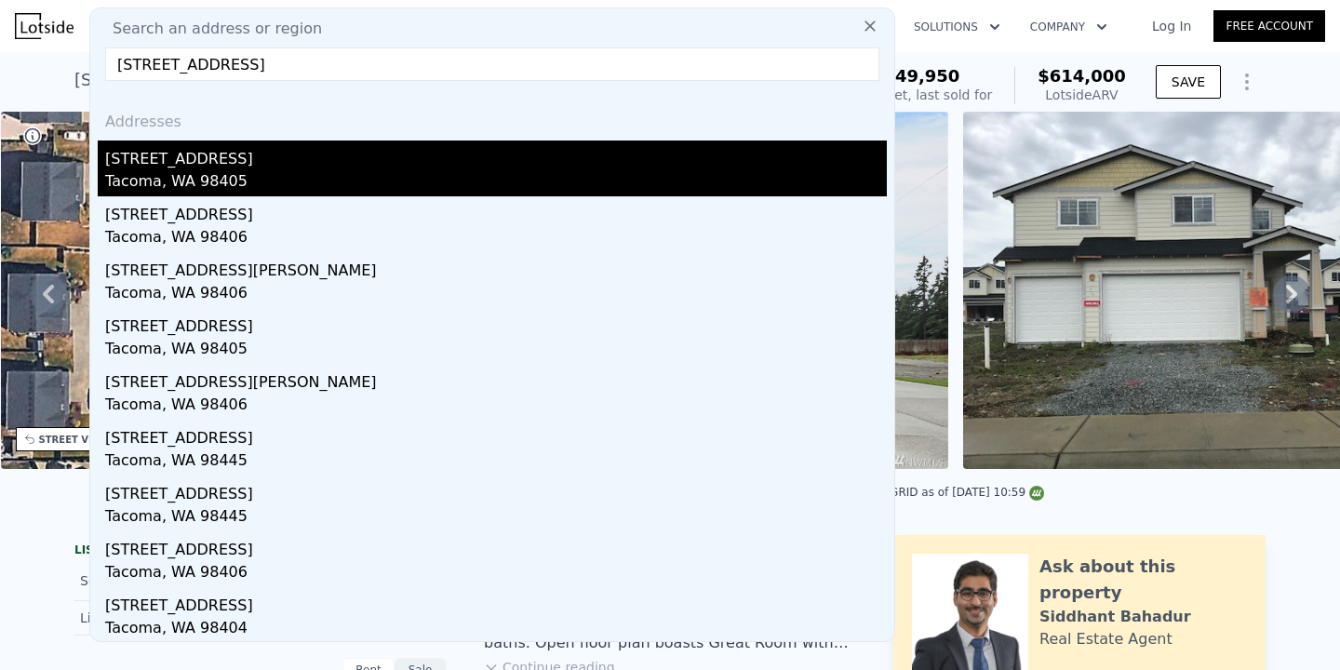
type input "[STREET_ADDRESS]"
click at [280, 162] on div "[STREET_ADDRESS]" at bounding box center [496, 156] width 782 height 30
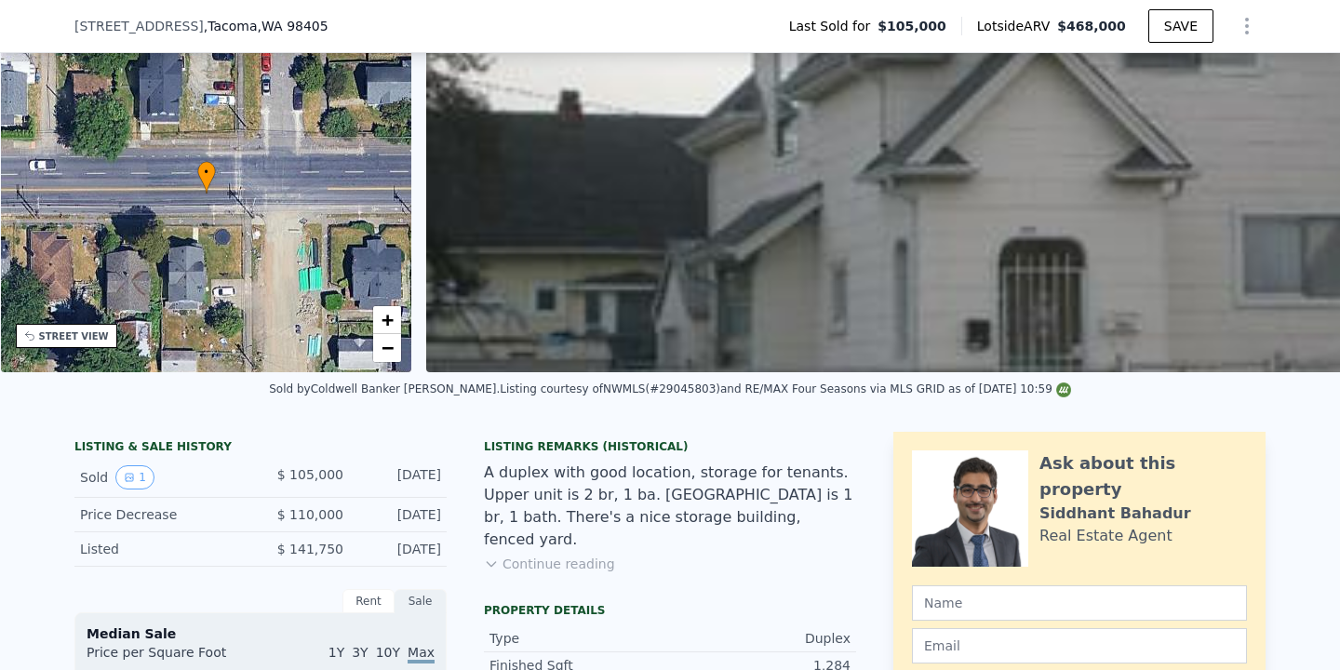
scroll to position [360, 0]
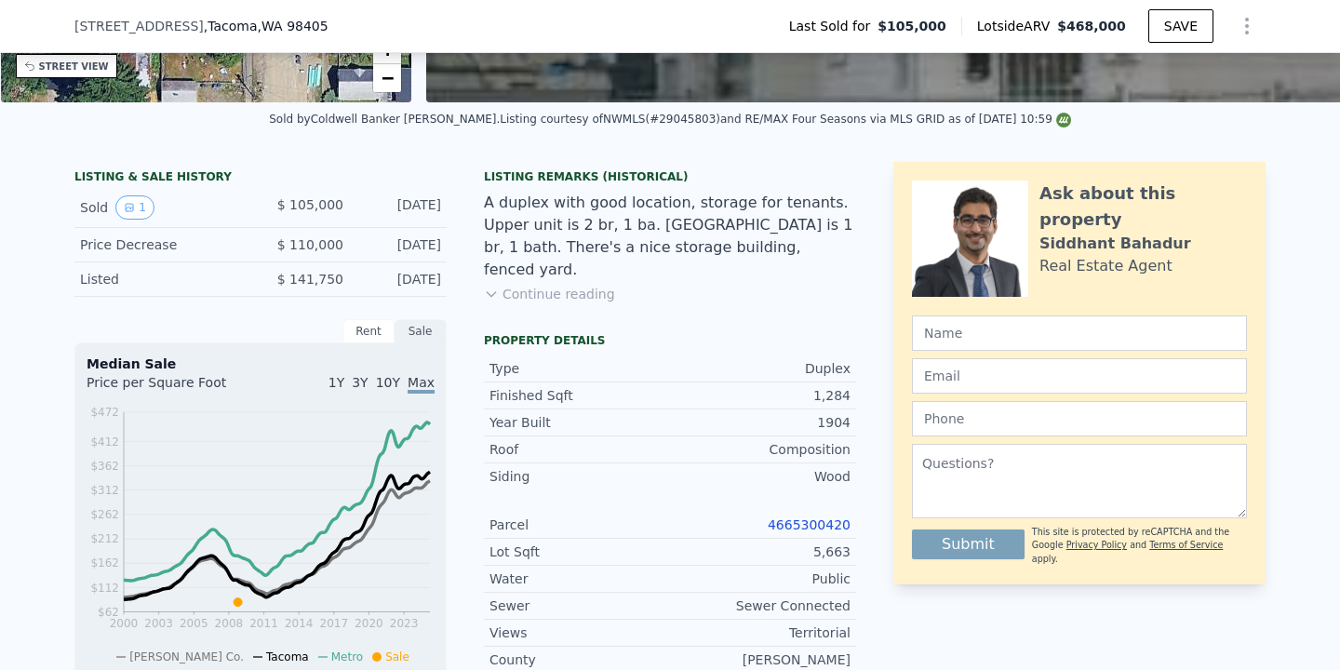
click at [565, 285] on button "Continue reading" at bounding box center [549, 294] width 131 height 19
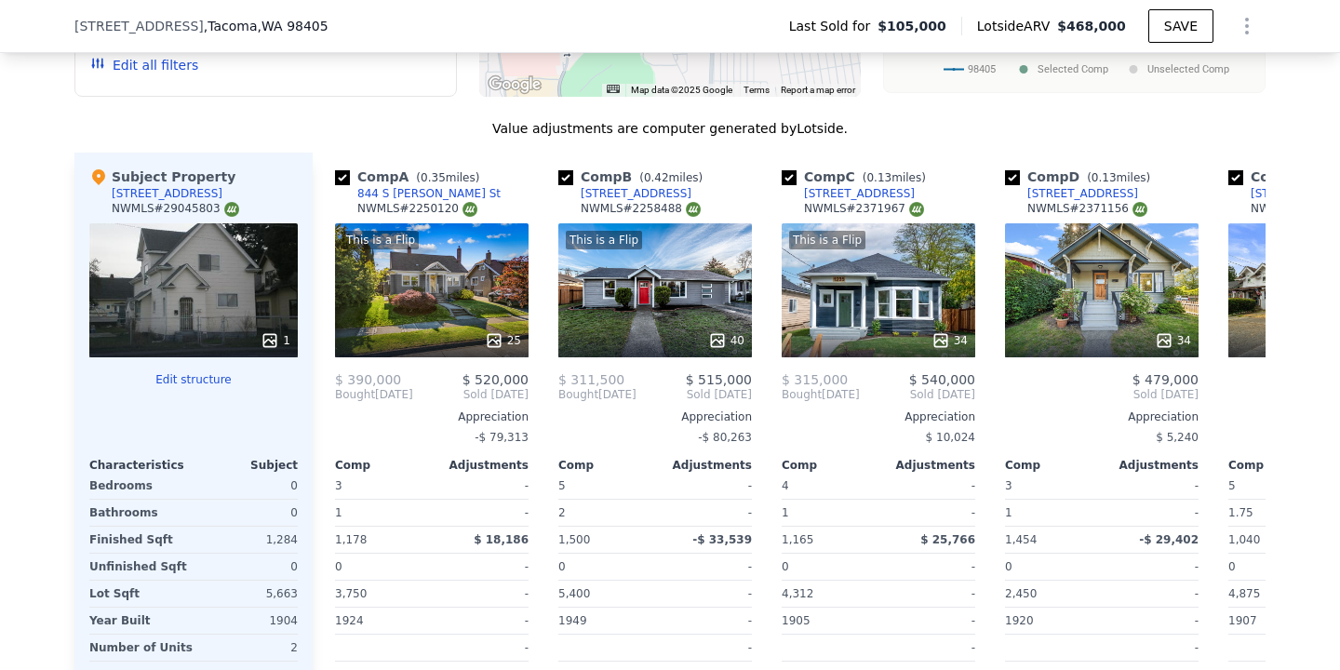
scroll to position [1653, 0]
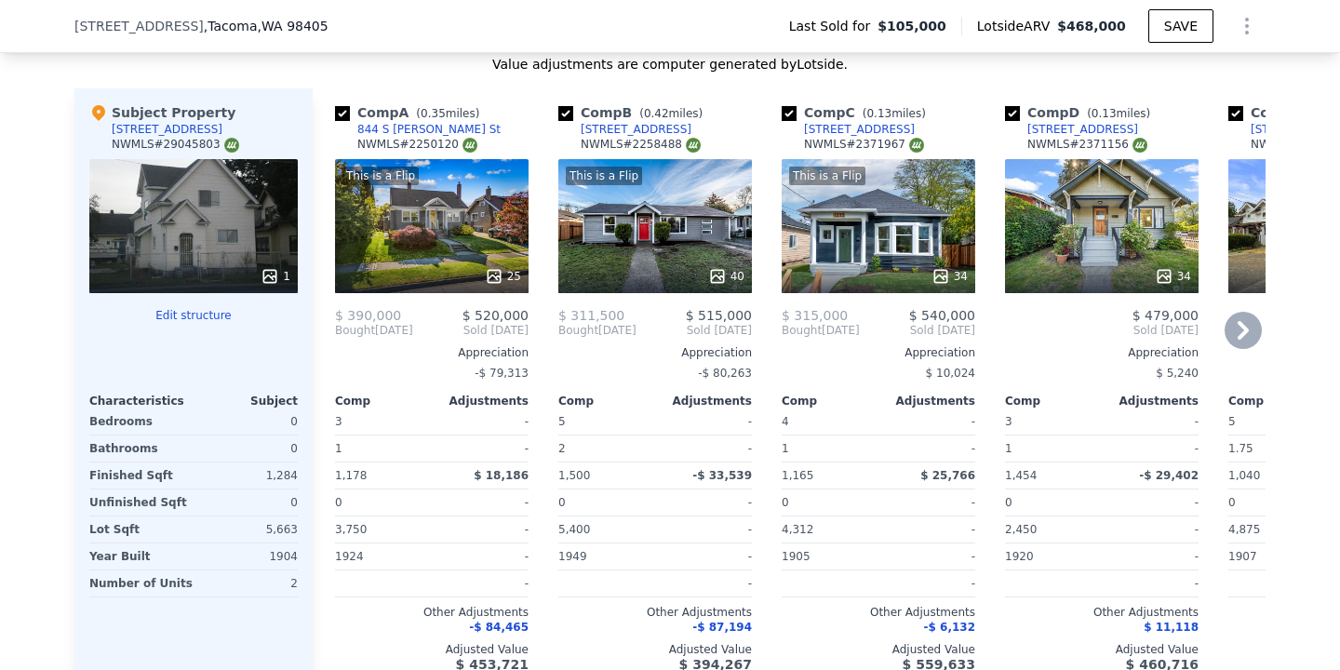
click at [1234, 324] on icon at bounding box center [1243, 330] width 37 height 37
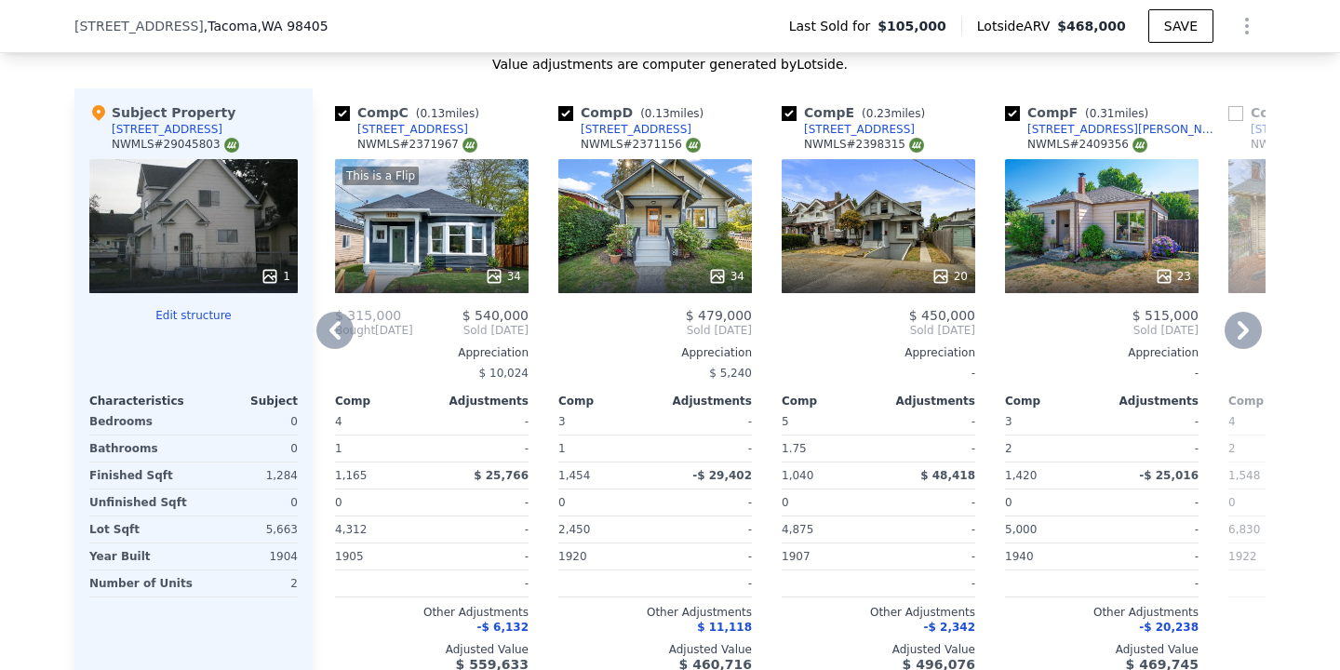
click at [1240, 324] on icon at bounding box center [1243, 330] width 11 height 19
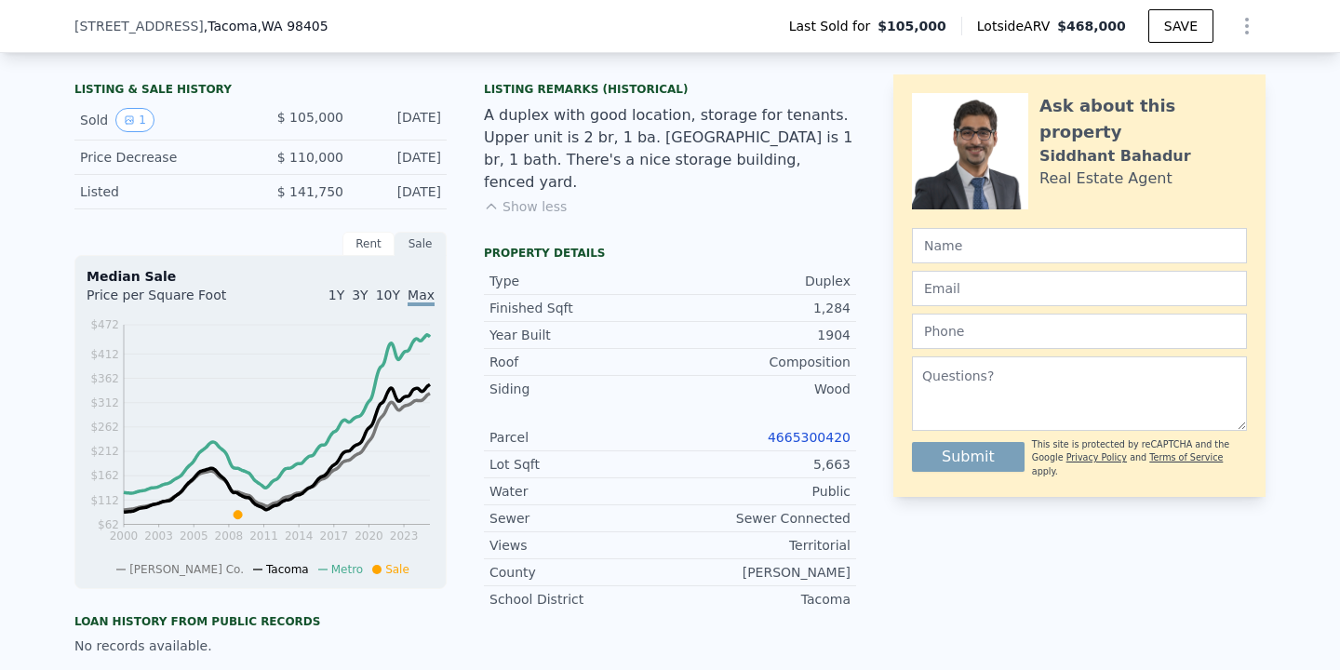
scroll to position [0, 0]
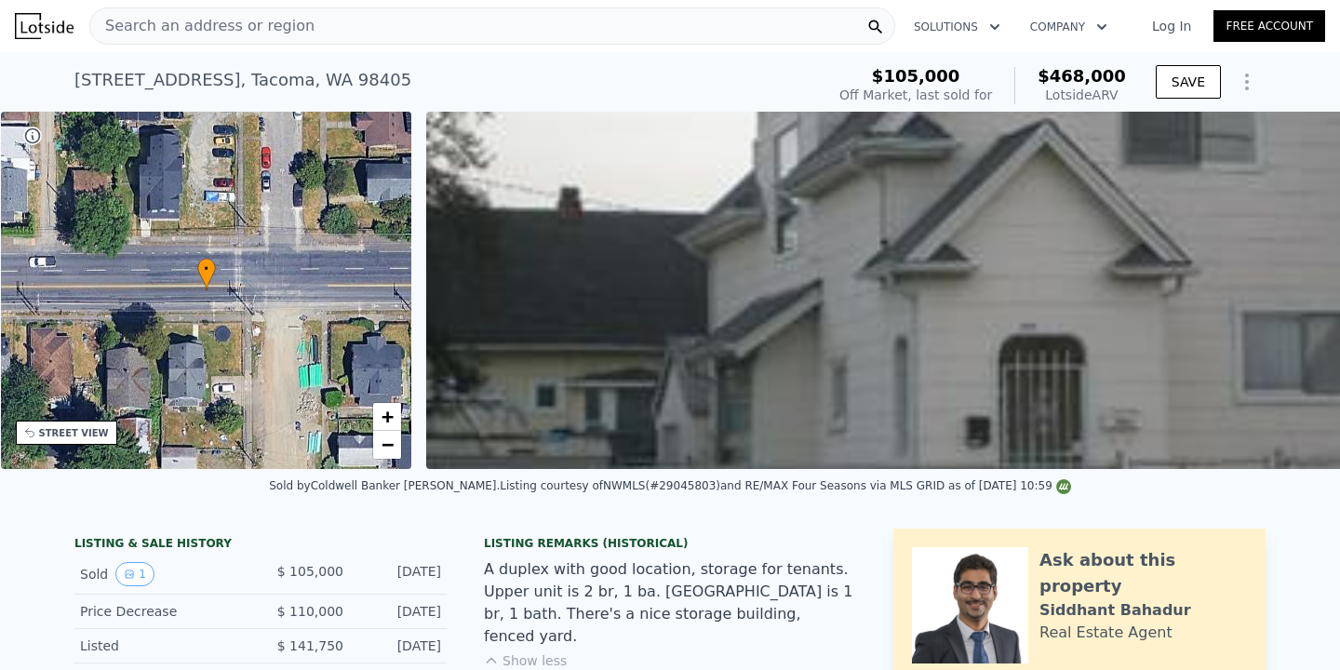
click at [397, 40] on div "Search an address or region" at bounding box center [492, 25] width 806 height 37
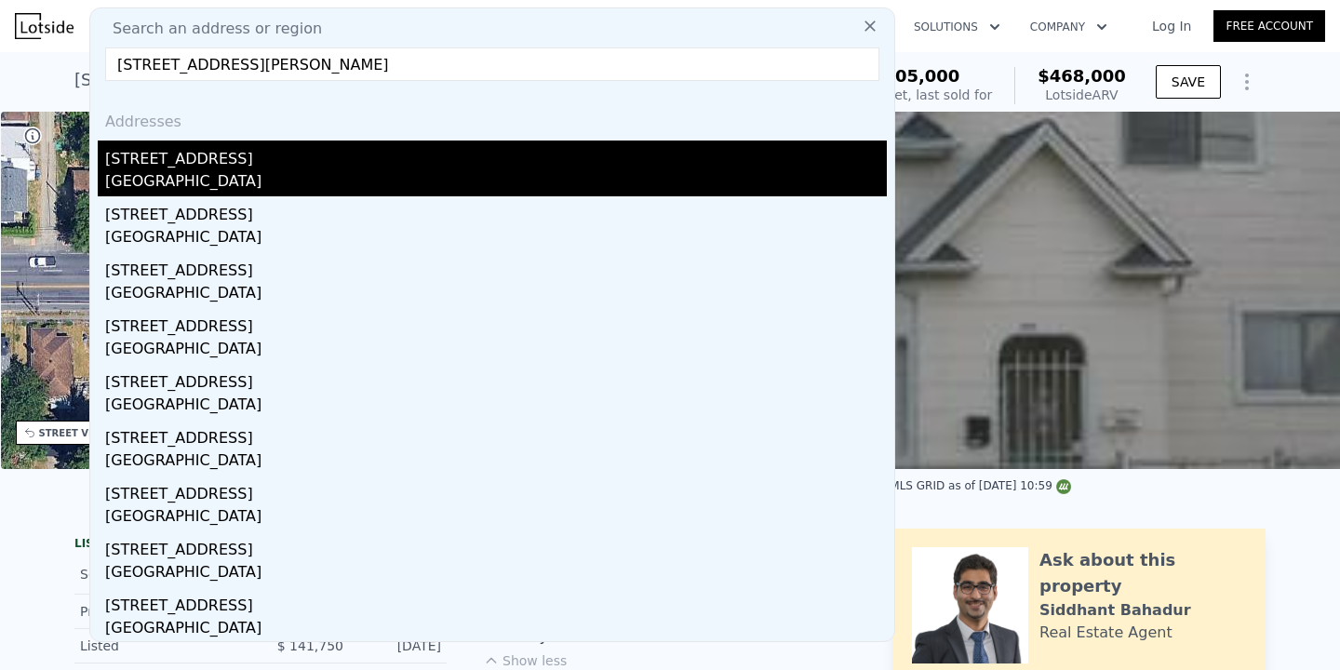
type input "[STREET_ADDRESS][PERSON_NAME]"
click at [293, 147] on div "[STREET_ADDRESS]" at bounding box center [496, 156] width 782 height 30
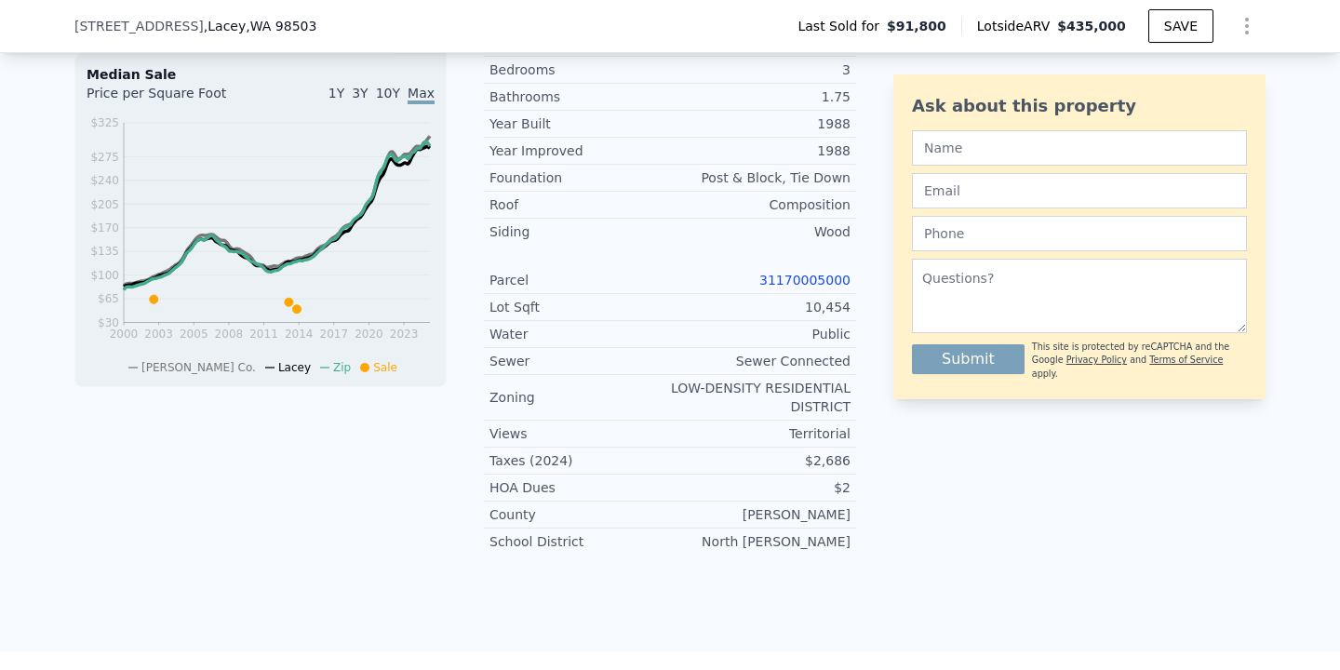
scroll to position [140, 0]
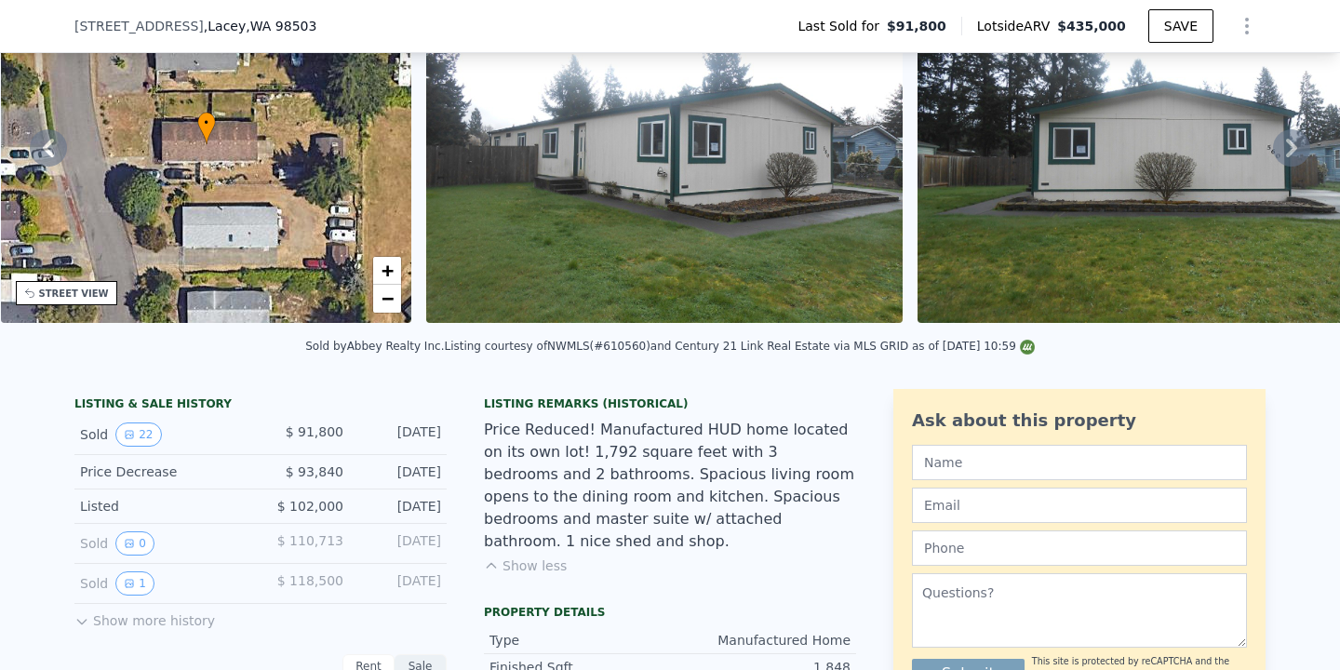
click at [543, 557] on button "Show less" at bounding box center [525, 566] width 83 height 19
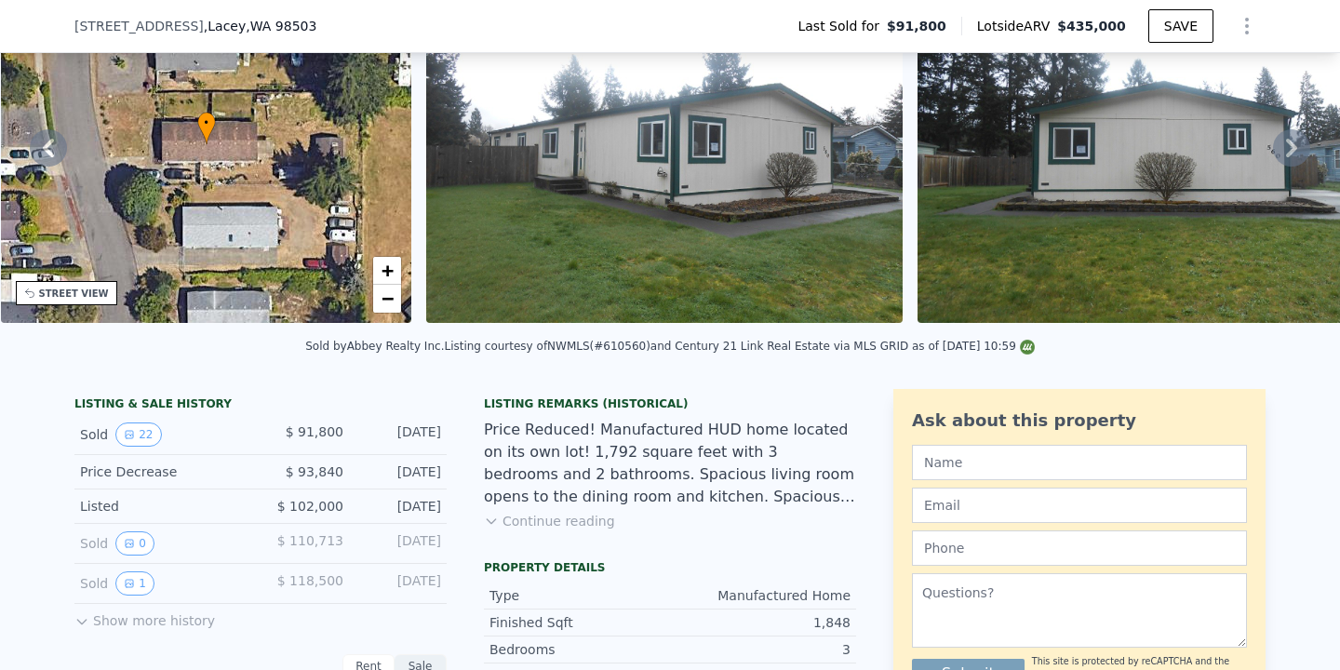
click at [546, 533] on div "Listing Remarks (Historical) Price Reduced! Manufactured HUD home located on it…" at bounding box center [670, 475] width 372 height 156
click at [548, 526] on button "Continue reading" at bounding box center [549, 521] width 131 height 19
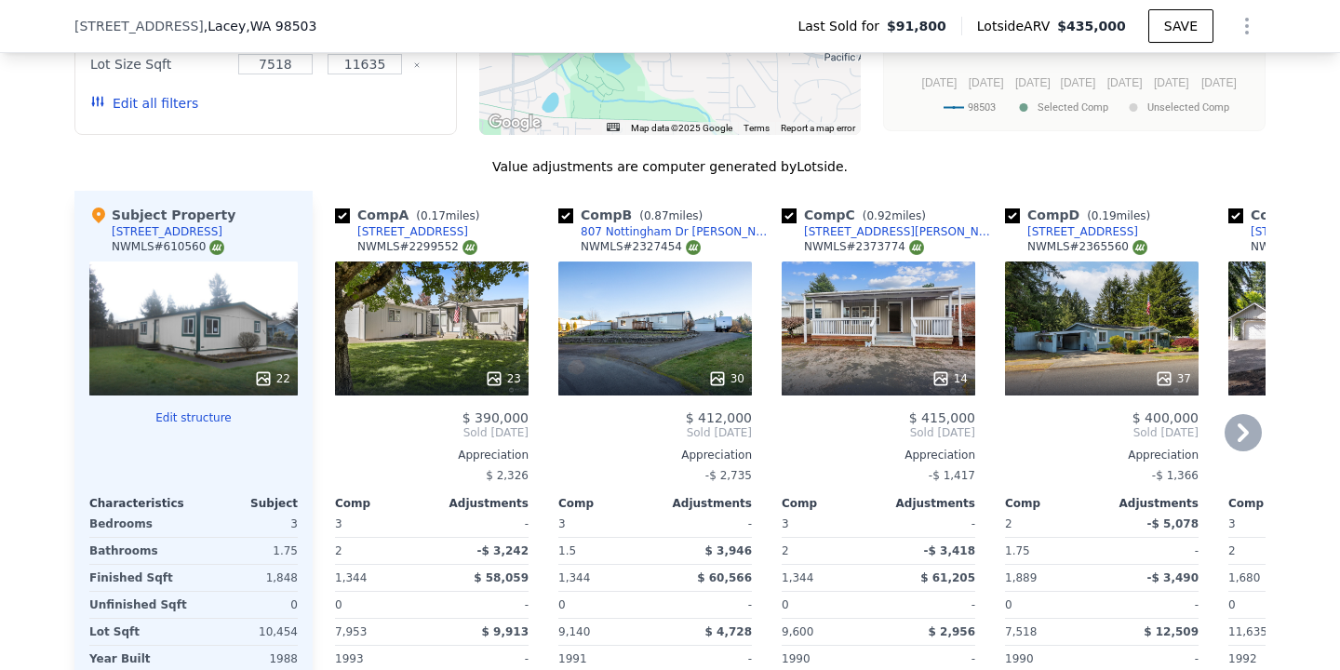
scroll to position [1895, 0]
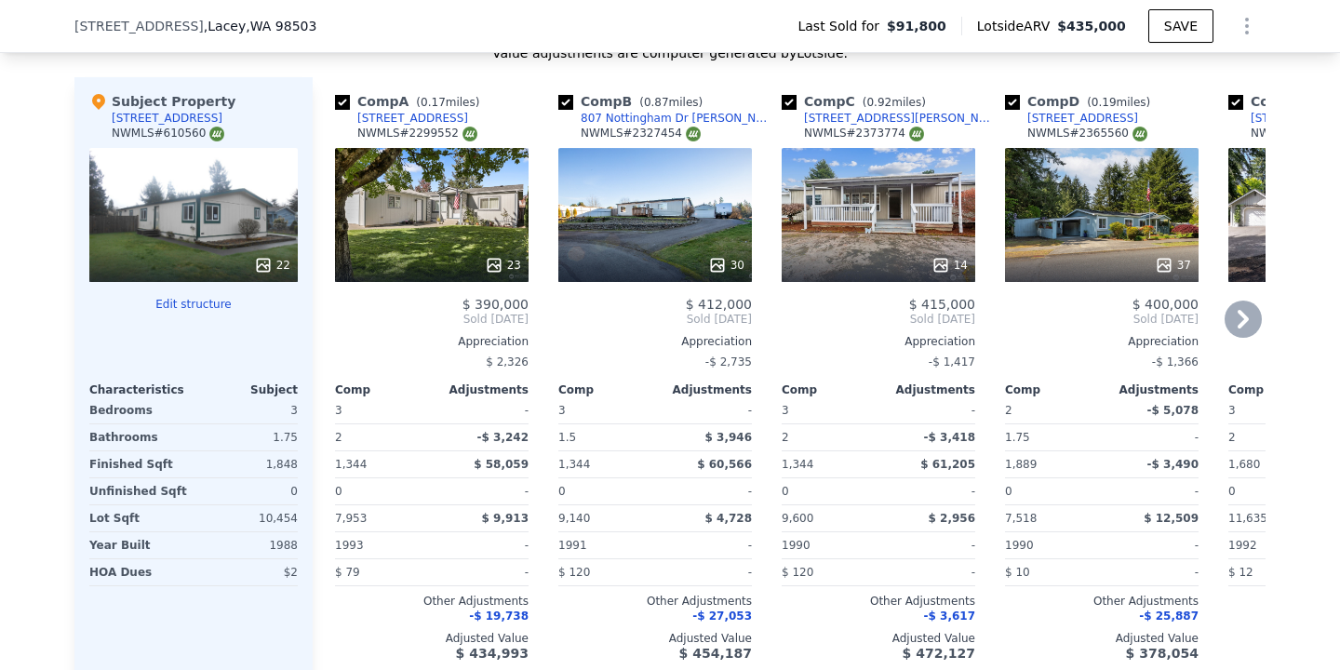
click at [1242, 310] on icon at bounding box center [1243, 319] width 11 height 19
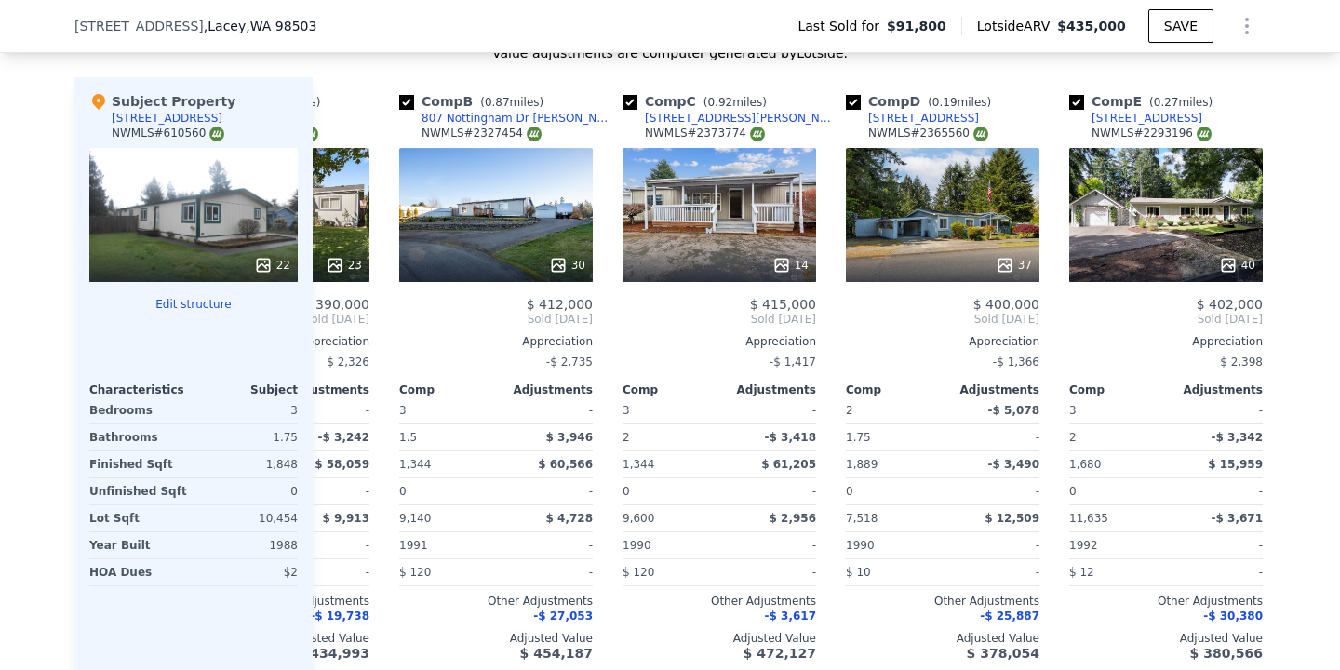
scroll to position [0, 209]
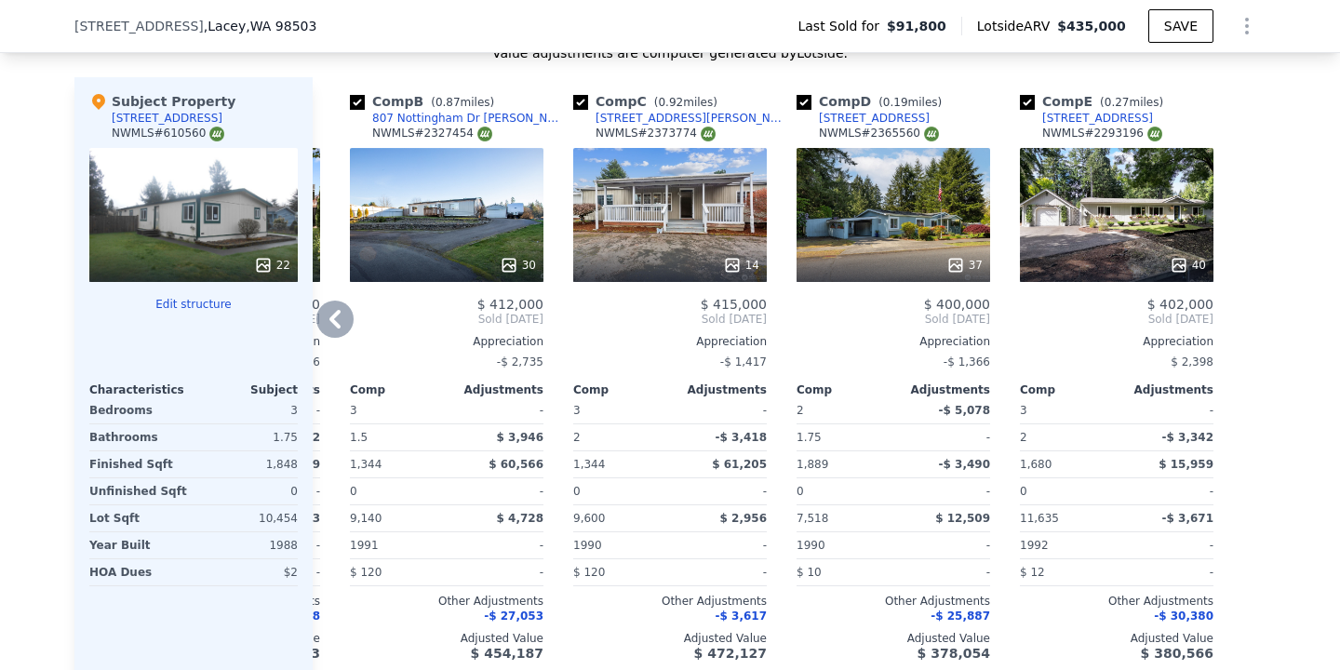
click at [343, 301] on icon at bounding box center [334, 319] width 37 height 37
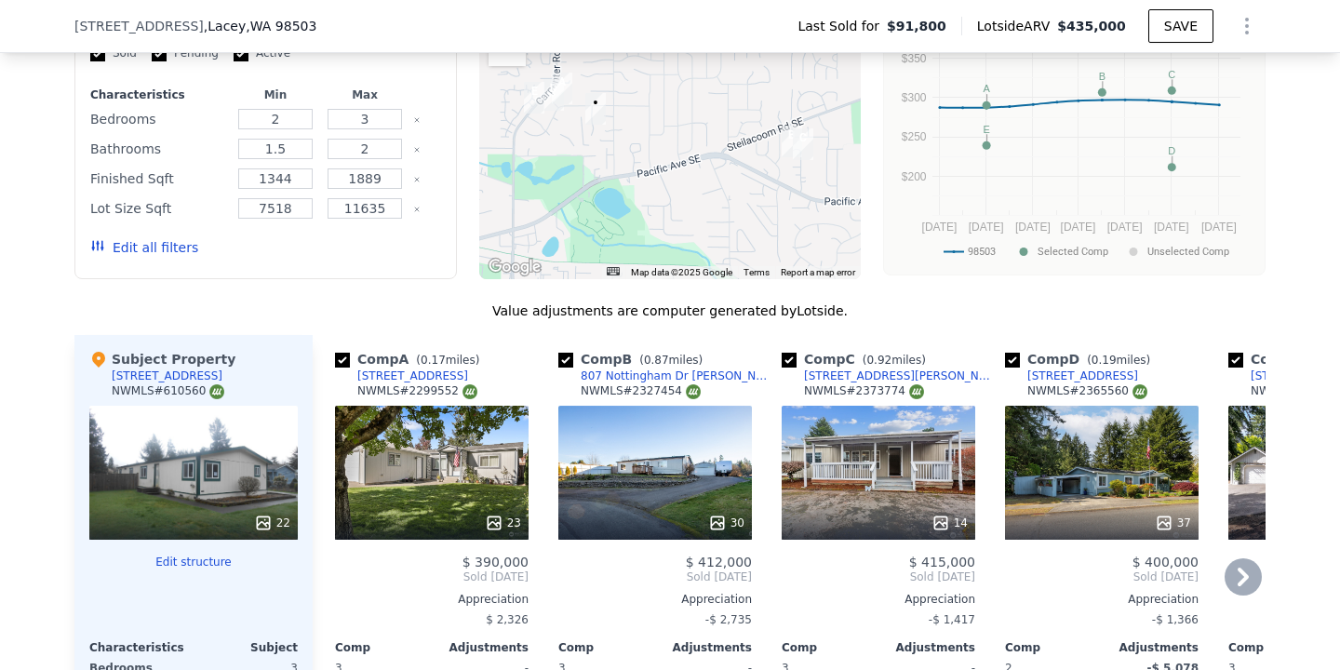
scroll to position [1546, 0]
